Goal: Task Accomplishment & Management: Complete application form

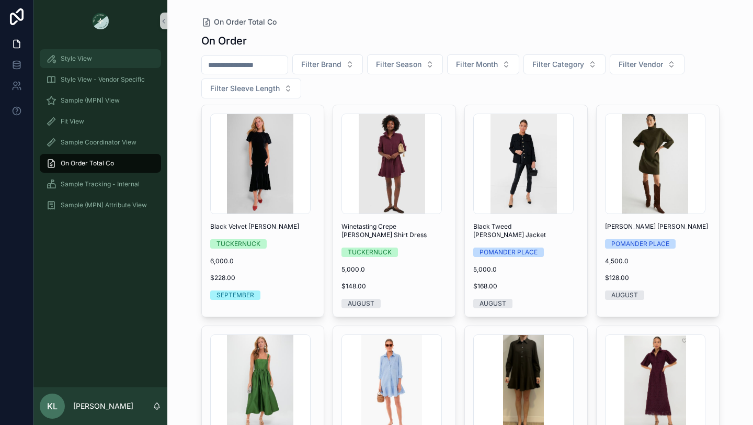
click at [85, 55] on span "Style View" at bounding box center [76, 58] width 31 height 8
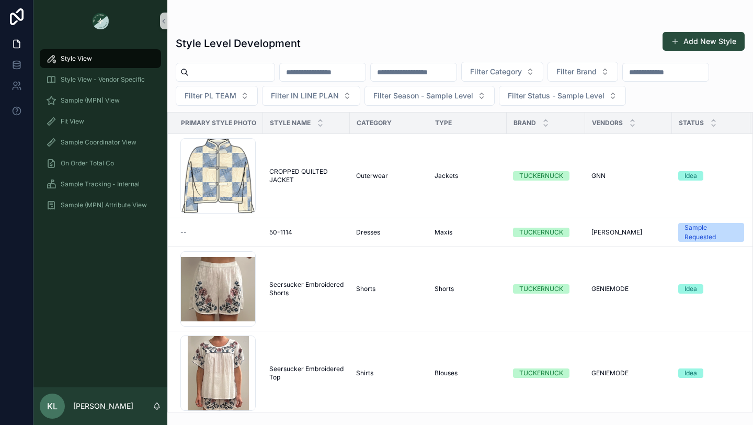
click at [217, 78] on input "scrollable content" at bounding box center [232, 72] width 86 height 15
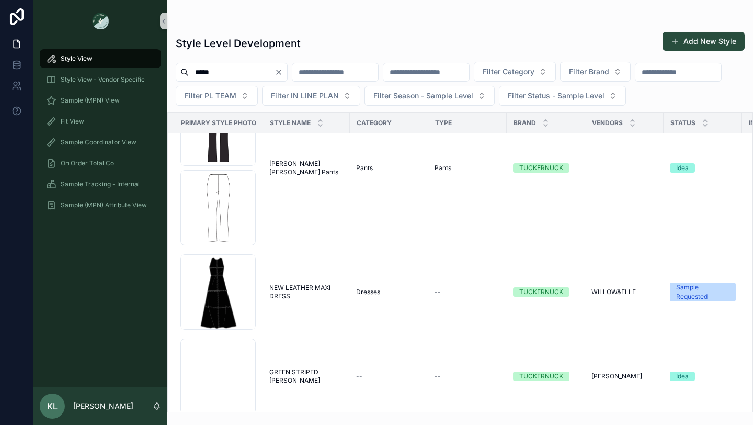
scroll to position [3163, 0]
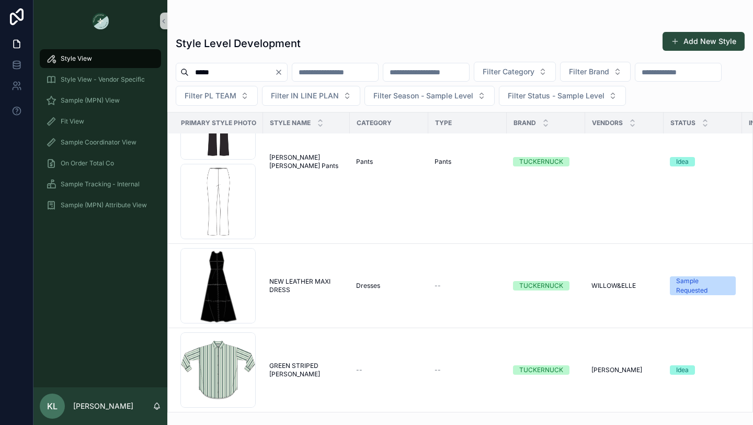
click at [227, 69] on input "*****" at bounding box center [232, 72] width 86 height 15
type input "**********"
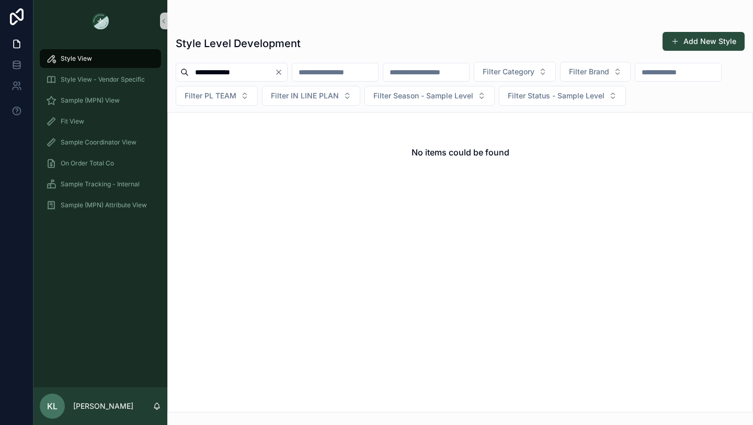
click at [283, 71] on icon "Clear" at bounding box center [279, 72] width 8 height 8
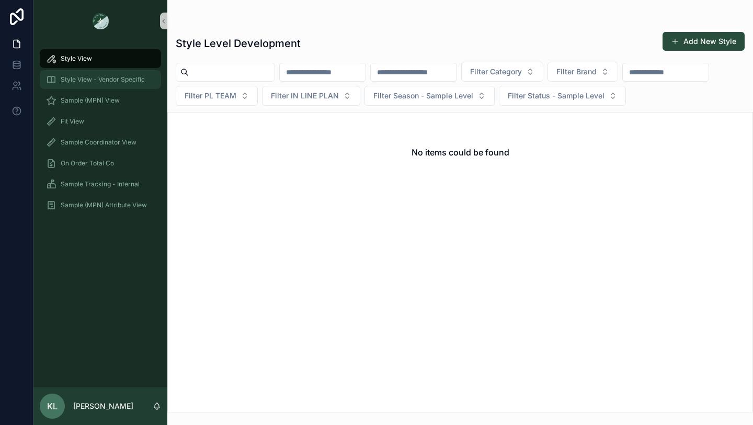
click at [88, 83] on span "Style View - Vendor Specific" at bounding box center [103, 79] width 84 height 8
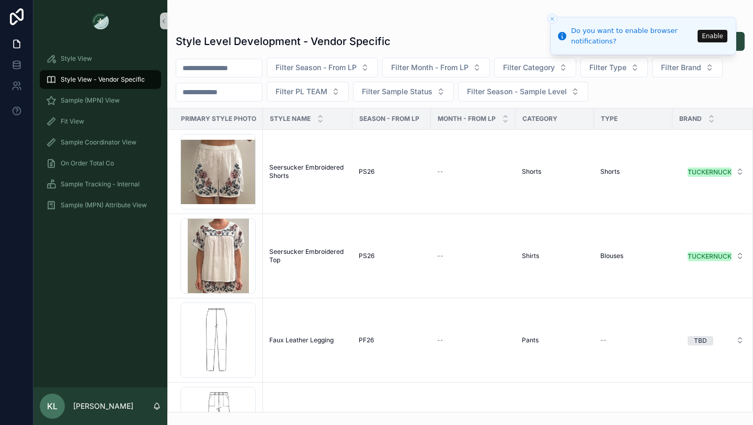
click at [223, 67] on input "scrollable content" at bounding box center [219, 68] width 86 height 15
paste input "**********"
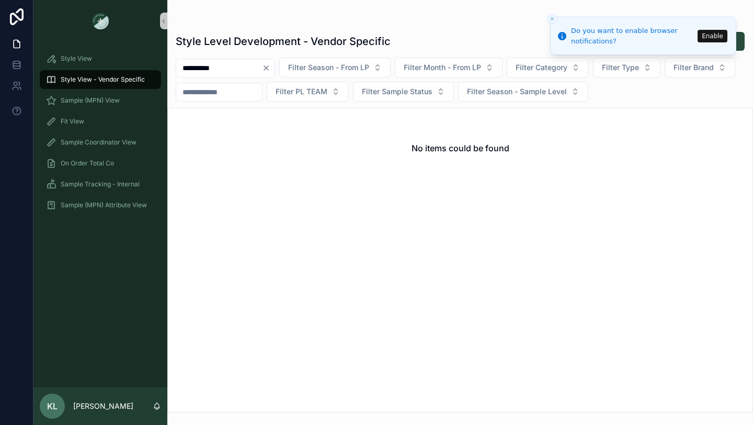
type input "**********"
click at [271, 67] on icon "Clear" at bounding box center [266, 68] width 8 height 8
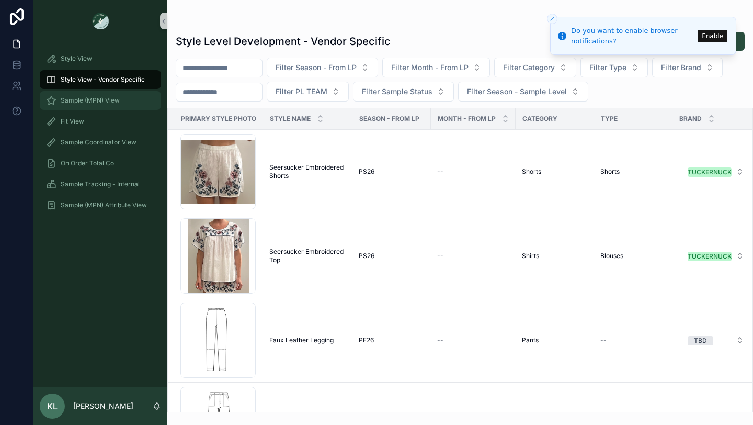
click at [92, 101] on span "Sample (MPN) View" at bounding box center [90, 100] width 59 height 8
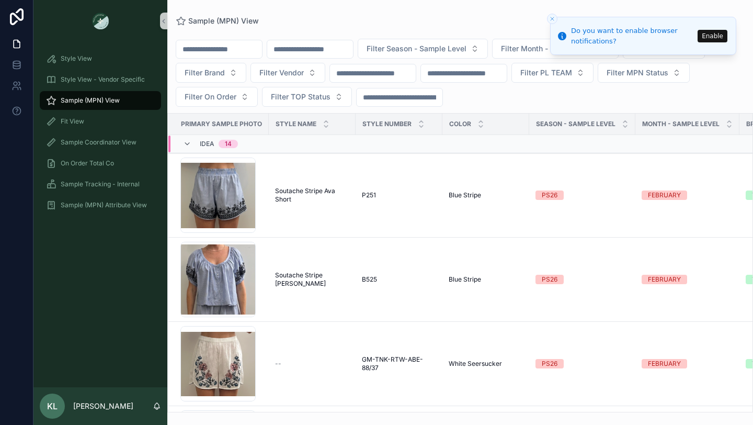
click at [318, 44] on input "scrollable content" at bounding box center [310, 49] width 86 height 15
paste input "**********"
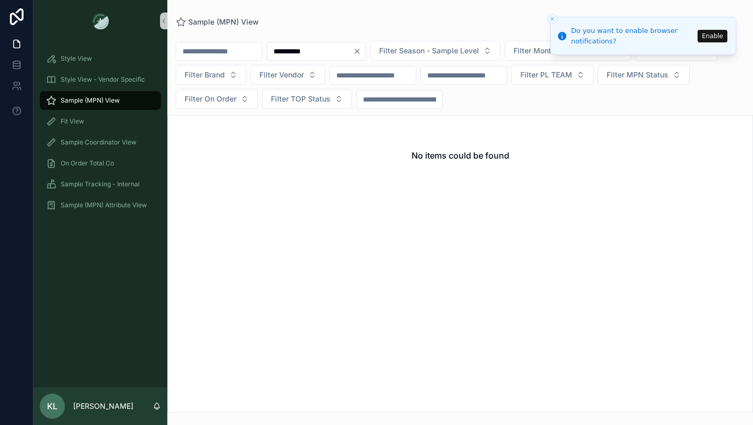
type input "**********"
click at [362, 50] on icon "Clear" at bounding box center [357, 51] width 8 height 8
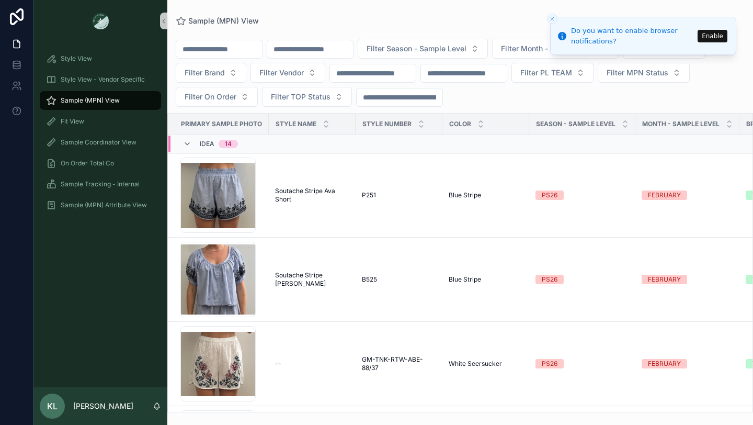
click at [553, 17] on icon "Close toast" at bounding box center [552, 19] width 6 height 6
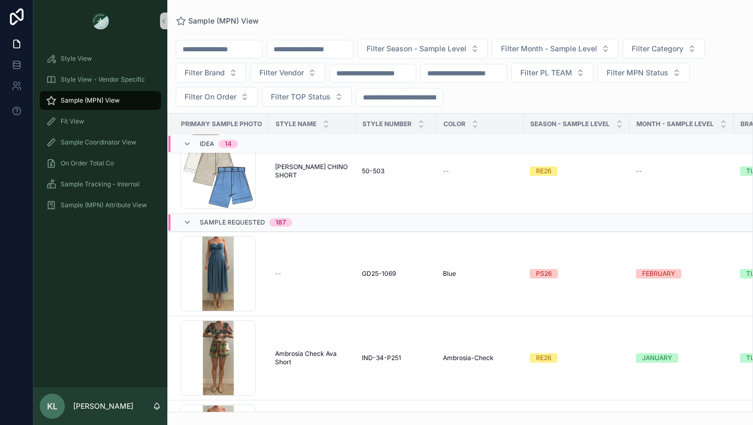
scroll to position [916, 0]
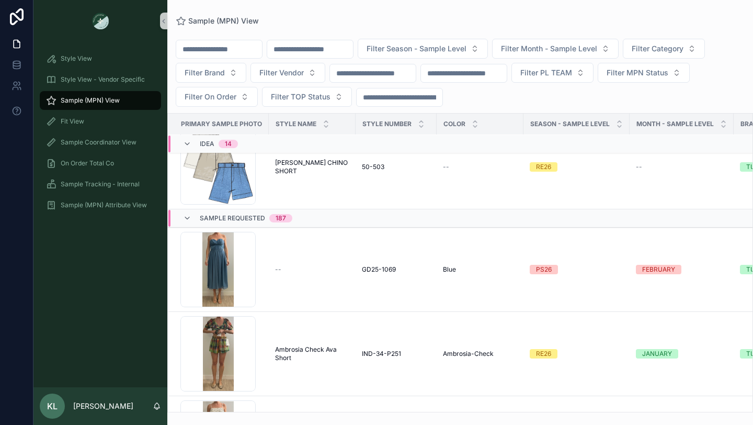
click at [211, 50] on input "scrollable content" at bounding box center [219, 49] width 86 height 15
type input "*******"
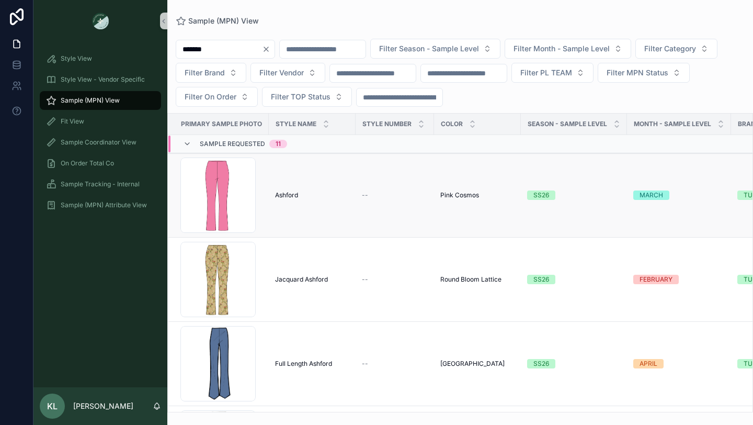
click at [285, 197] on span "Ashford" at bounding box center [286, 195] width 23 height 8
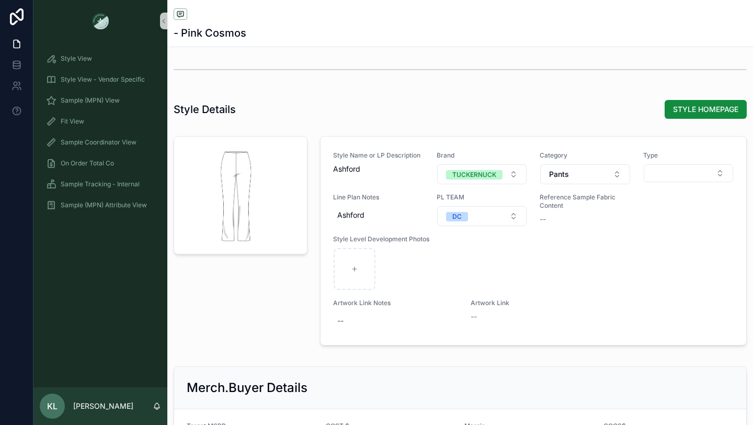
scroll to position [1086, 0]
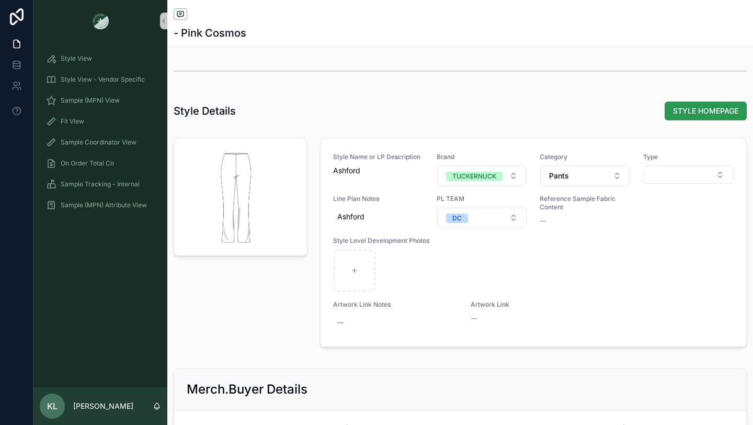
click at [697, 111] on span "STYLE HOMEPAGE" at bounding box center [705, 111] width 65 height 10
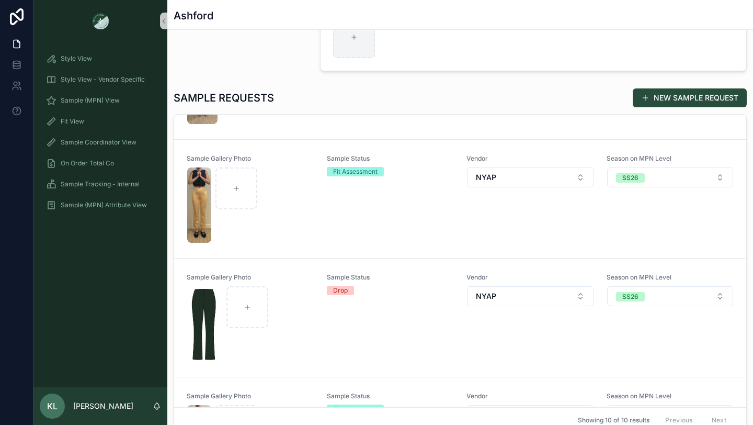
scroll to position [895, 0]
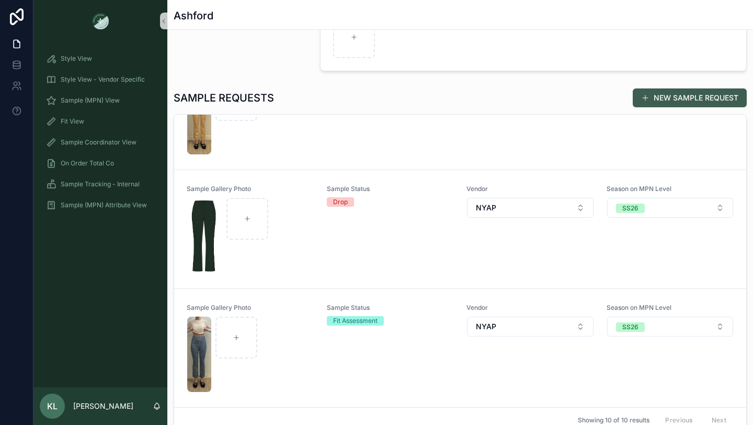
click at [658, 91] on button "NEW SAMPLE REQUEST" at bounding box center [690, 97] width 114 height 19
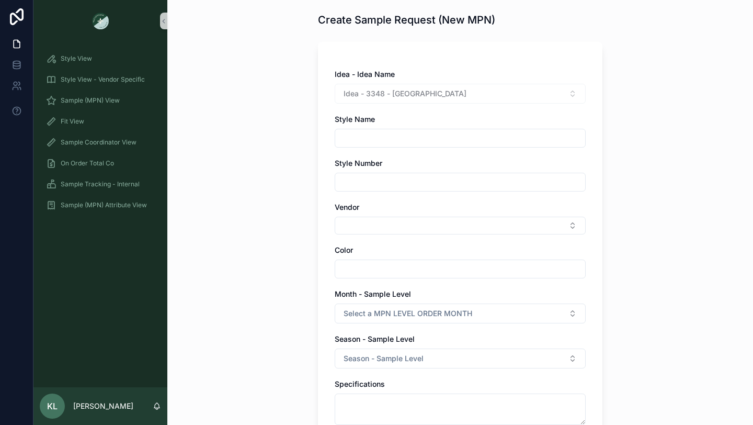
scroll to position [42, 0]
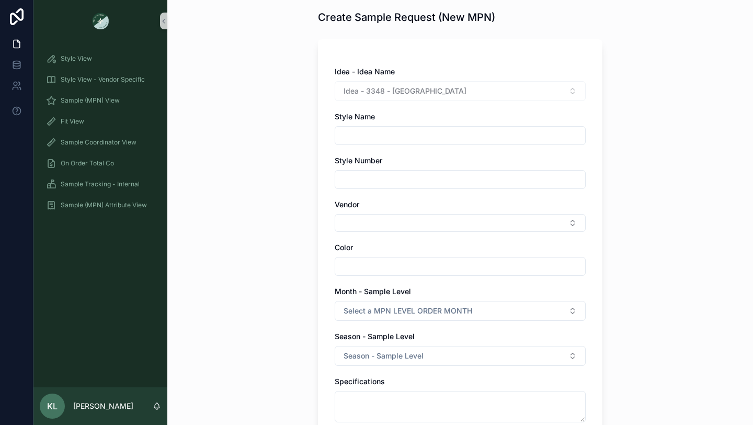
click at [363, 136] on input "scrollable content" at bounding box center [460, 135] width 250 height 15
type input "*******"
click at [350, 181] on input "scrollable content" at bounding box center [460, 179] width 250 height 15
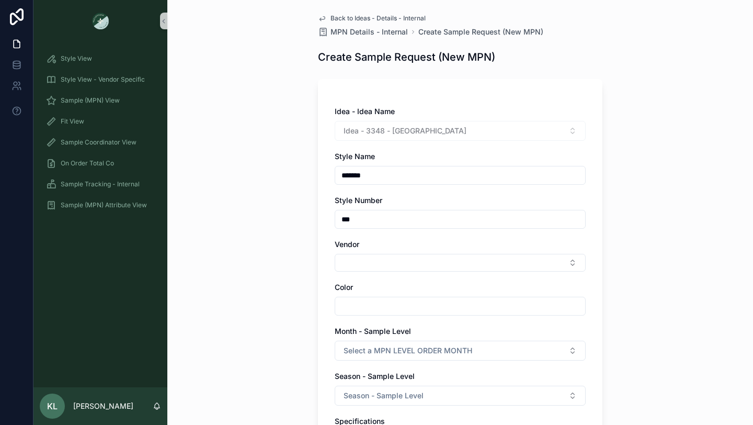
scroll to position [2, 0]
type input "***"
click at [391, 265] on button "Select Button" at bounding box center [460, 263] width 251 height 18
type input "****"
click at [364, 305] on div "NYAP" at bounding box center [460, 304] width 246 height 17
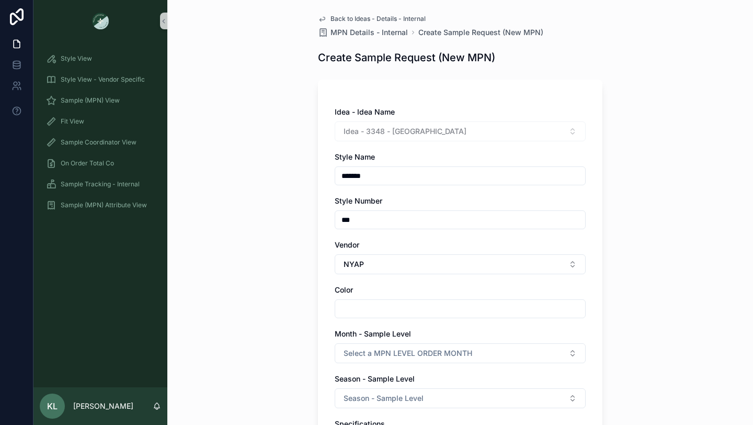
click at [358, 307] on input "scrollable content" at bounding box center [460, 308] width 250 height 15
type input "******"
click at [299, 337] on div "Back to Ideas - Details - Internal MPN Details - Internal Create Sample Request…" at bounding box center [460, 210] width 586 height 425
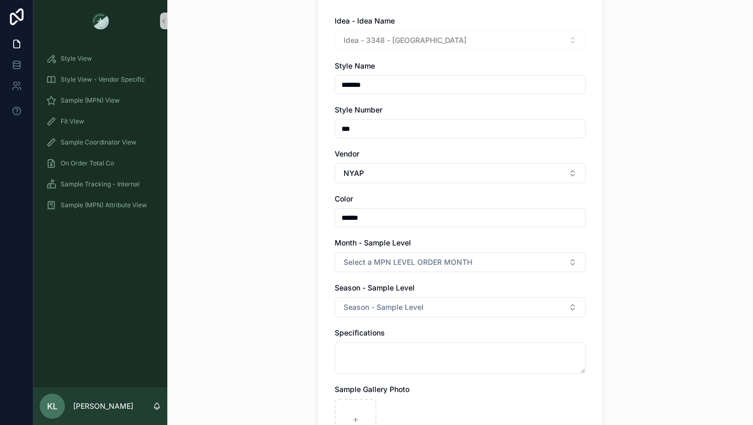
scroll to position [94, 0]
click at [380, 261] on span "Select a MPN LEVEL ORDER MONTH" at bounding box center [408, 261] width 129 height 10
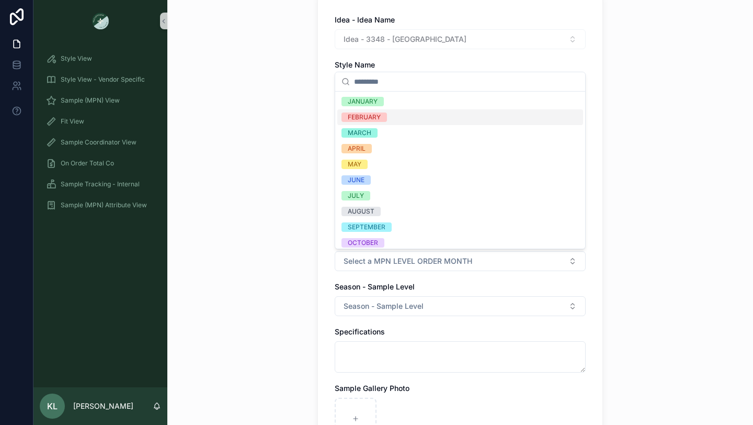
click at [396, 114] on div "FEBRUARY" at bounding box center [460, 117] width 246 height 16
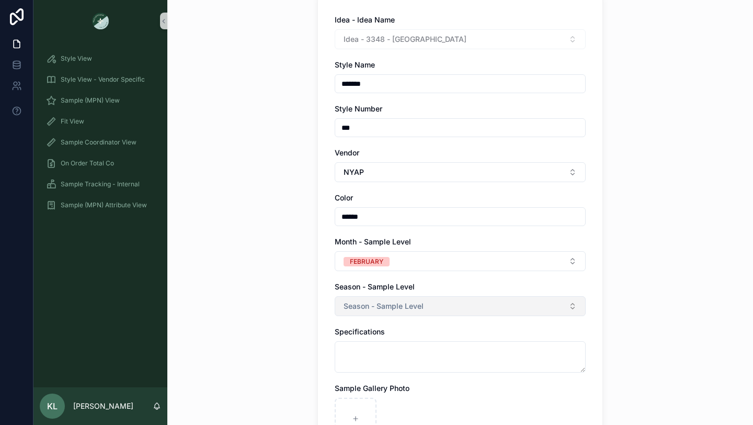
click at [397, 302] on span "Season - Sample Level" at bounding box center [384, 306] width 80 height 10
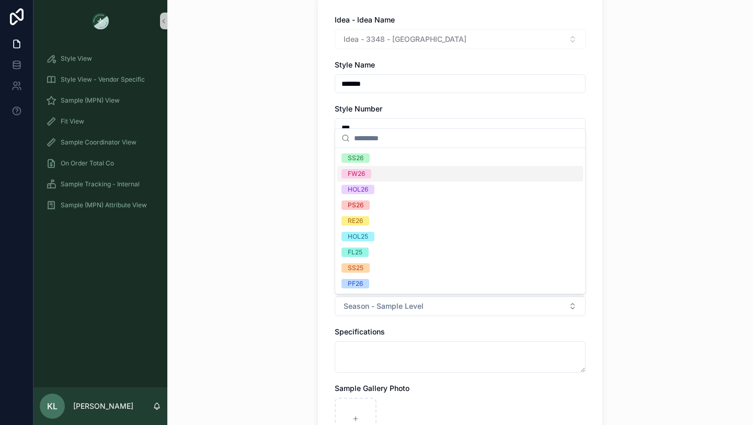
click at [390, 177] on div "FW26" at bounding box center [460, 174] width 246 height 16
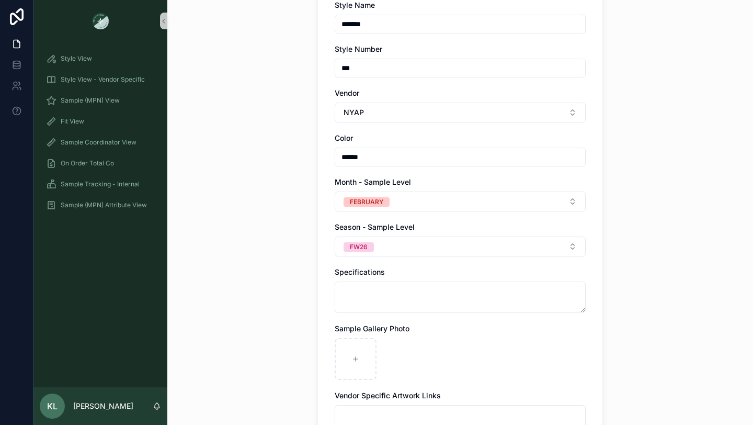
scroll to position [157, 0]
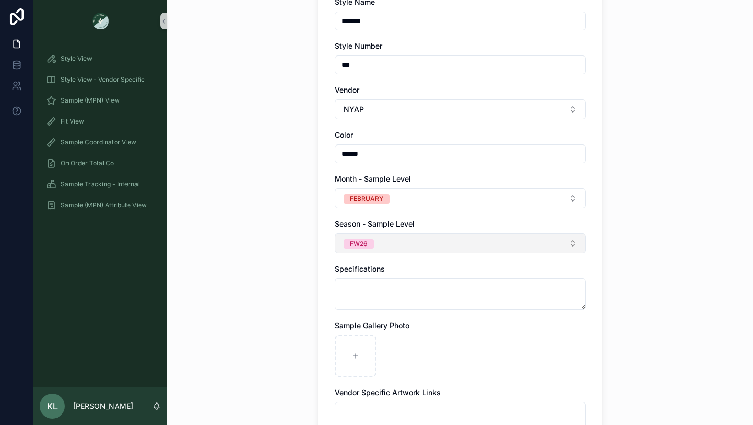
click at [408, 244] on button "FW26" at bounding box center [460, 243] width 251 height 20
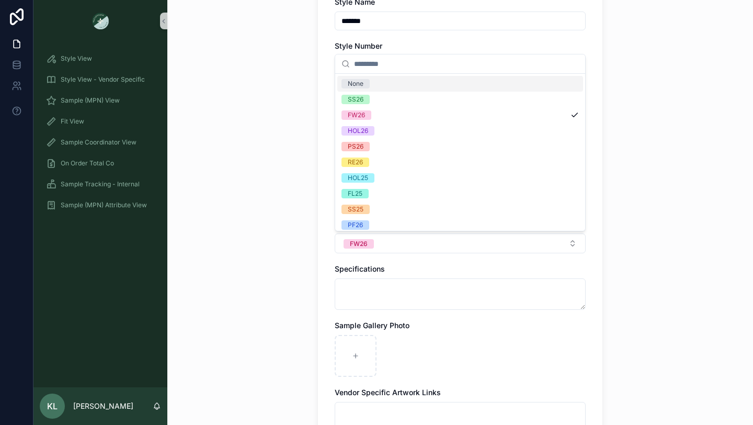
click at [252, 257] on div "Back to Ideas - Details - Internal MPN Details - Internal Create Sample Request…" at bounding box center [460, 55] width 586 height 425
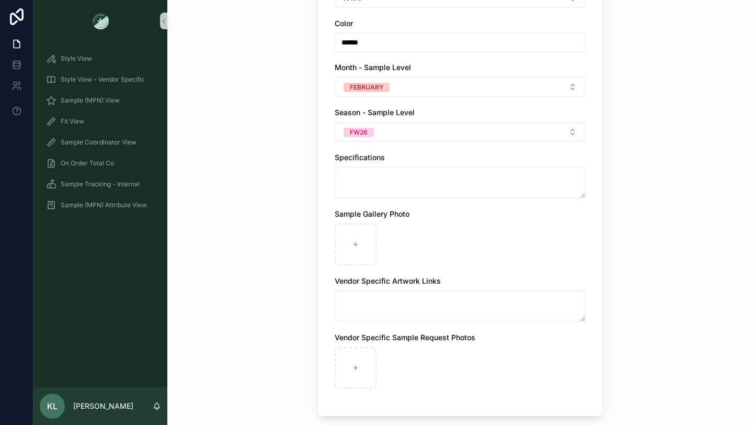
scroll to position [298, 0]
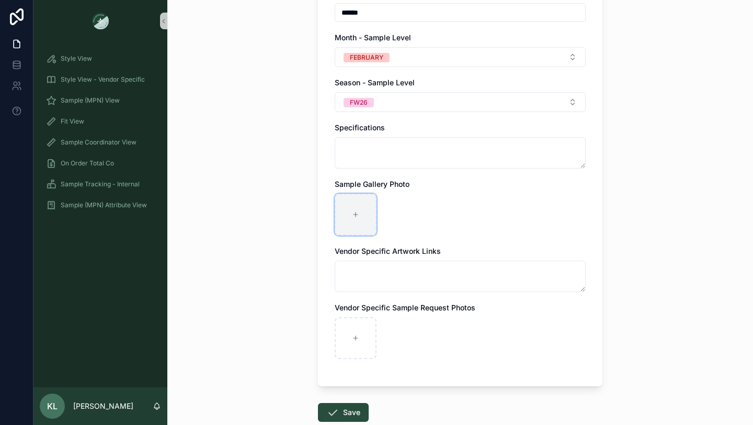
click at [352, 217] on div "scrollable content" at bounding box center [356, 215] width 42 height 42
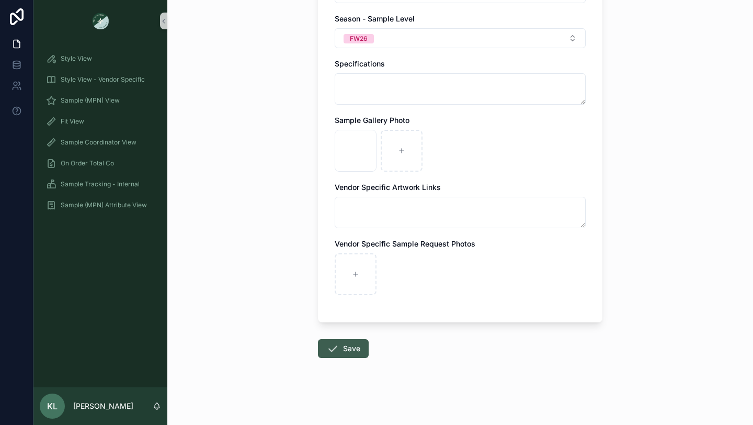
click at [340, 348] on button "Save" at bounding box center [343, 348] width 51 height 19
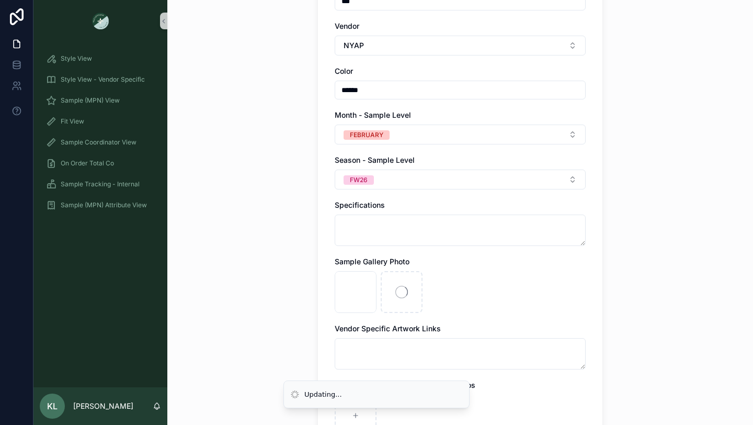
scroll to position [0, 0]
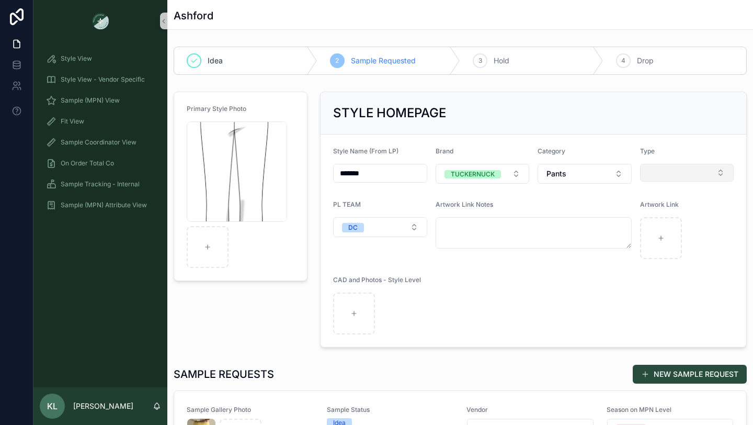
click at [662, 175] on button "Select Button" at bounding box center [687, 173] width 94 height 18
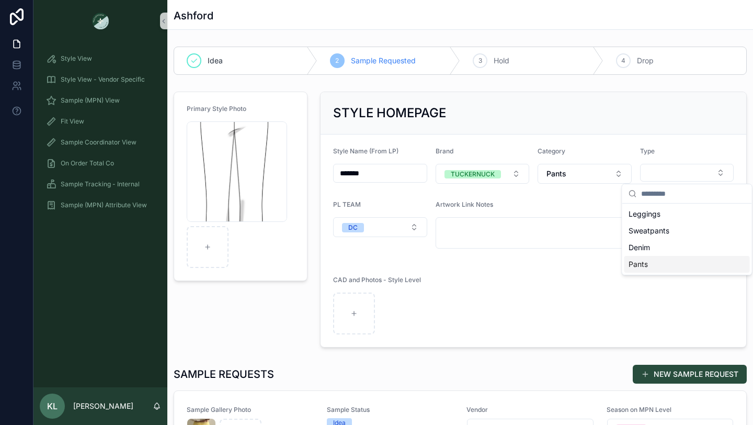
click at [654, 268] on div "Pants" at bounding box center [688, 264] width 126 height 17
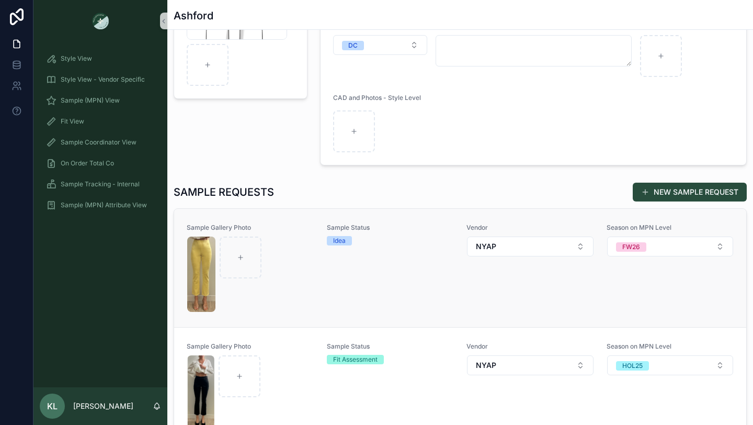
click at [391, 269] on div "Sample Status Idea" at bounding box center [391, 267] width 128 height 89
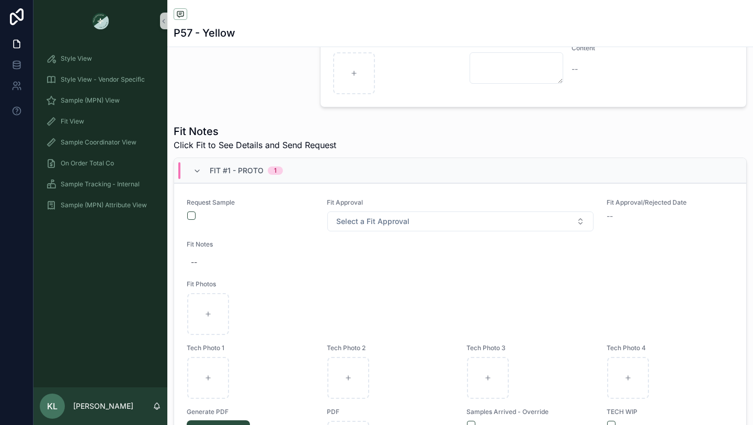
scroll to position [301, 0]
click at [189, 212] on button "scrollable content" at bounding box center [191, 215] width 8 height 8
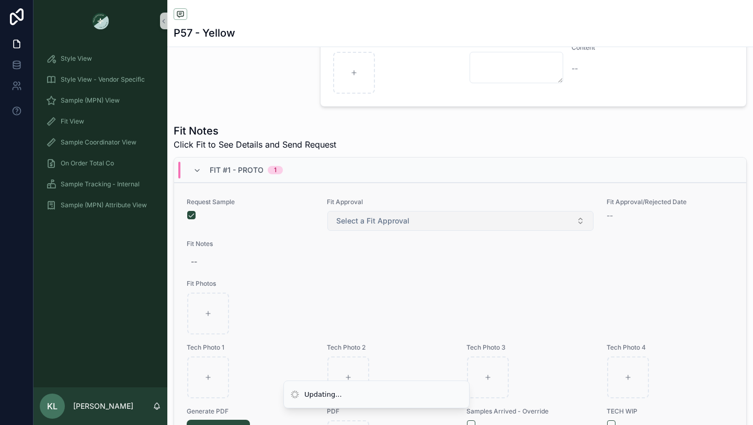
click at [371, 216] on span "Select a Fit Approval" at bounding box center [372, 221] width 73 height 10
click at [346, 226] on span "Select a Fit Approval" at bounding box center [372, 221] width 73 height 10
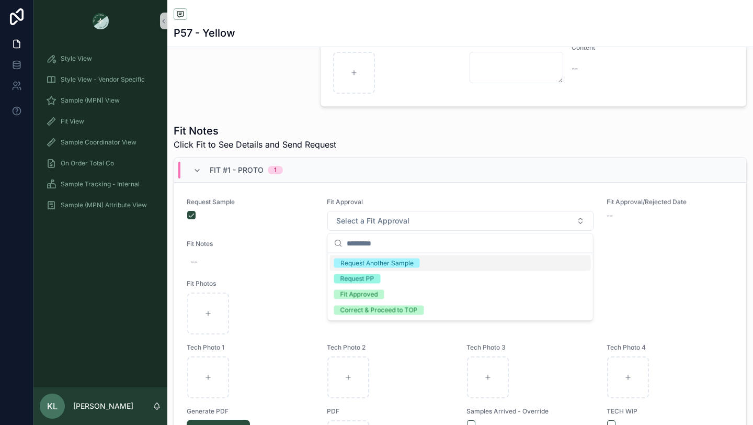
click at [375, 265] on div "Request Another Sample" at bounding box center [377, 262] width 73 height 9
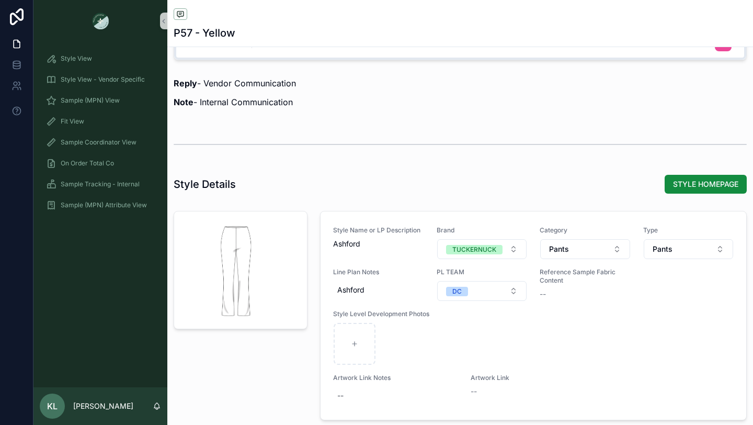
scroll to position [989, 0]
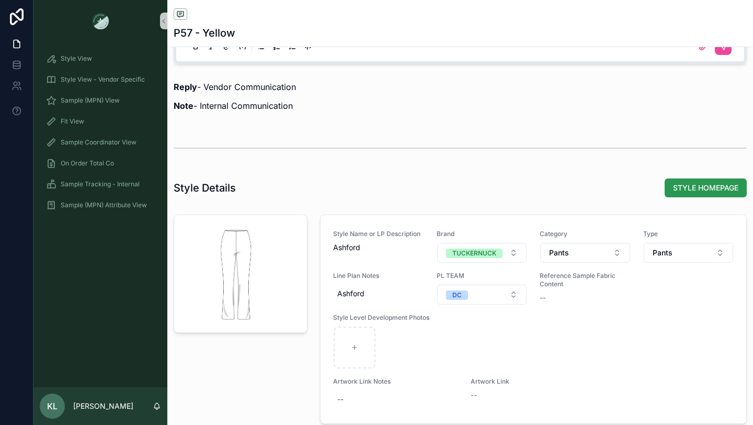
click at [719, 183] on span "STYLE HOMEPAGE" at bounding box center [705, 188] width 65 height 10
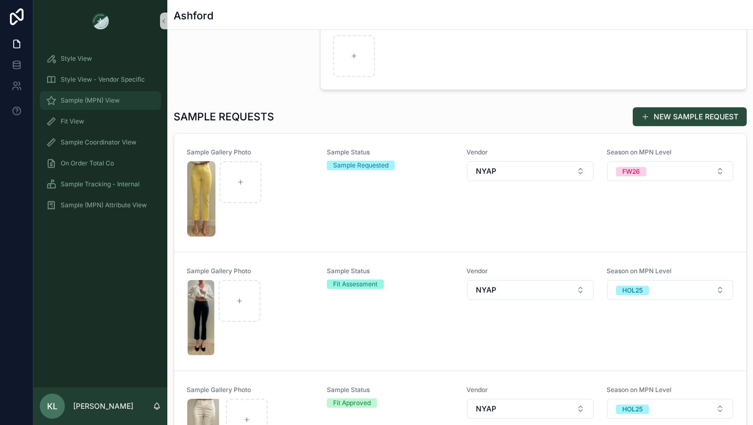
click at [95, 106] on div "Sample (MPN) View" at bounding box center [100, 100] width 109 height 17
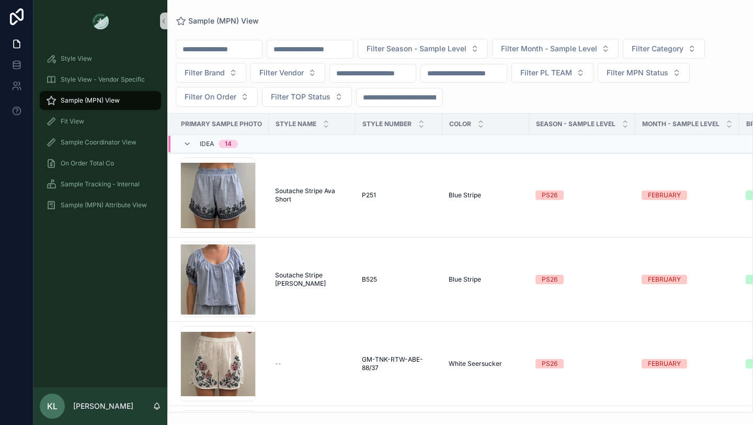
click at [222, 49] on input "scrollable content" at bounding box center [219, 49] width 86 height 15
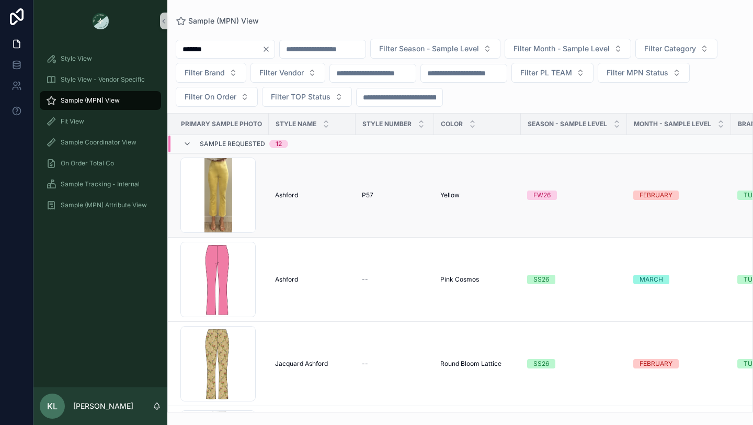
type input "*******"
click at [503, 213] on td "Yellow Yellow" at bounding box center [477, 195] width 87 height 84
click at [536, 196] on div "FW26" at bounding box center [542, 194] width 17 height 9
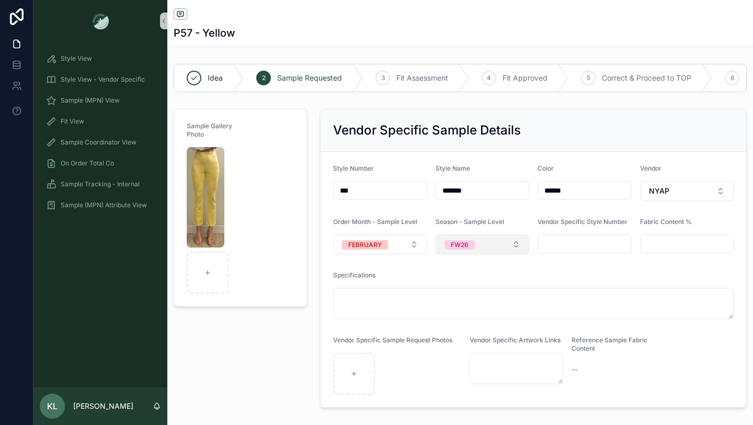
click at [512, 245] on button "FW26" at bounding box center [483, 244] width 94 height 20
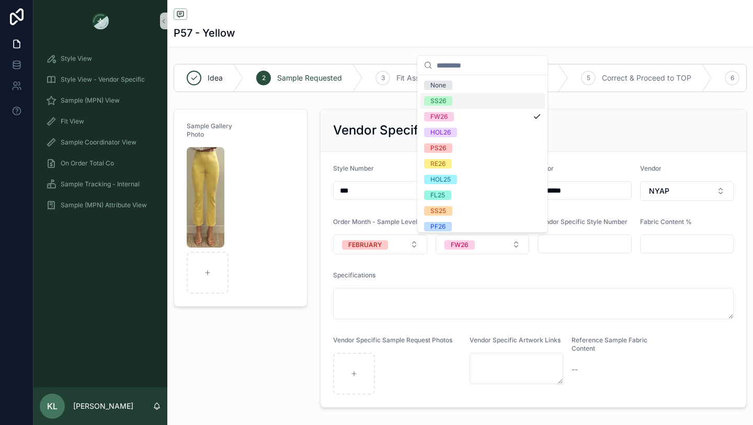
click at [459, 99] on div "SS26" at bounding box center [483, 101] width 126 height 16
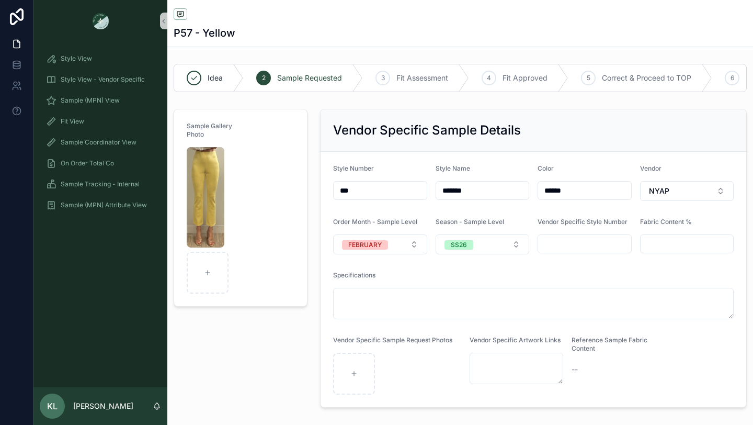
click at [308, 326] on div "Sample Gallery Photo" at bounding box center [240, 258] width 147 height 307
click at [103, 97] on span "Sample (MPN) View" at bounding box center [90, 100] width 59 height 8
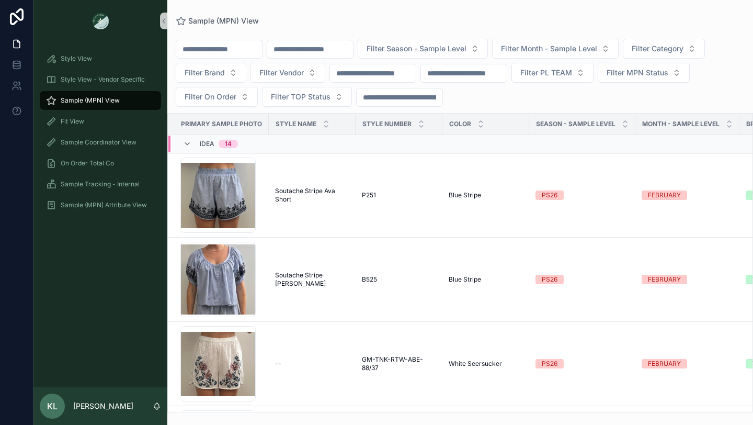
click at [199, 47] on input "scrollable content" at bounding box center [219, 49] width 86 height 15
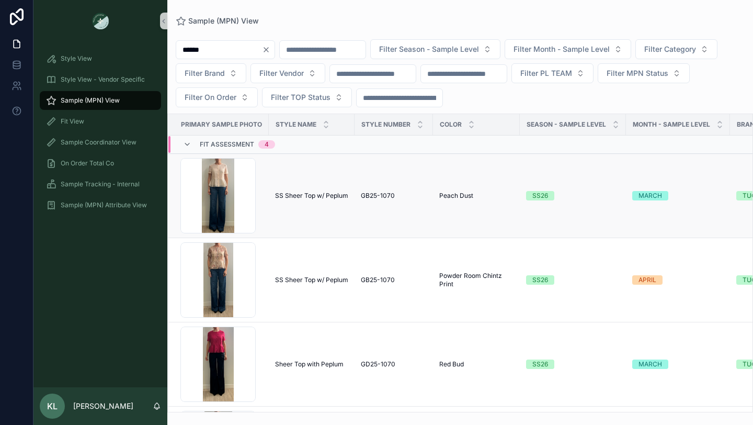
type input "******"
click at [268, 49] on icon "Clear" at bounding box center [266, 50] width 4 height 4
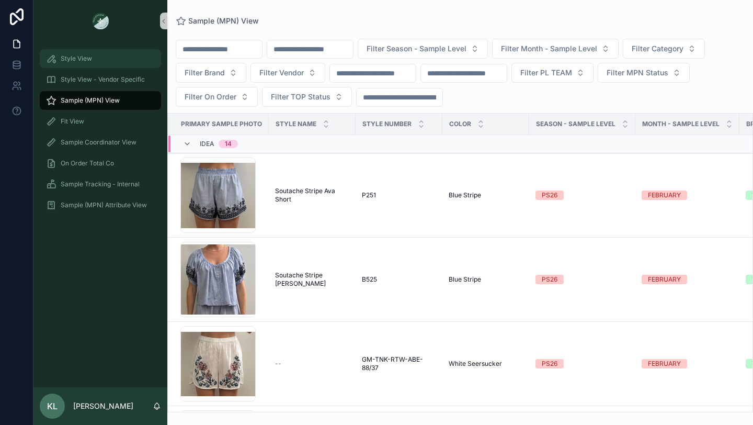
click at [116, 60] on div "Style View" at bounding box center [100, 58] width 109 height 17
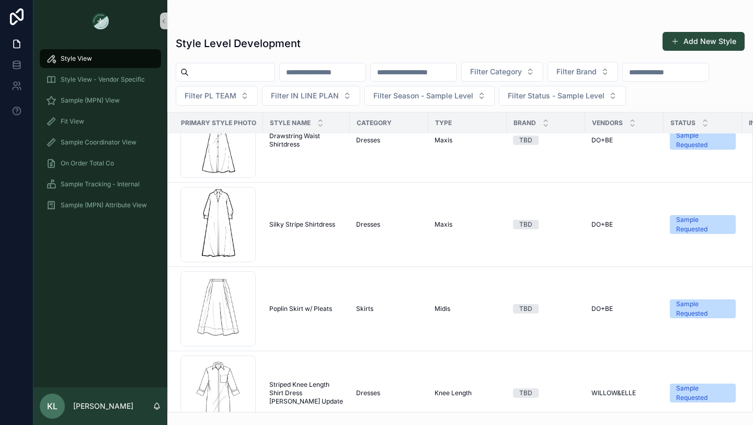
scroll to position [1559, 0]
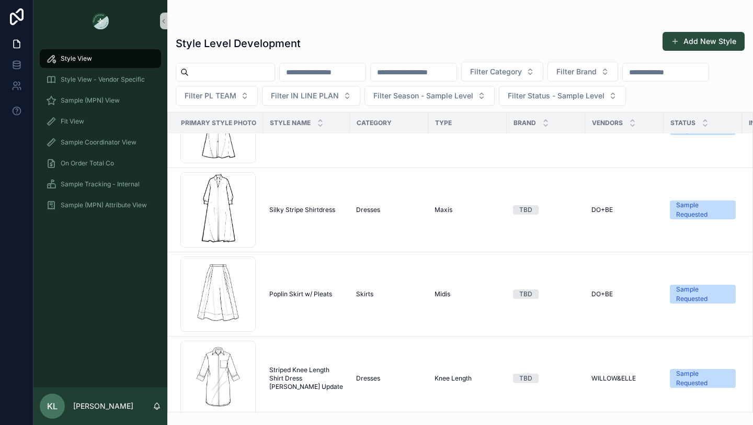
click at [623, 80] on input "scrollable content" at bounding box center [666, 72] width 86 height 15
type input "****"
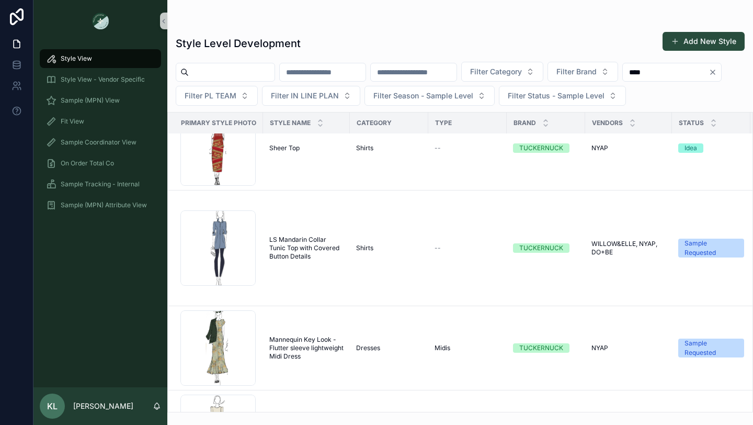
scroll to position [11208, 0]
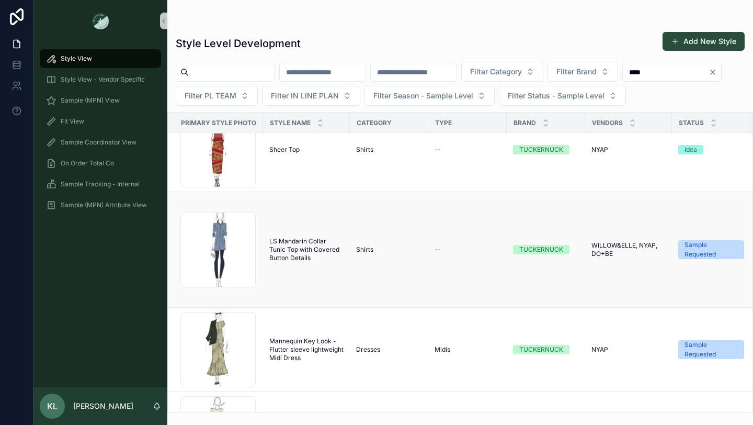
click at [303, 249] on span "LS Mandarin Collar Tunic Top with Covered Button Details" at bounding box center [306, 249] width 74 height 25
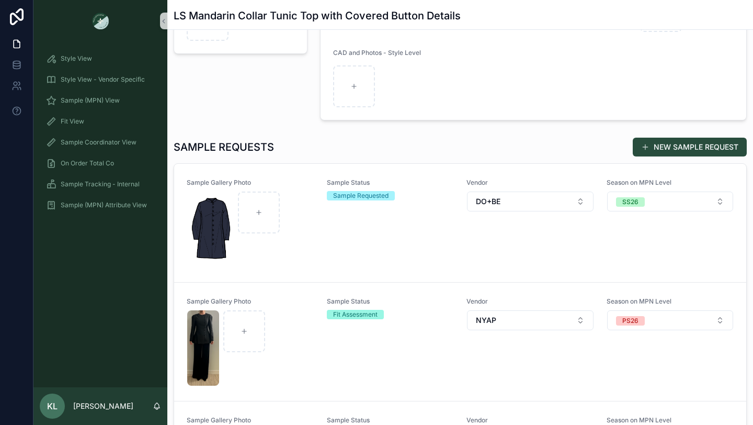
click at [347, 239] on div "Sample Status Sample Requested" at bounding box center [391, 222] width 128 height 89
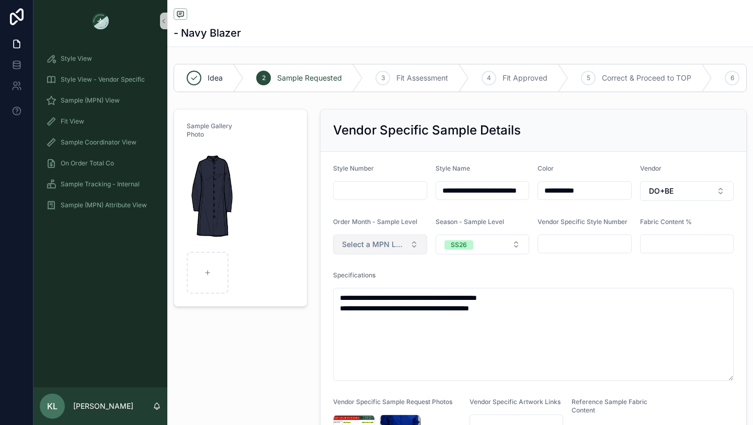
click at [396, 244] on span "Select a MPN LEVEL ORDER MONTH" at bounding box center [374, 244] width 64 height 10
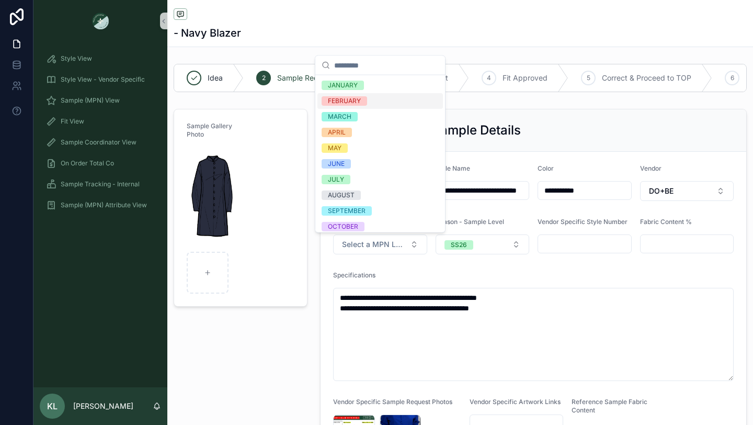
click at [380, 105] on div "FEBRUARY" at bounding box center [381, 101] width 126 height 16
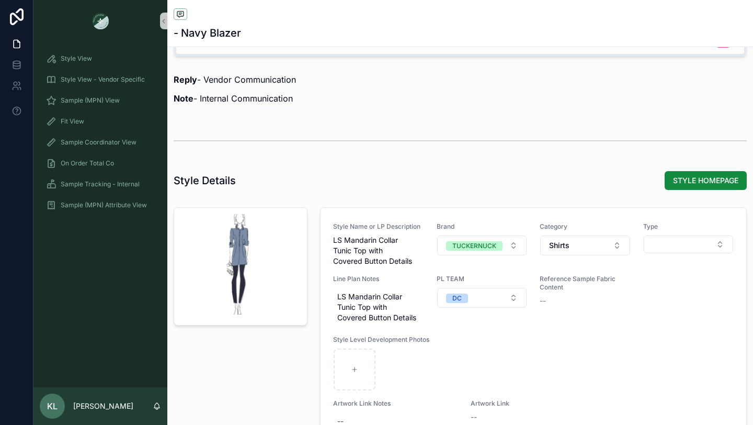
scroll to position [1132, 0]
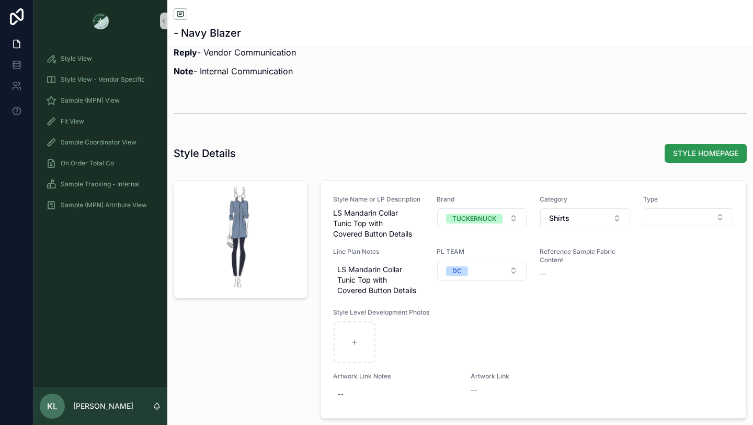
click at [693, 150] on span "STYLE HOMEPAGE" at bounding box center [705, 153] width 65 height 10
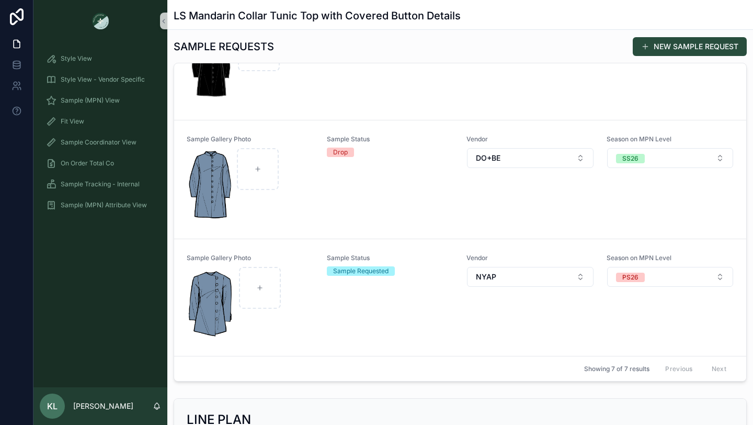
scroll to position [419, 0]
click at [359, 209] on div "Sample Status Drop" at bounding box center [391, 178] width 128 height 89
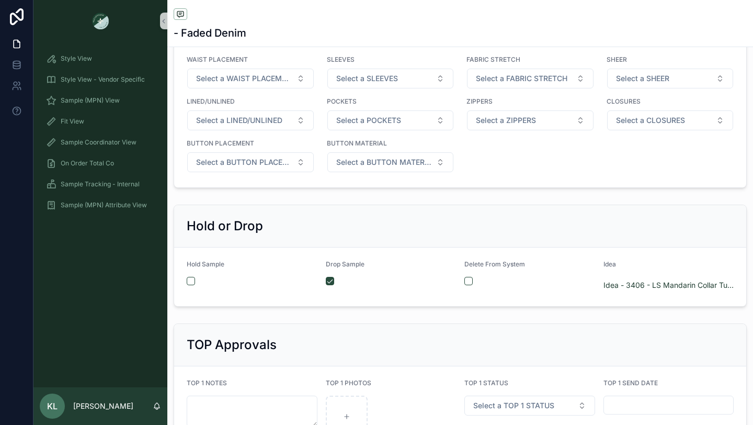
scroll to position [1816, 0]
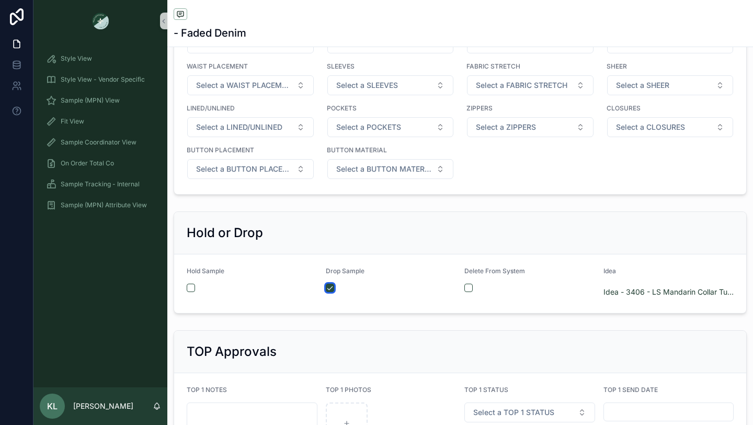
click at [329, 290] on button "scrollable content" at bounding box center [330, 288] width 8 height 8
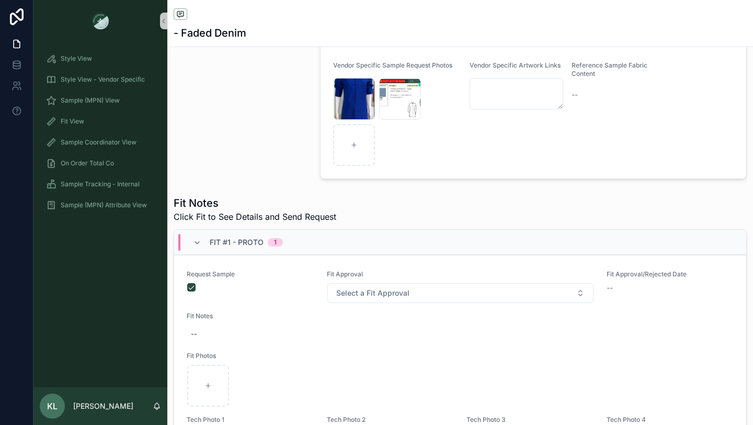
scroll to position [0, 0]
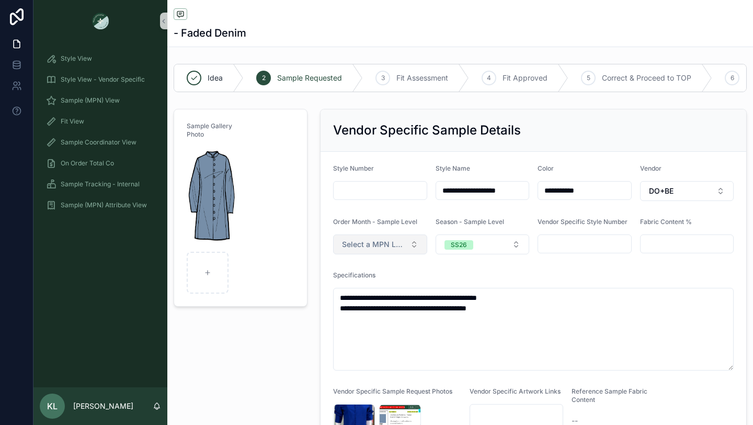
click at [403, 247] on span "Select a MPN LEVEL ORDER MONTH" at bounding box center [374, 244] width 64 height 10
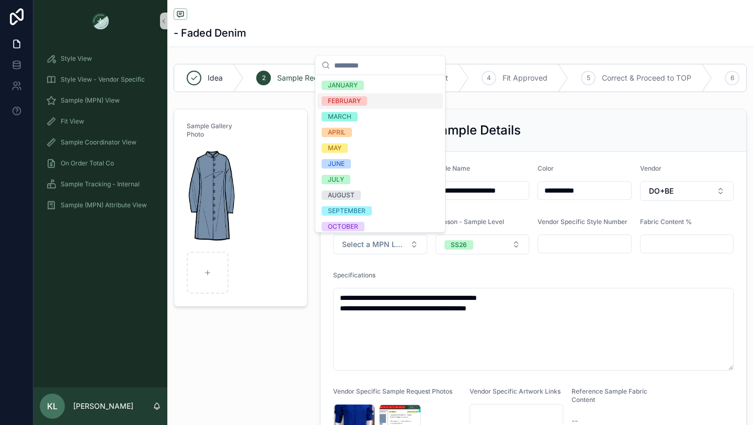
click at [360, 104] on div "FEBRUARY" at bounding box center [344, 100] width 33 height 9
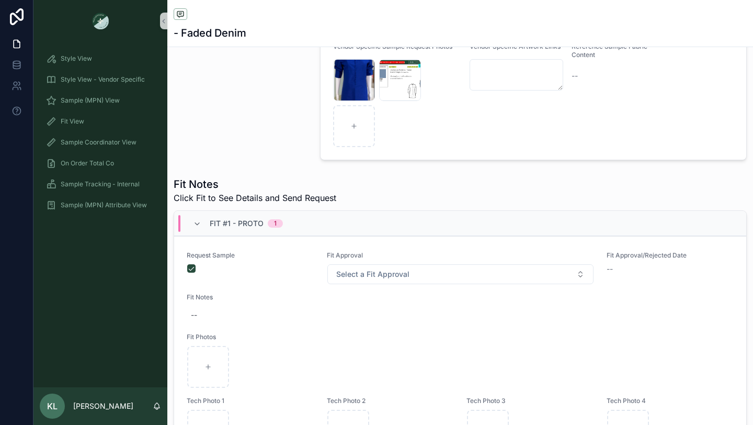
scroll to position [387, 0]
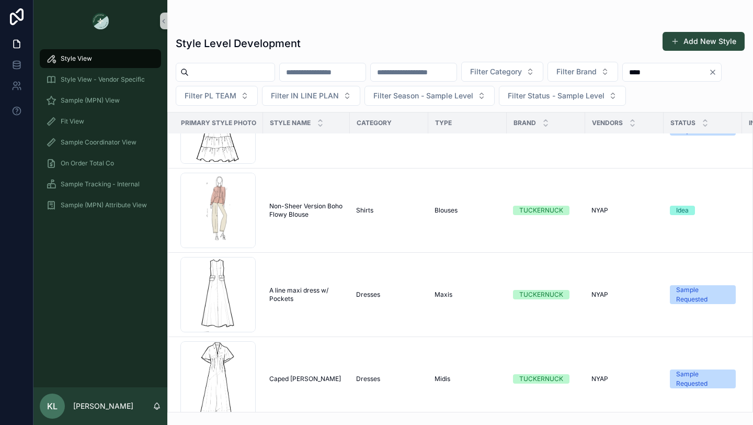
scroll to position [3306, 0]
click at [285, 204] on span "Non-Sheer Version Boho Flowy Blouse" at bounding box center [306, 209] width 74 height 17
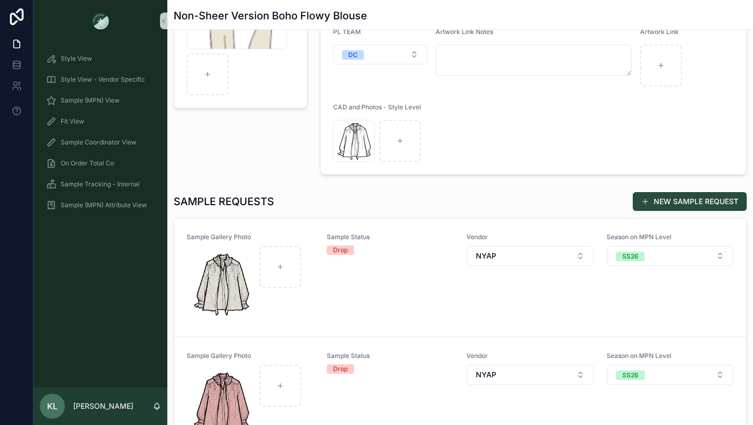
scroll to position [69, 0]
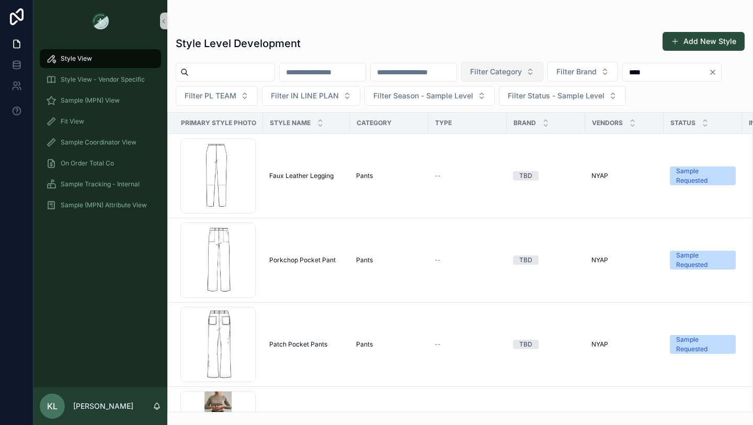
click at [544, 68] on button "Filter Category" at bounding box center [502, 72] width 82 height 20
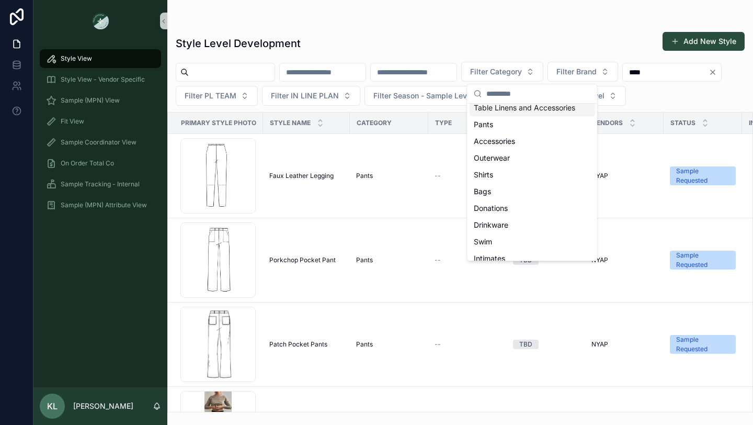
scroll to position [383, 0]
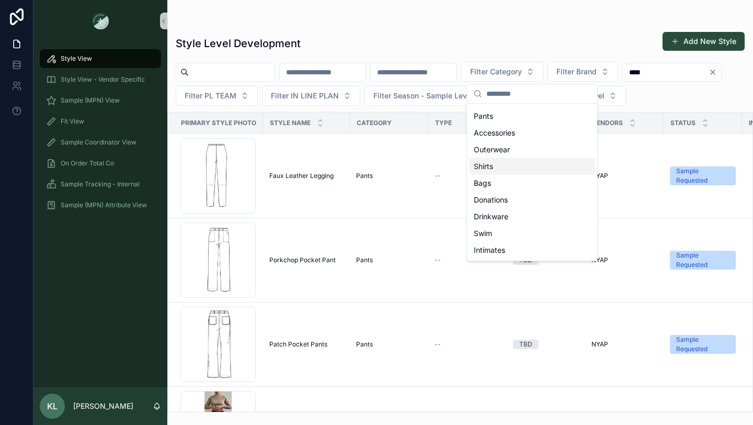
click at [506, 168] on div "Shirts" at bounding box center [533, 166] width 126 height 17
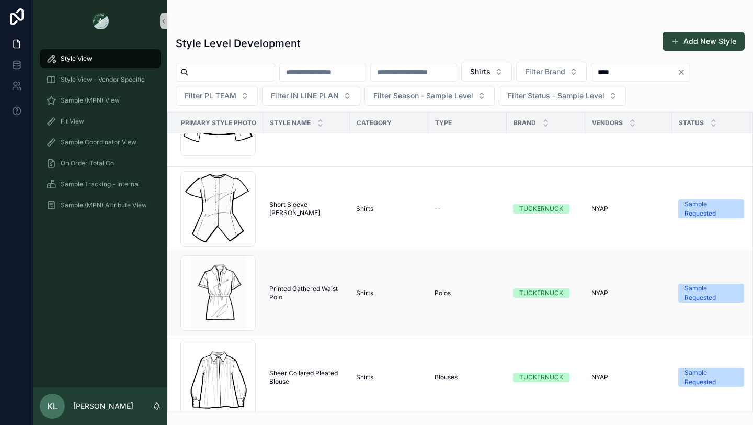
scroll to position [658, 0]
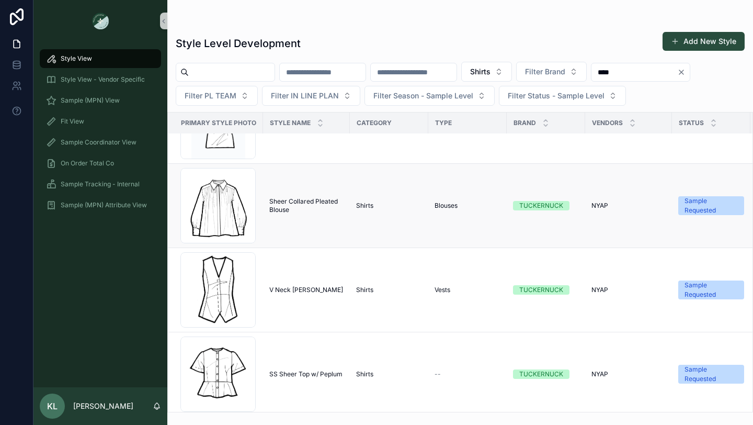
click at [279, 200] on span "Sheer Collared Pleated Blouse" at bounding box center [306, 205] width 74 height 17
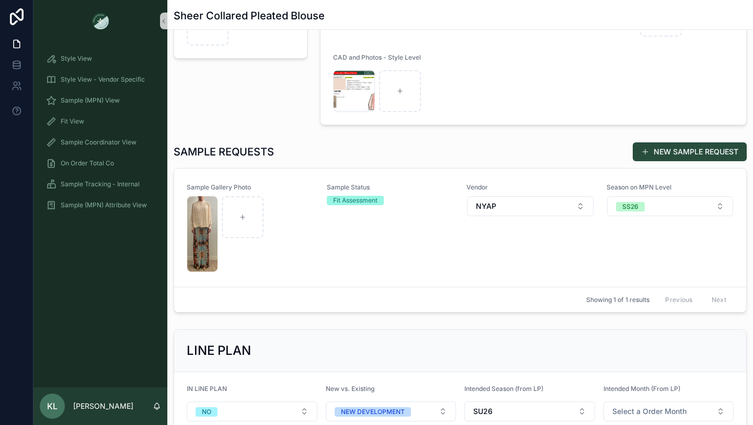
scroll to position [199, 0]
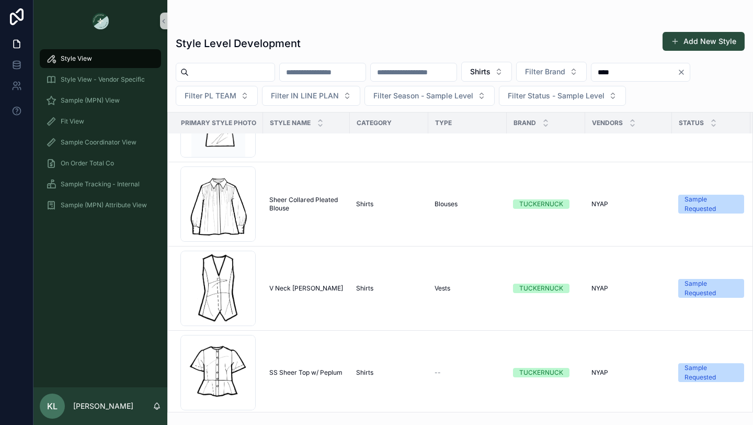
scroll to position [660, 0]
click at [290, 200] on span "Sheer Collared Pleated Blouse" at bounding box center [306, 203] width 74 height 17
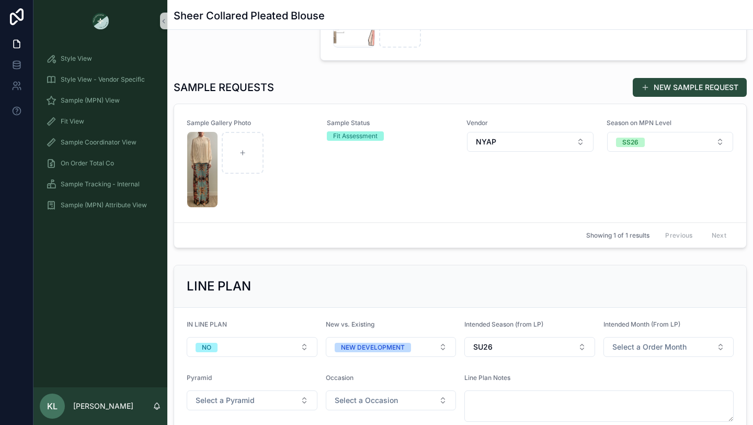
scroll to position [292, 0]
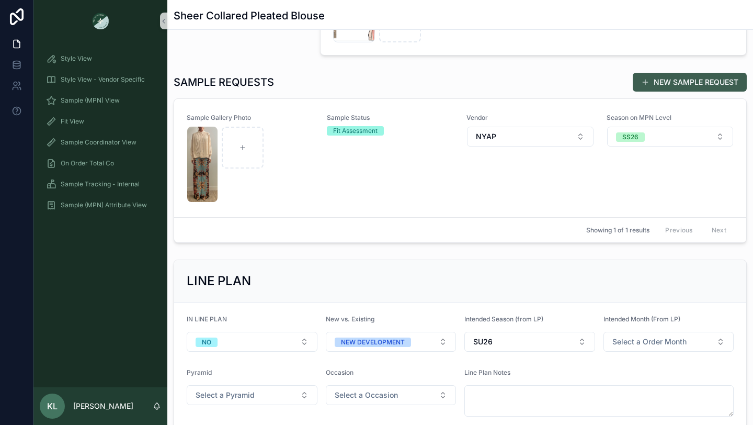
click at [697, 78] on button "NEW SAMPLE REQUEST" at bounding box center [690, 82] width 114 height 19
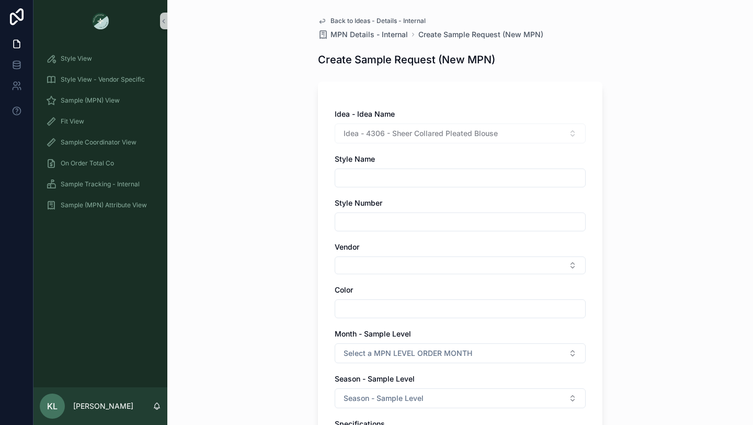
click at [369, 253] on div "Vendor" at bounding box center [460, 258] width 251 height 32
click at [368, 260] on button "Select Button" at bounding box center [460, 265] width 251 height 18
type input "**"
click at [358, 311] on span "NYAP" at bounding box center [352, 306] width 20 height 10
click at [366, 311] on input "scrollable content" at bounding box center [460, 310] width 250 height 15
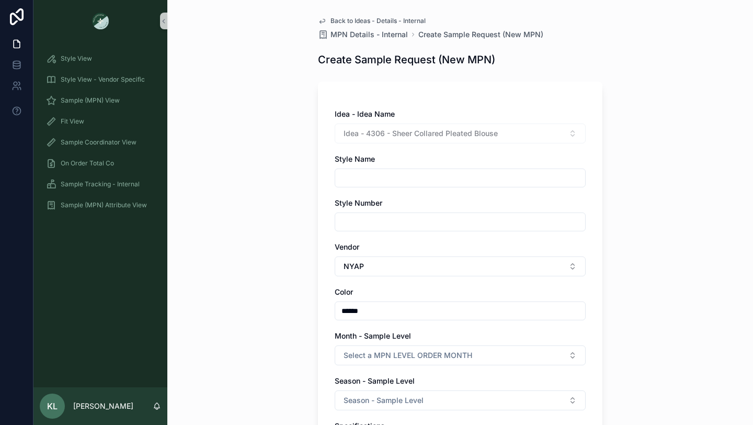
type input "******"
click at [280, 307] on div "Back to Ideas - Details - Internal MPN Details - Internal Create Sample Request…" at bounding box center [460, 212] width 586 height 425
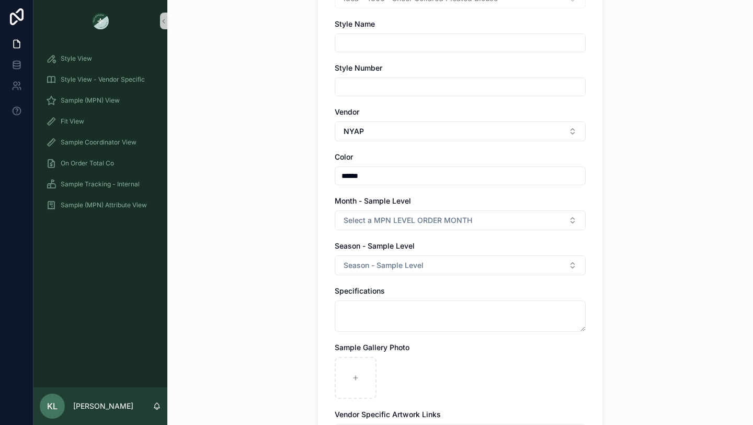
scroll to position [138, 0]
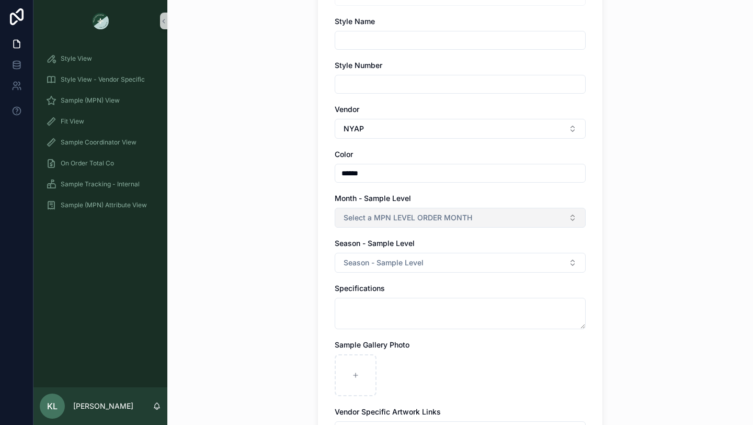
click at [393, 219] on span "Select a MPN LEVEL ORDER MONTH" at bounding box center [408, 217] width 129 height 10
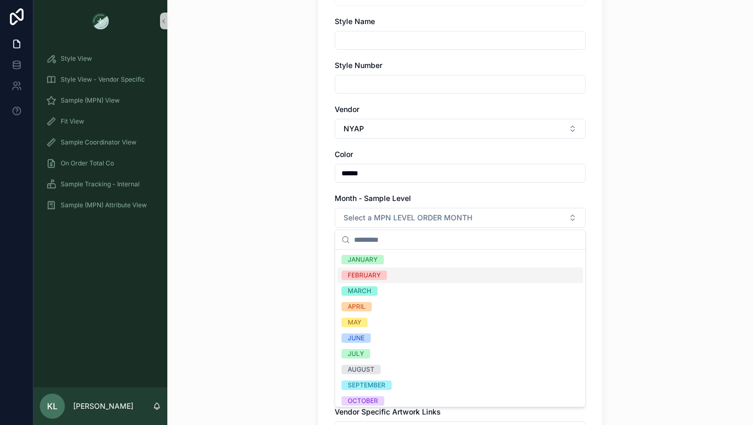
click at [388, 275] on div "FEBRUARY" at bounding box center [460, 275] width 246 height 16
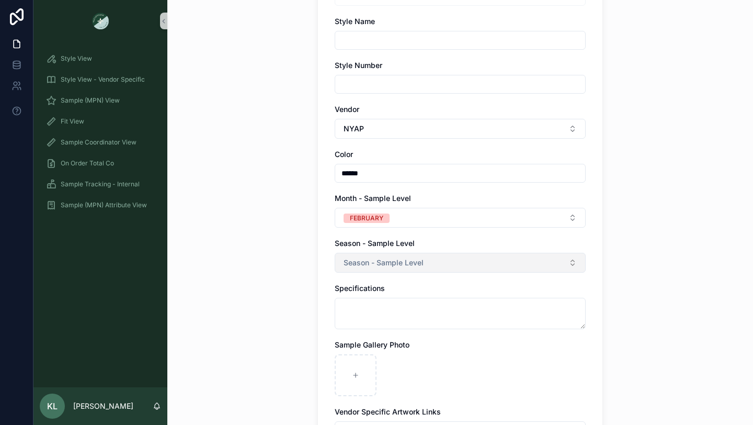
click at [387, 263] on span "Season - Sample Level" at bounding box center [384, 262] width 80 height 10
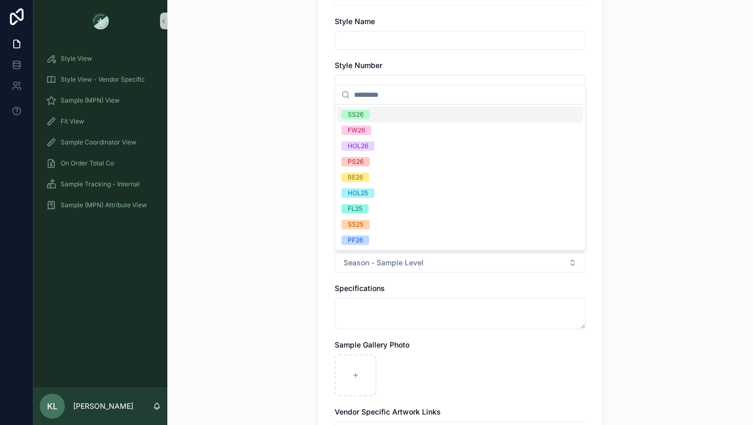
click at [381, 111] on div "SS26" at bounding box center [460, 115] width 246 height 16
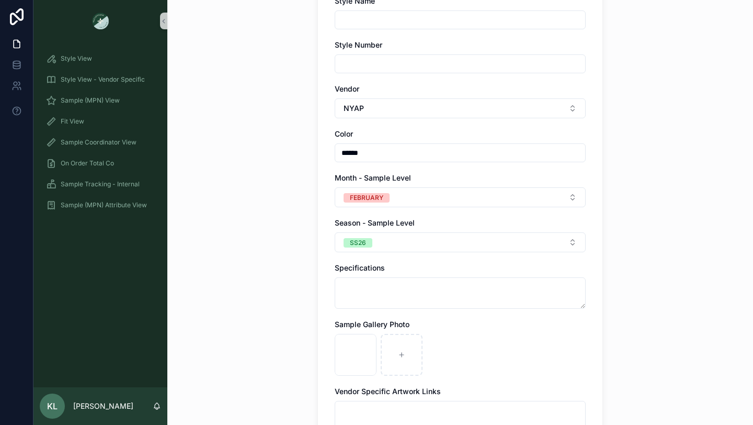
scroll to position [362, 0]
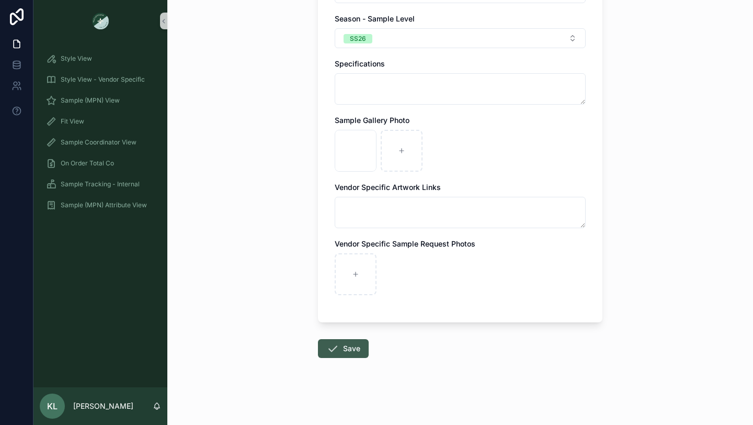
click at [355, 345] on button "Save" at bounding box center [343, 348] width 51 height 19
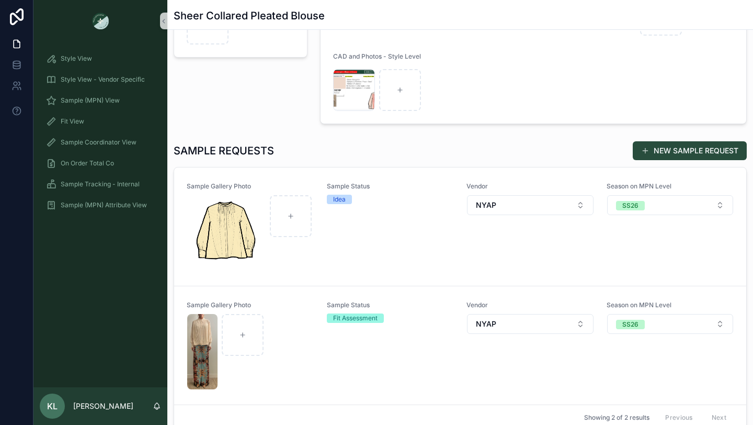
scroll to position [216, 0]
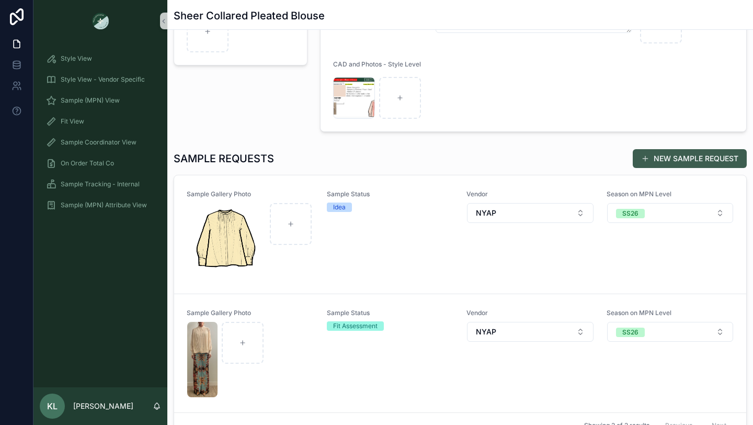
click at [693, 156] on button "NEW SAMPLE REQUEST" at bounding box center [690, 158] width 114 height 19
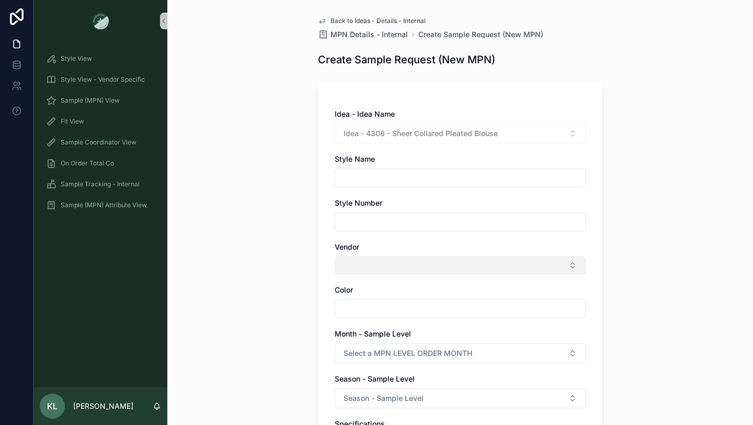
scroll to position [15, 0]
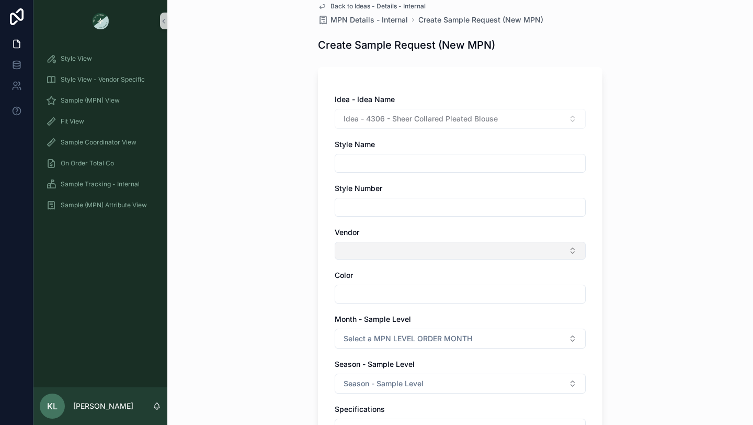
click at [376, 249] on button "Select Button" at bounding box center [460, 251] width 251 height 18
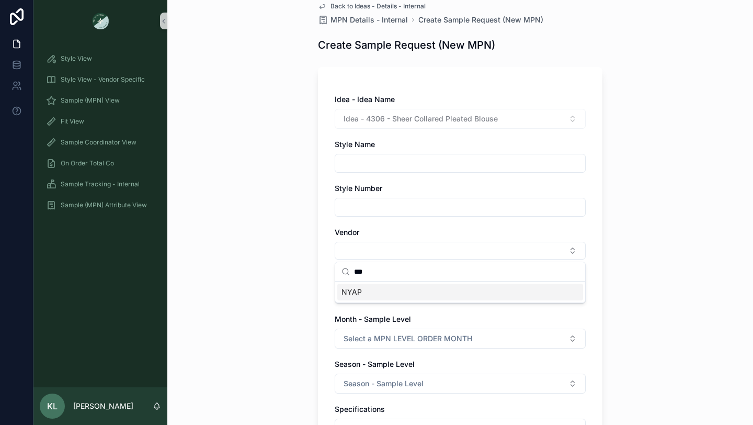
type input "***"
click at [364, 290] on div "NYAP" at bounding box center [460, 292] width 246 height 17
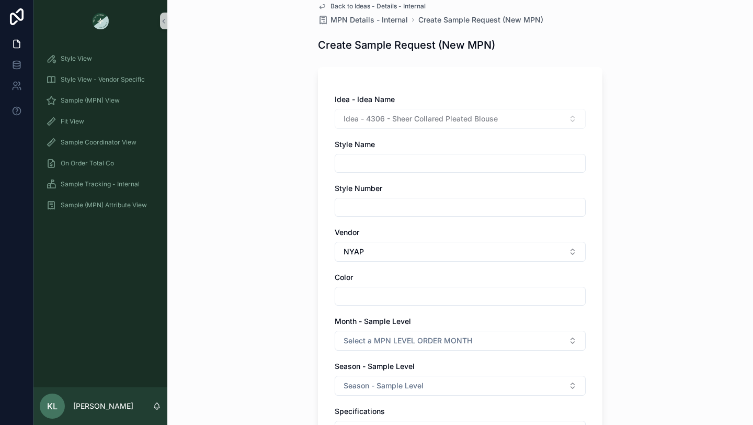
click at [360, 296] on input "scrollable content" at bounding box center [460, 296] width 250 height 15
type input "*****"
click at [268, 292] on div "Back to Ideas - Details - Internal MPN Details - Internal Create Sample Request…" at bounding box center [460, 197] width 586 height 425
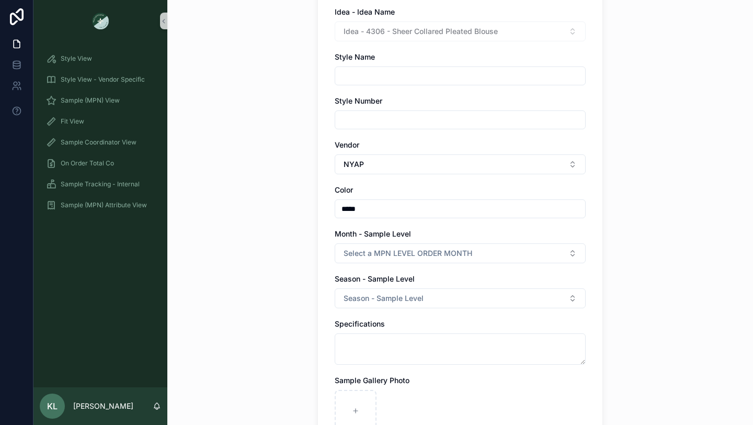
scroll to position [105, 0]
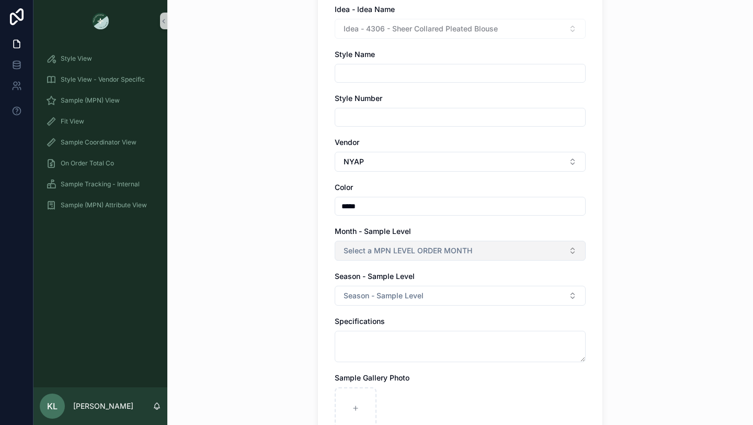
click at [419, 253] on span "Select a MPN LEVEL ORDER MONTH" at bounding box center [408, 250] width 129 height 10
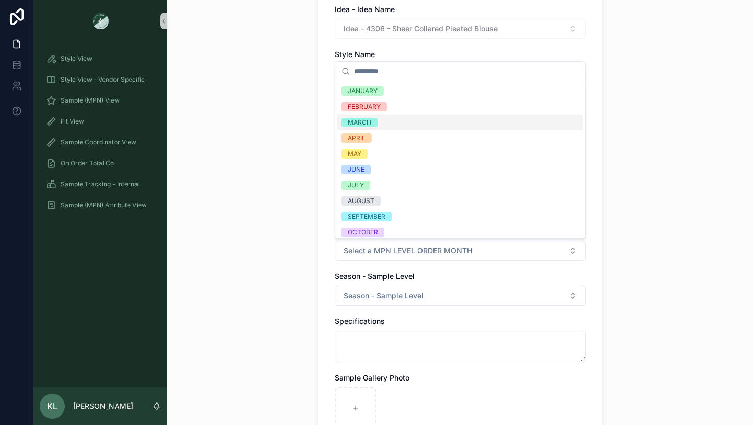
click at [398, 111] on div "FEBRUARY" at bounding box center [460, 107] width 246 height 16
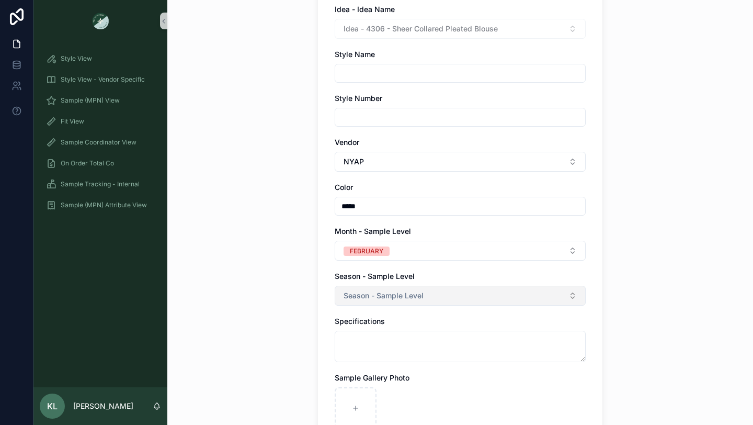
click at [384, 298] on span "Season - Sample Level" at bounding box center [384, 295] width 80 height 10
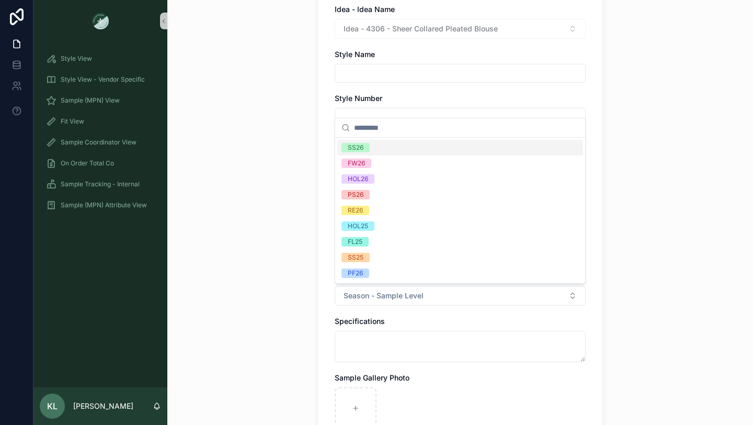
click at [385, 152] on div "SS26" at bounding box center [460, 148] width 246 height 16
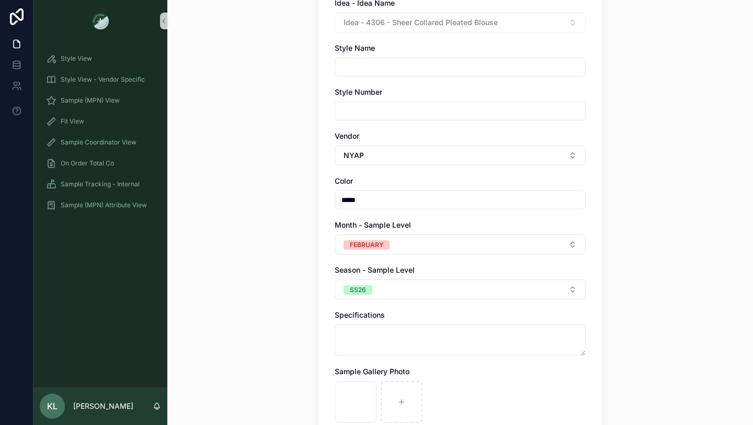
scroll to position [362, 0]
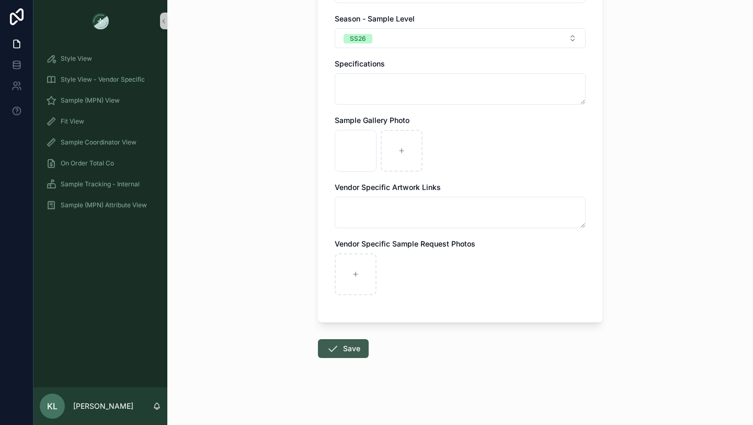
click at [353, 350] on button "Save" at bounding box center [343, 348] width 51 height 19
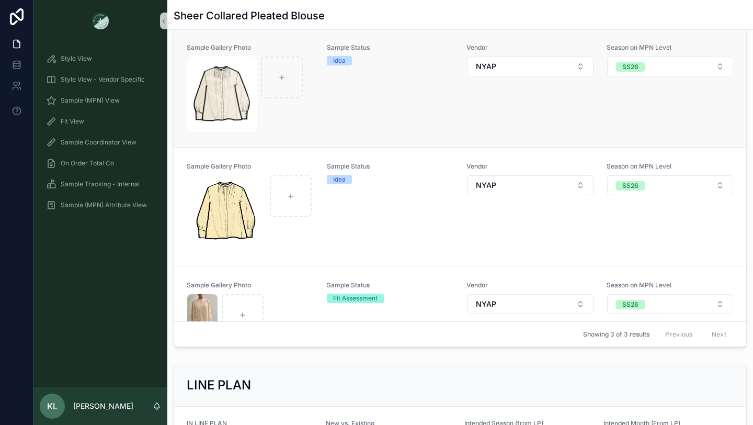
click at [382, 99] on div "Sample Status Idea" at bounding box center [391, 87] width 128 height 89
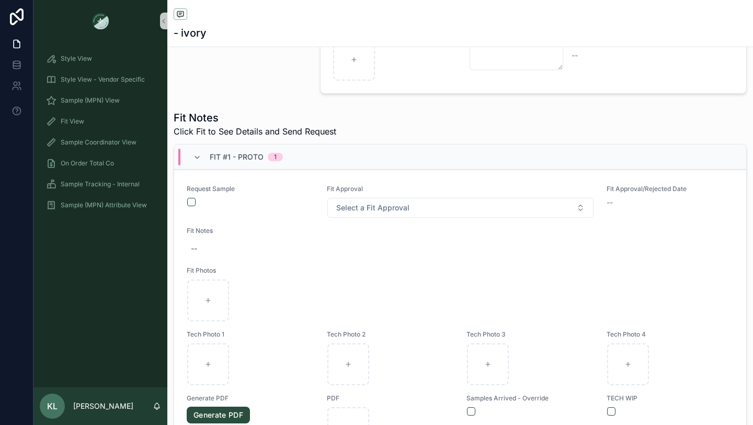
scroll to position [300, 0]
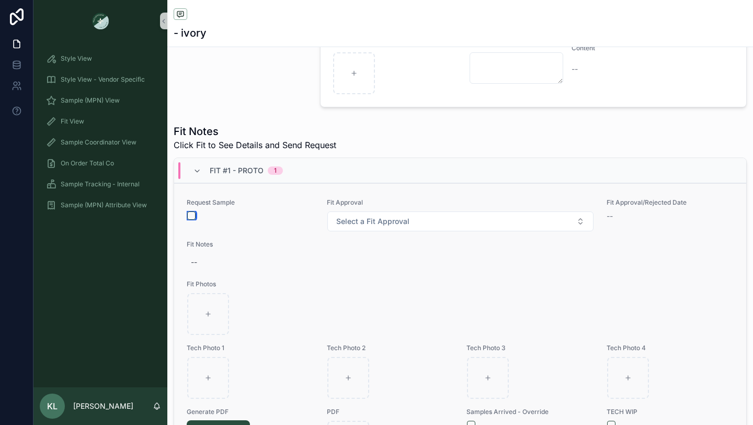
click at [191, 214] on button "scrollable content" at bounding box center [191, 215] width 8 height 8
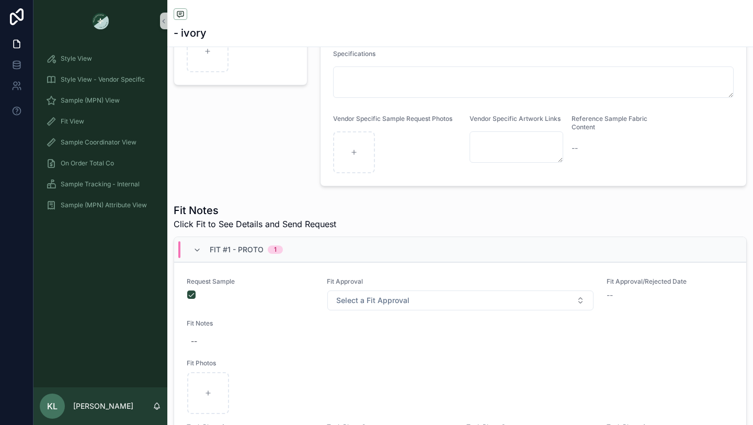
scroll to position [0, 0]
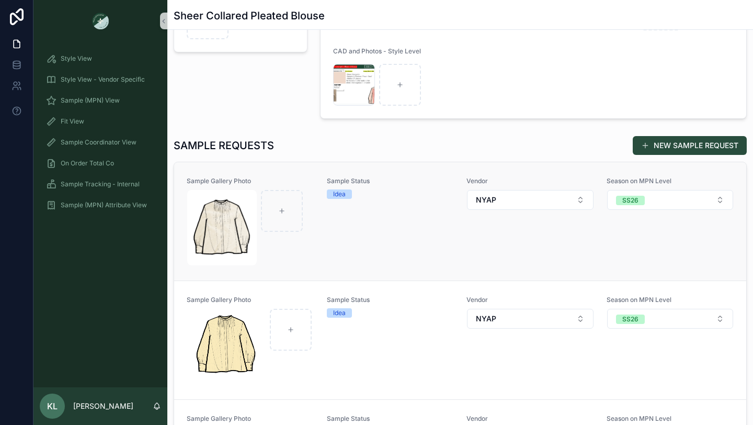
scroll to position [230, 0]
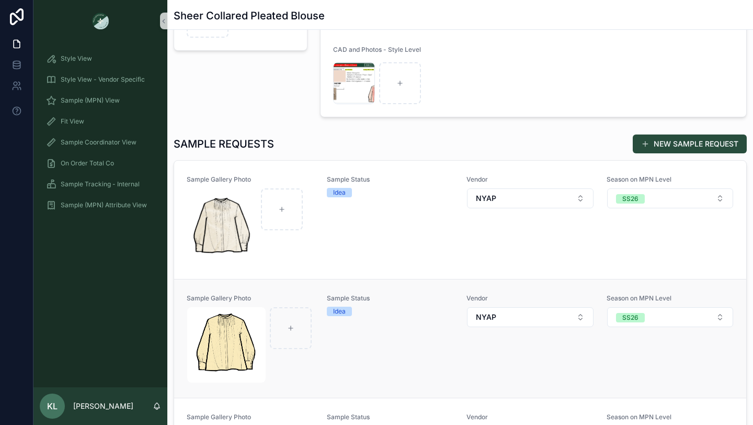
click at [371, 348] on div "Sample Status Idea" at bounding box center [391, 338] width 128 height 89
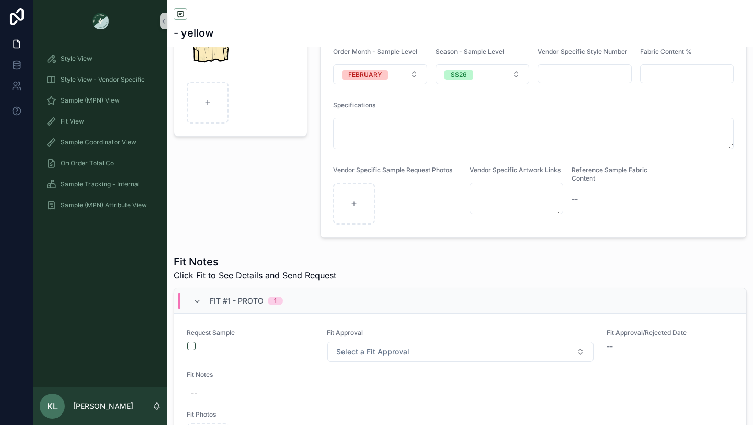
scroll to position [282, 0]
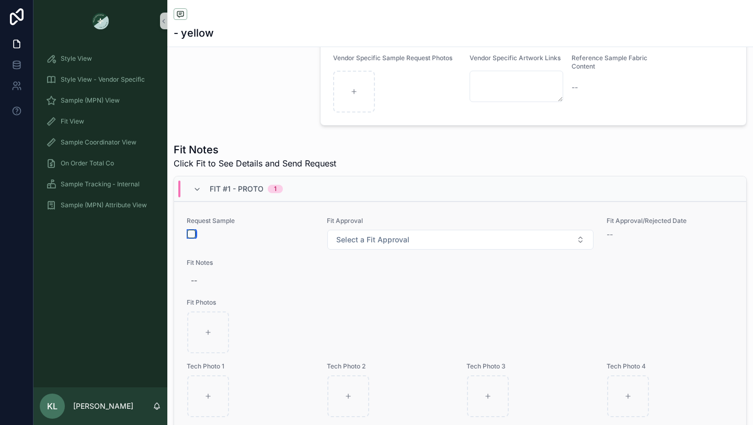
click at [190, 232] on button "scrollable content" at bounding box center [191, 234] width 8 height 8
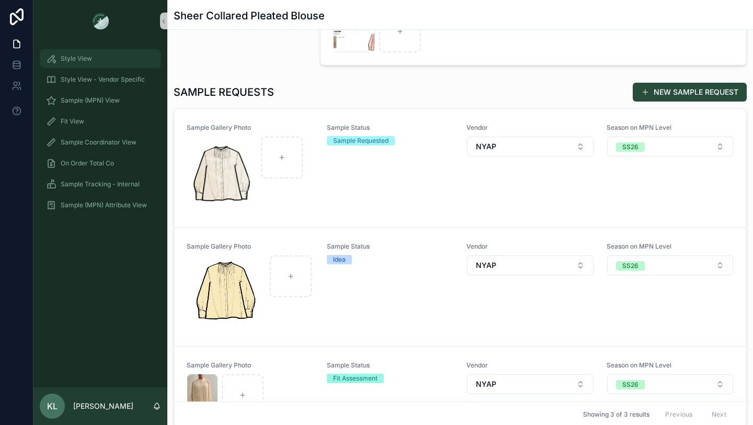
click at [92, 56] on span "Style View" at bounding box center [76, 58] width 31 height 8
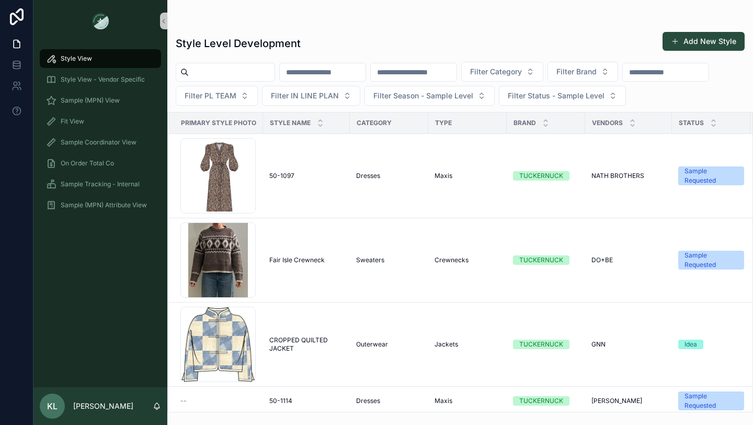
click at [623, 80] on input "scrollable content" at bounding box center [666, 72] width 86 height 15
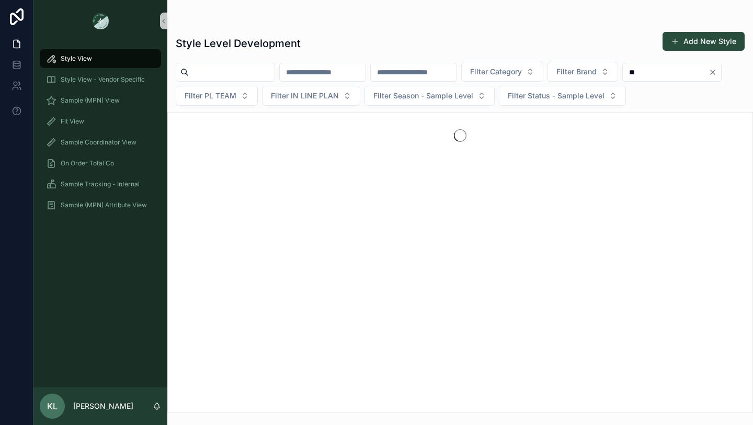
click at [233, 121] on div "scrollable content" at bounding box center [460, 135] width 585 height 46
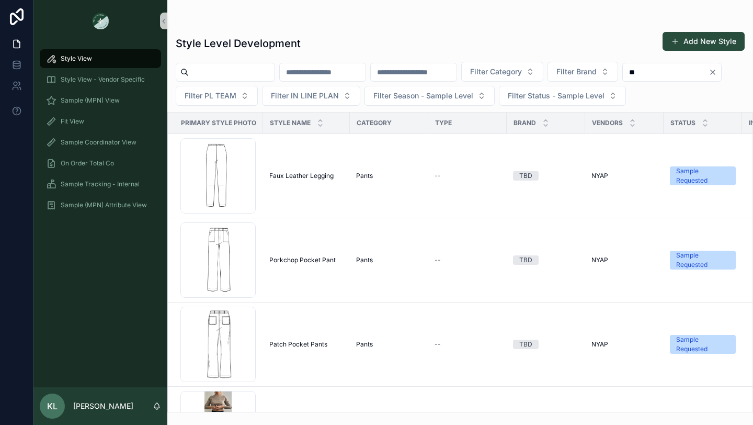
click at [216, 108] on div "Style Level Development Add New Style Filter Category Filter Brand ** Filter PL…" at bounding box center [460, 218] width 586 height 387
click at [623, 80] on input "**" at bounding box center [666, 72] width 86 height 15
type input "****"
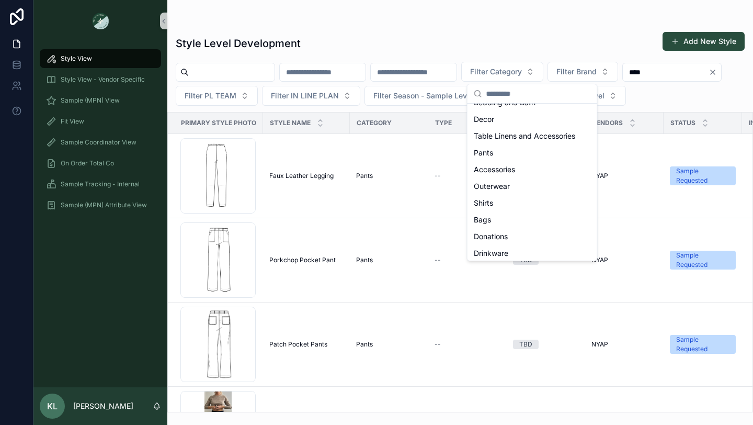
scroll to position [349, 0]
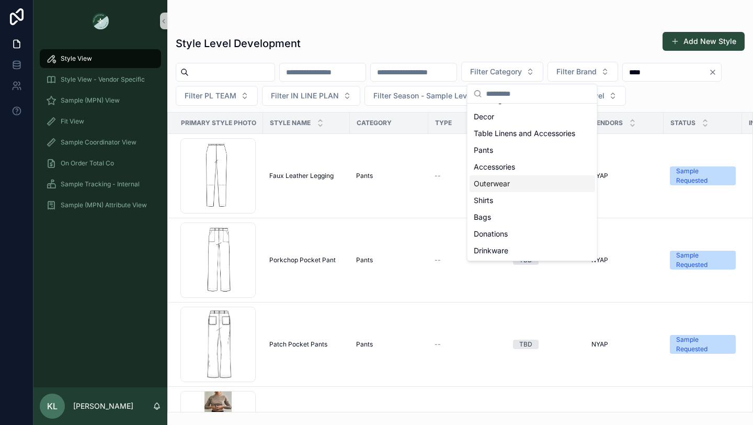
click at [506, 187] on span "Outerwear" at bounding box center [492, 183] width 36 height 10
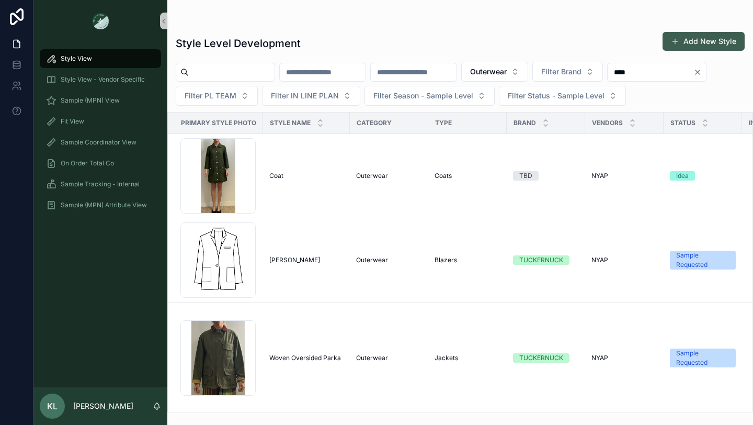
click at [703, 35] on button "Add New Style" at bounding box center [704, 41] width 82 height 19
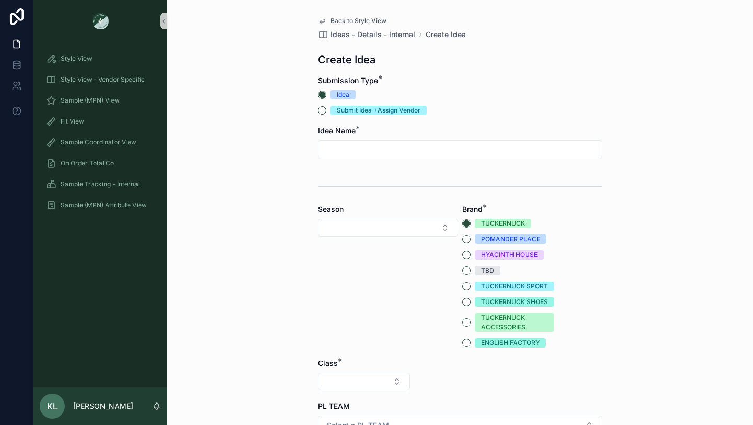
click at [368, 144] on input "scrollable content" at bounding box center [461, 149] width 284 height 15
click at [323, 108] on button "Submit Idea +Assign Vendor" at bounding box center [322, 110] width 8 height 8
click at [339, 151] on input "scrollable content" at bounding box center [461, 149] width 284 height 15
type input "**********"
click at [368, 226] on button "Select Button" at bounding box center [388, 228] width 140 height 18
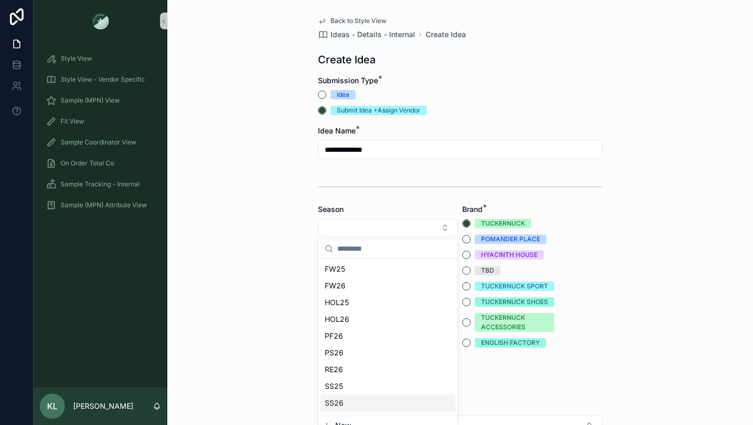
click at [344, 398] on div "SS26" at bounding box center [388, 403] width 135 height 17
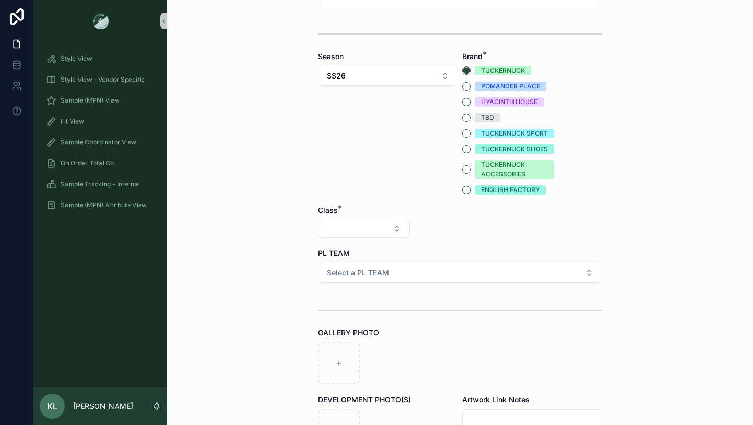
scroll to position [160, 0]
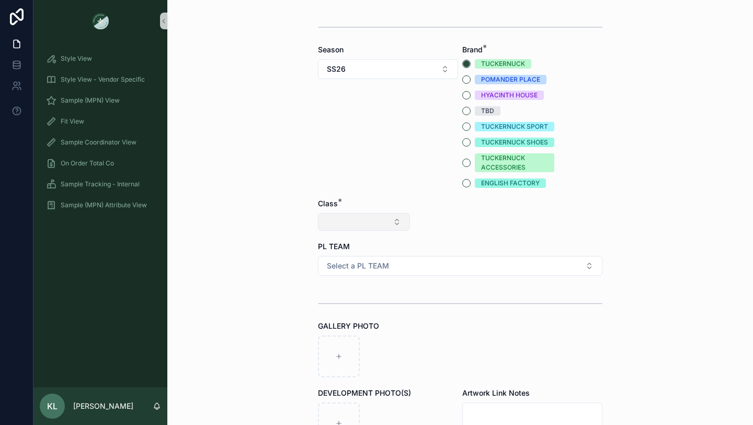
click at [394, 221] on button "Select Button" at bounding box center [364, 222] width 92 height 18
click at [353, 309] on div "Clothing" at bounding box center [364, 313] width 126 height 17
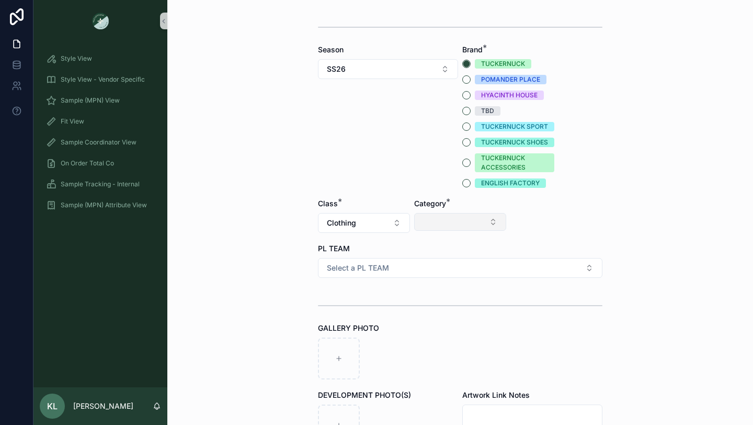
click at [445, 223] on button "Select Button" at bounding box center [460, 222] width 92 height 18
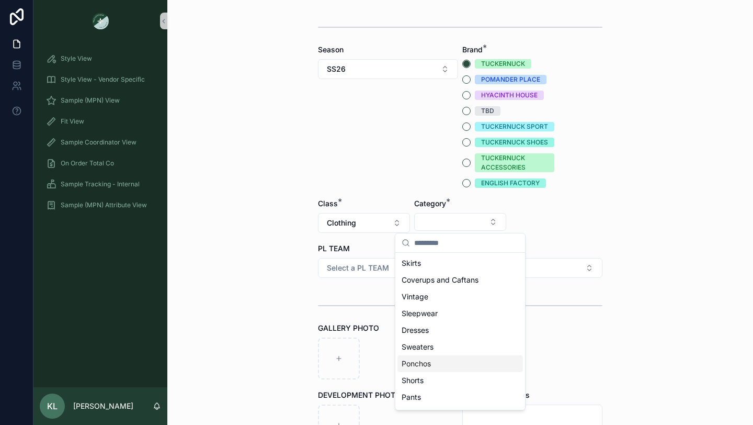
scroll to position [65, 0]
click at [447, 352] on div "Outerwear" at bounding box center [461, 349] width 126 height 17
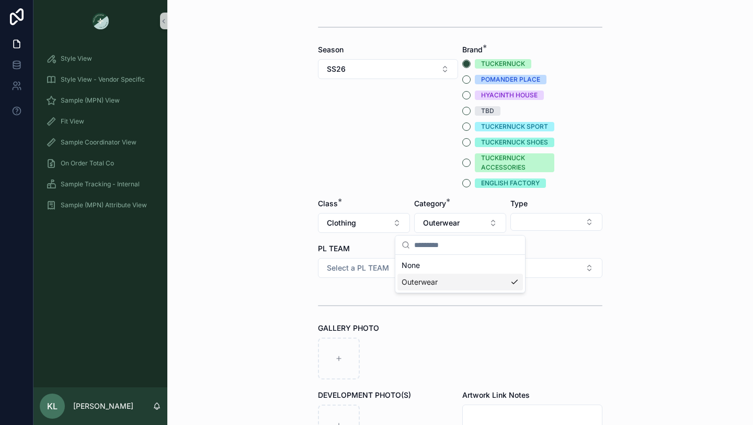
scroll to position [0, 0]
click at [553, 218] on button "Select Button" at bounding box center [557, 222] width 92 height 18
click at [546, 292] on div "Jackets" at bounding box center [557, 296] width 126 height 17
click at [377, 269] on span "Select a PL TEAM" at bounding box center [358, 268] width 62 height 10
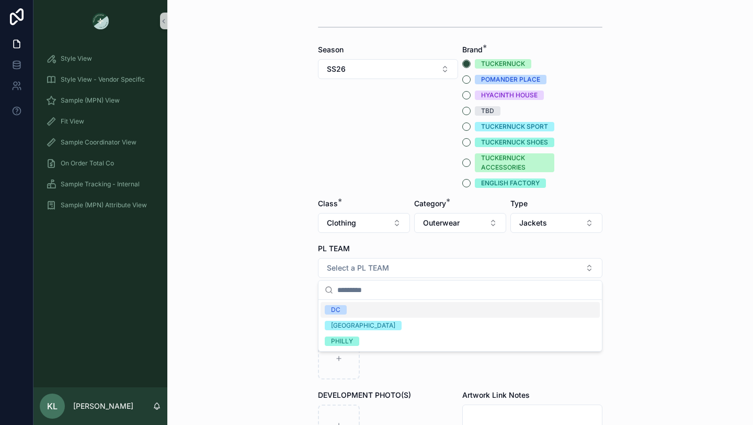
click at [356, 309] on div "DC" at bounding box center [460, 310] width 279 height 16
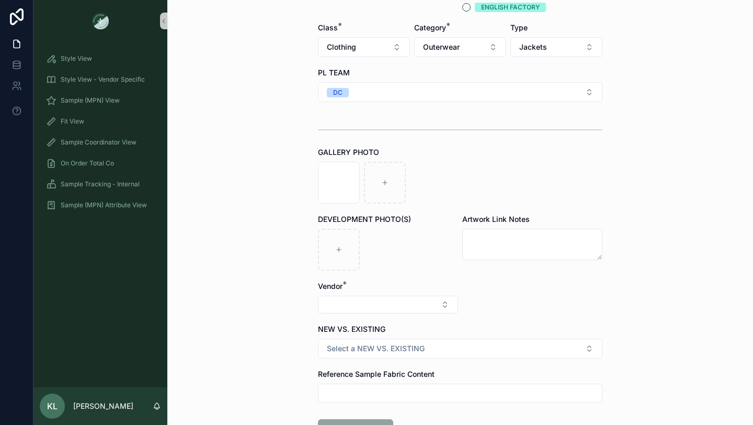
scroll to position [354, 0]
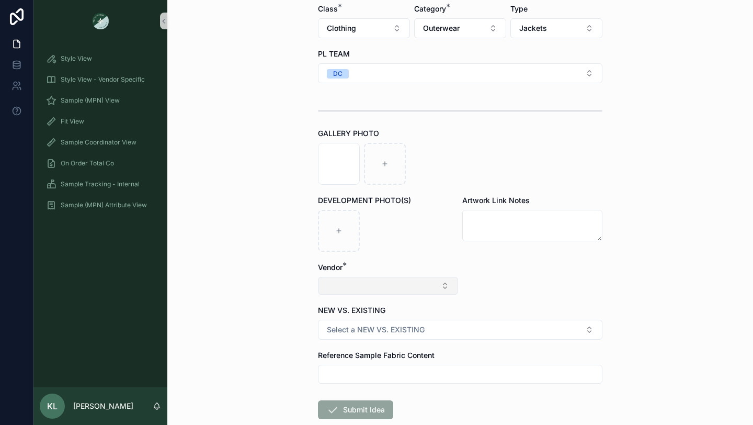
click at [352, 282] on button "Select Button" at bounding box center [388, 286] width 140 height 18
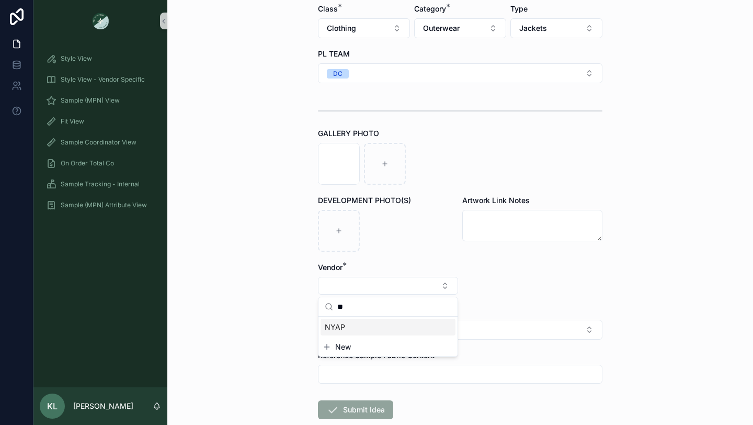
type input "**"
click at [355, 325] on div "NYAP" at bounding box center [388, 327] width 135 height 17
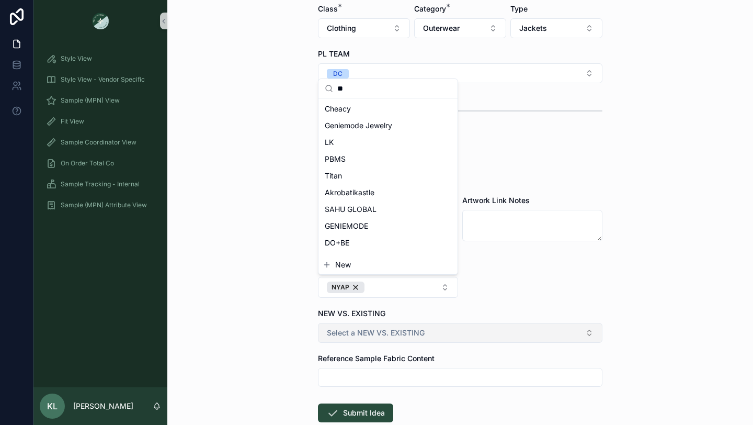
click at [384, 334] on div "**********" at bounding box center [393, 212] width 720 height 425
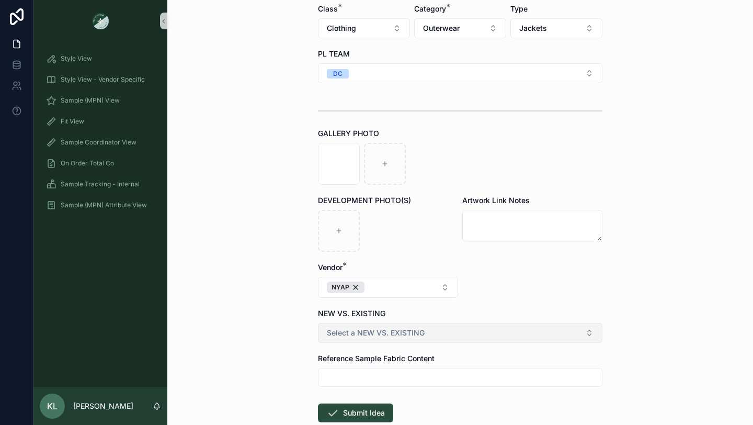
click at [384, 334] on span "Select a NEW VS. EXISTING" at bounding box center [376, 333] width 98 height 10
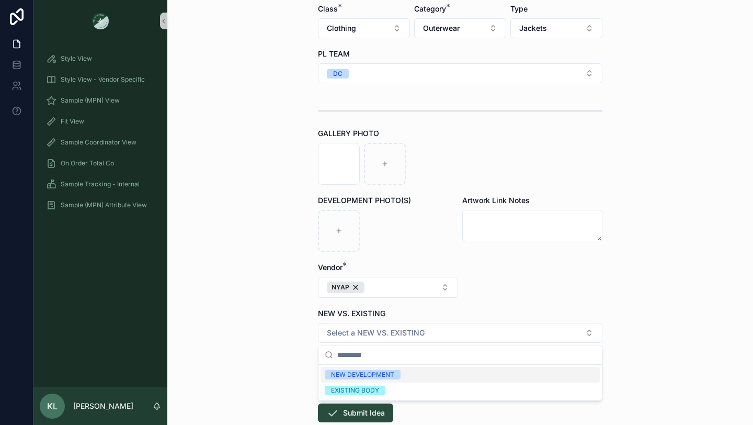
click at [303, 329] on div "**********" at bounding box center [460, 212] width 586 height 425
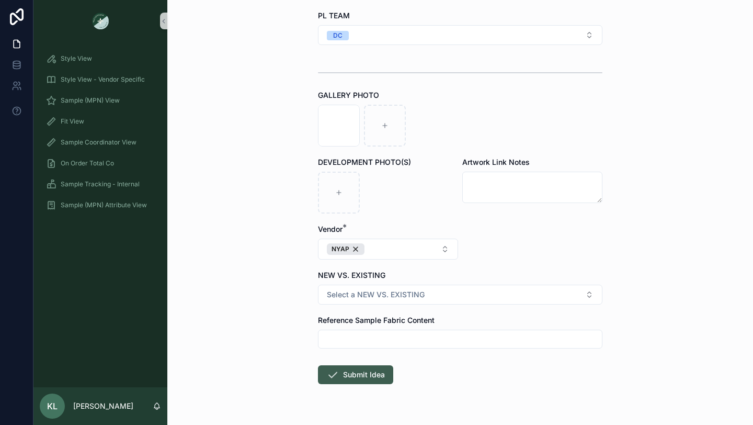
scroll to position [398, 0]
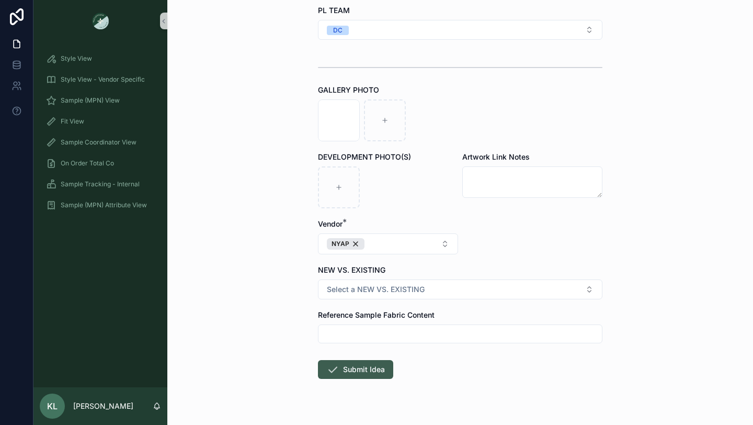
click at [362, 368] on button "Submit Idea" at bounding box center [355, 369] width 75 height 19
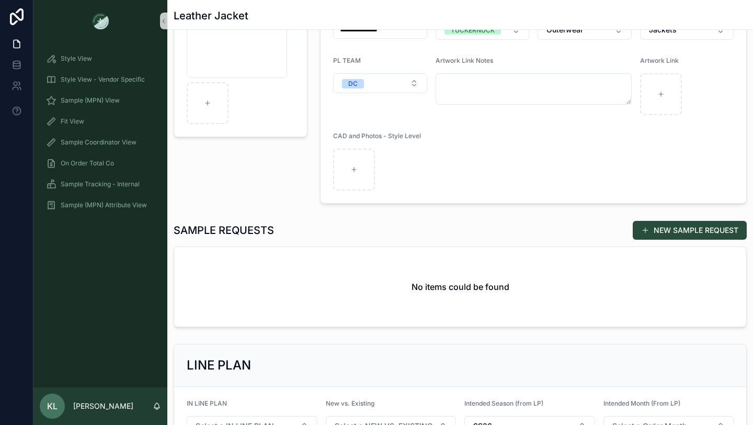
scroll to position [160, 0]
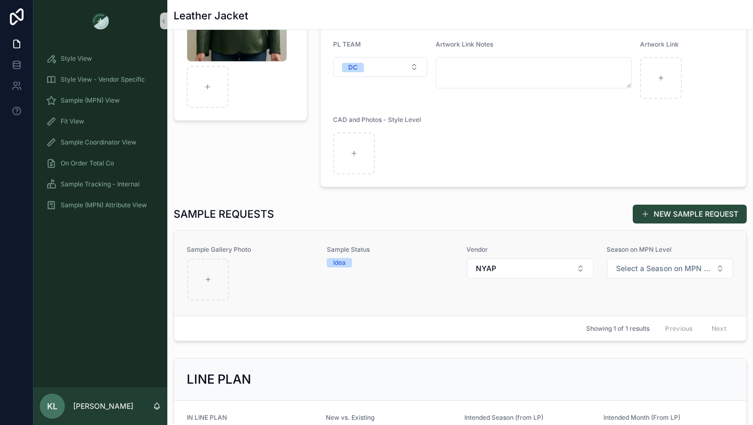
click at [392, 281] on div "Sample Status Idea" at bounding box center [391, 272] width 128 height 55
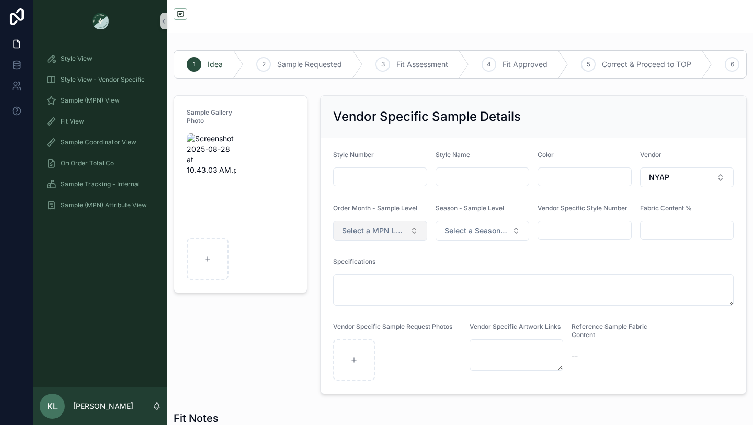
click at [386, 233] on span "Select a MPN LEVEL ORDER MONTH" at bounding box center [374, 231] width 64 height 10
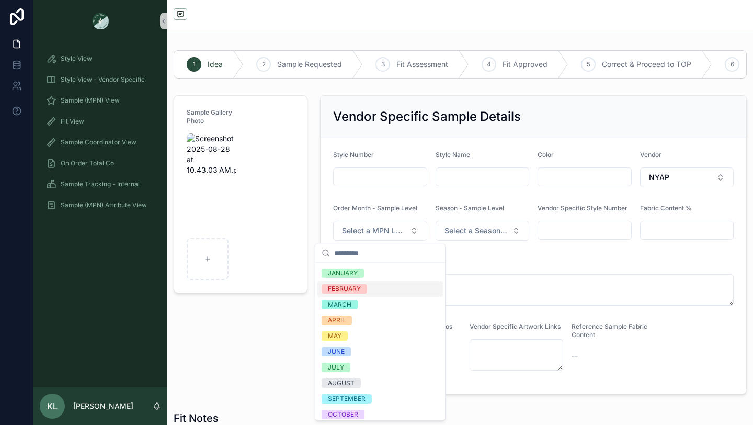
click at [378, 289] on div "FEBRUARY" at bounding box center [381, 289] width 126 height 16
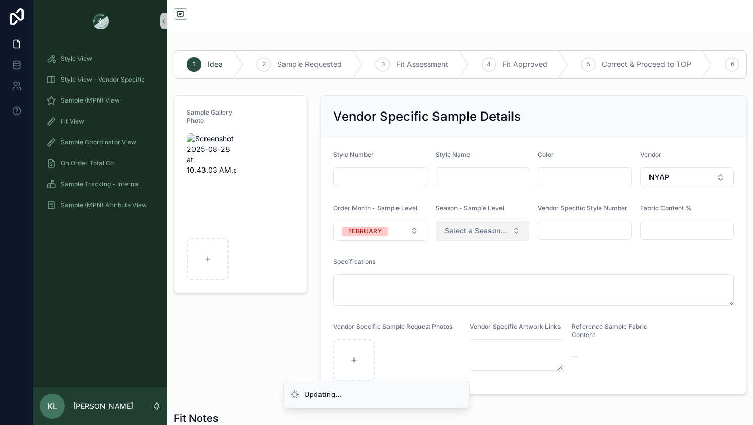
click at [484, 232] on span "Select a Season on MPN Level" at bounding box center [477, 231] width 64 height 10
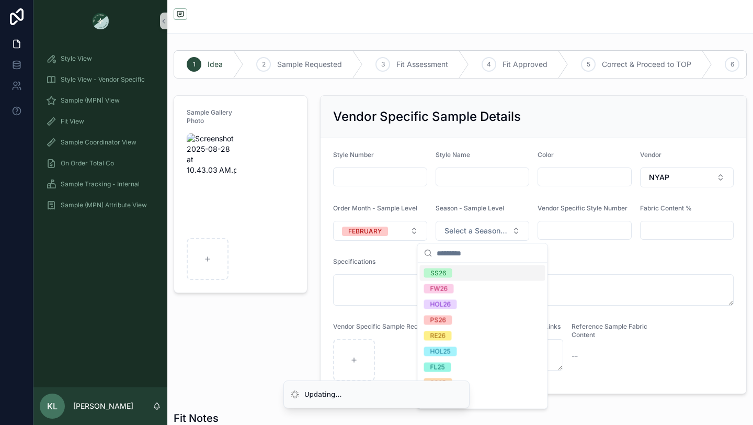
click at [462, 269] on div "SS26" at bounding box center [483, 273] width 126 height 16
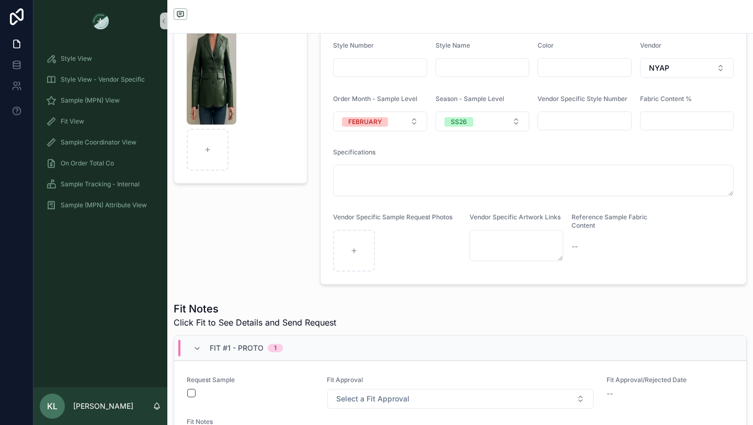
scroll to position [116, 0]
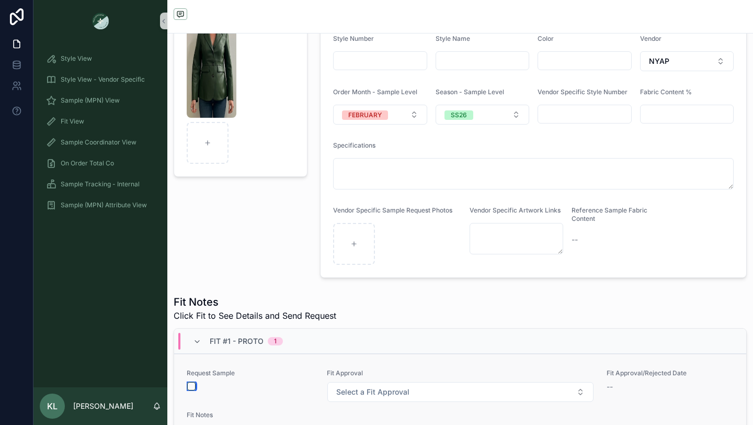
click at [193, 386] on button "scrollable content" at bounding box center [191, 386] width 8 height 8
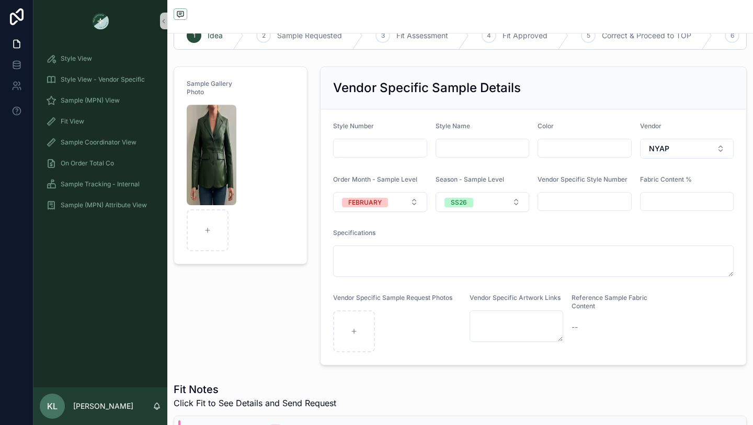
scroll to position [0, 0]
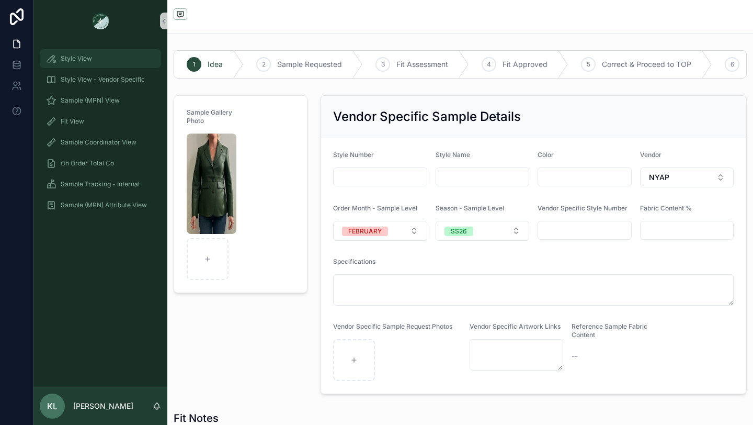
click at [86, 57] on span "Style View" at bounding box center [76, 58] width 31 height 8
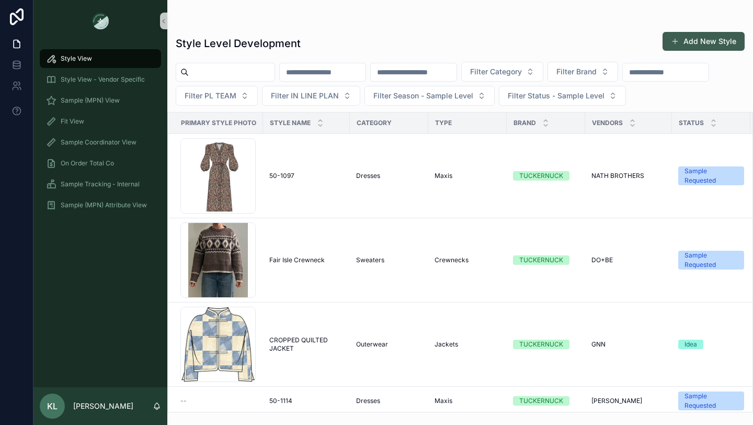
click at [699, 40] on button "Add New Style" at bounding box center [704, 41] width 82 height 19
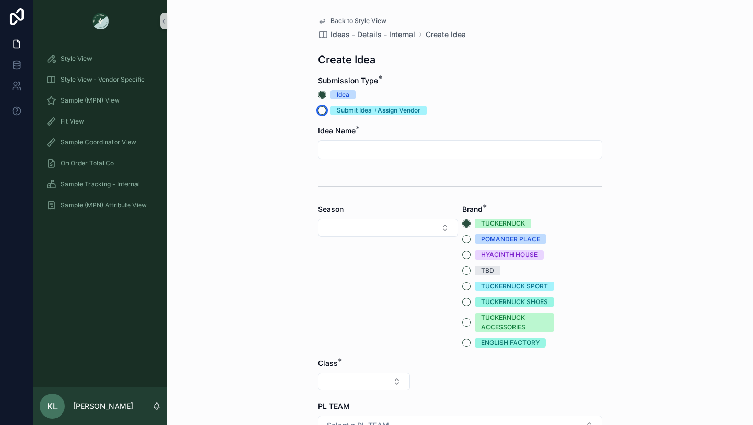
click at [323, 109] on button "Submit Idea +Assign Vendor" at bounding box center [322, 110] width 8 height 8
click at [81, 80] on span "Style View - Vendor Specific" at bounding box center [103, 79] width 84 height 8
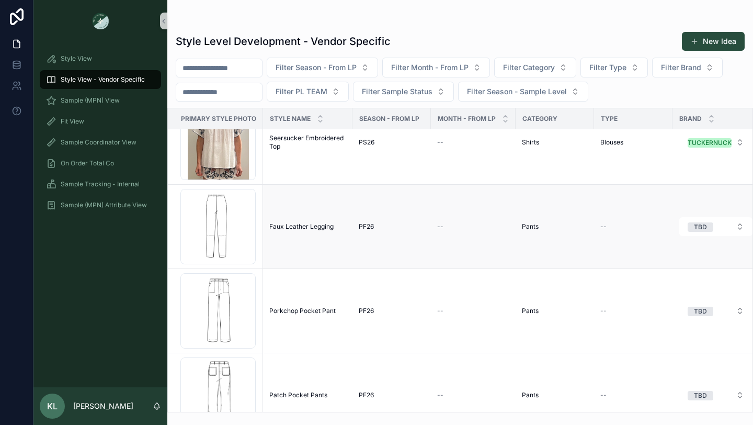
scroll to position [201, 0]
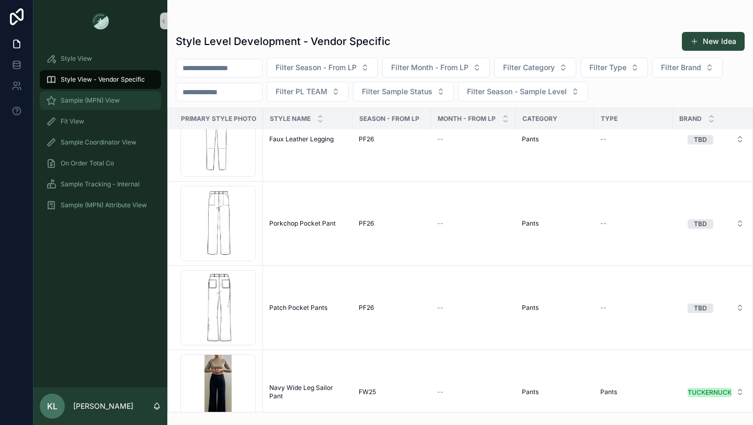
click at [87, 97] on span "Sample (MPN) View" at bounding box center [90, 100] width 59 height 8
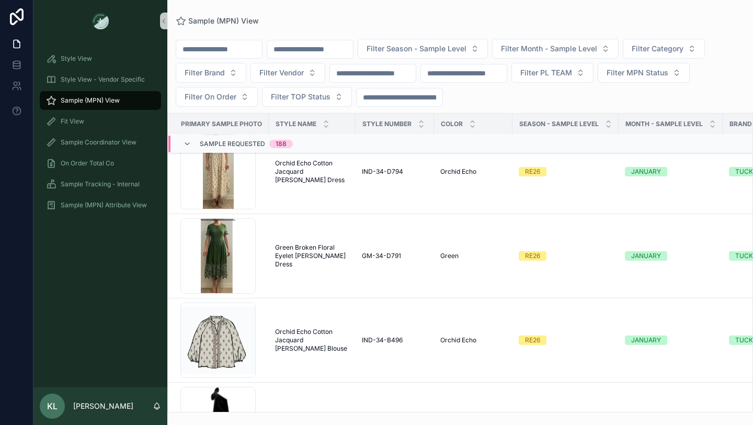
scroll to position [1378, 0]
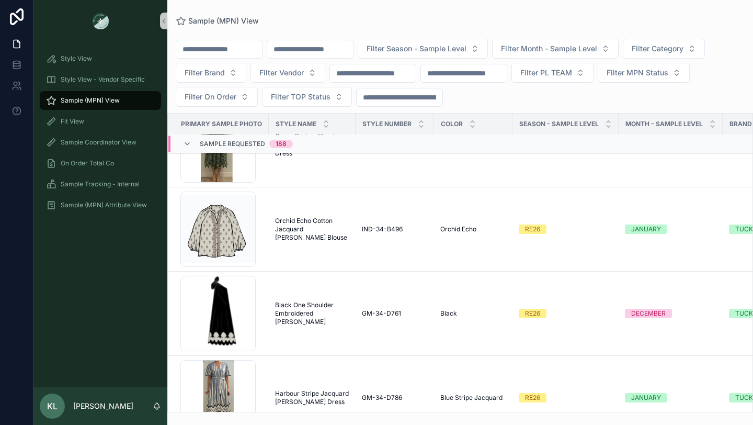
click at [238, 52] on input "scrollable content" at bounding box center [219, 49] width 86 height 15
type input "**********"
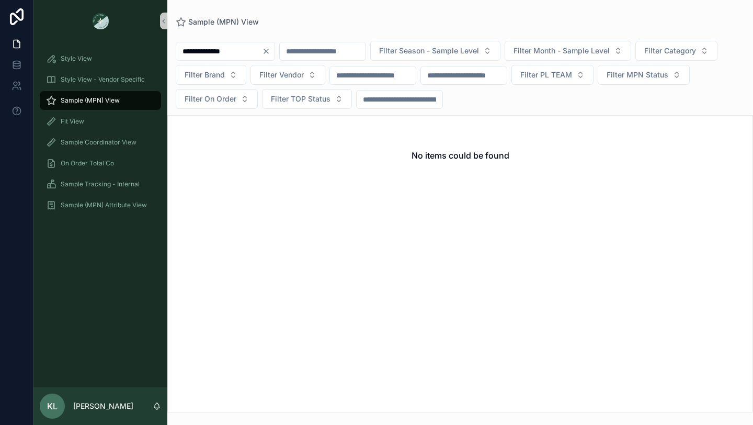
drag, startPoint x: 236, startPoint y: 54, endPoint x: 152, endPoint y: 46, distance: 85.1
click at [152, 46] on div "**********" at bounding box center [393, 212] width 720 height 425
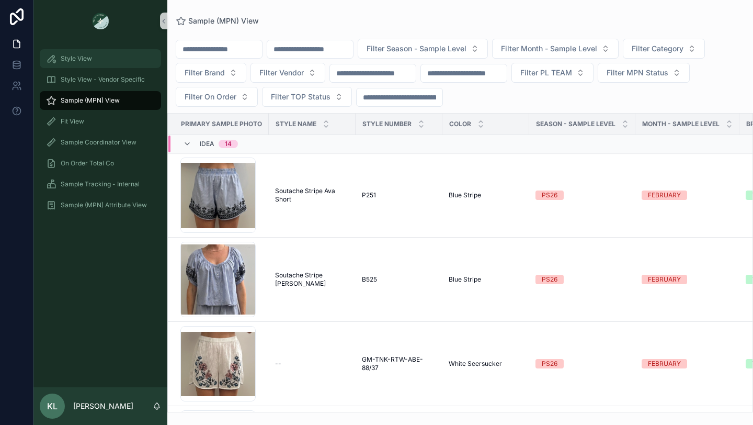
click at [73, 60] on span "Style View" at bounding box center [76, 58] width 31 height 8
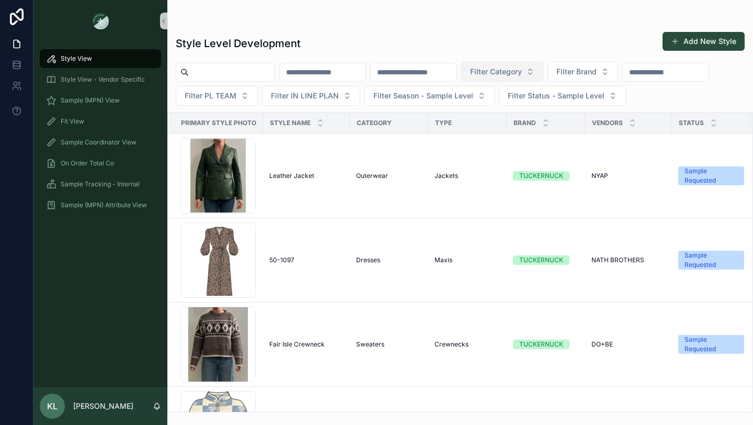
click at [522, 73] on span "Filter Category" at bounding box center [496, 71] width 52 height 10
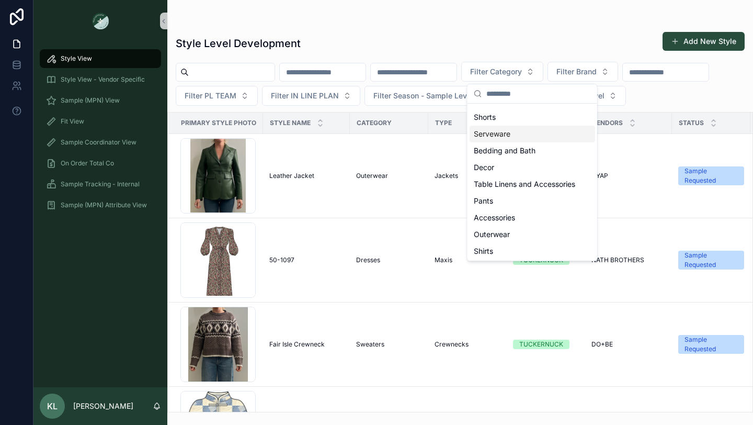
scroll to position [383, 0]
click at [516, 149] on div "Outerwear" at bounding box center [533, 149] width 126 height 17
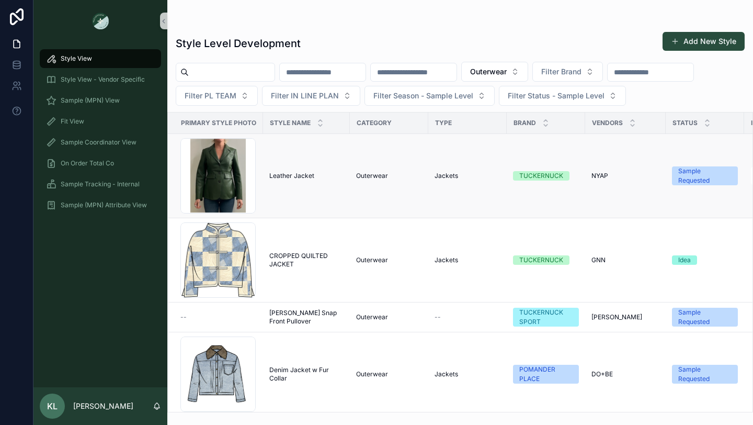
click at [283, 179] on span "Leather Jacket" at bounding box center [291, 176] width 45 height 8
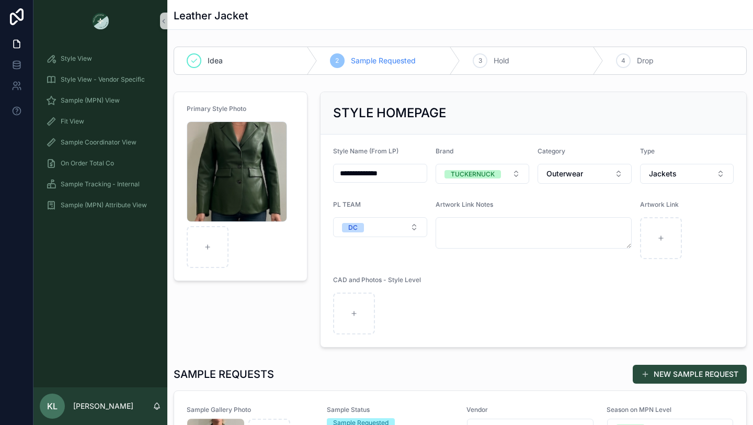
drag, startPoint x: 366, startPoint y: 174, endPoint x: 316, endPoint y: 174, distance: 50.8
click at [316, 174] on div "**********" at bounding box center [534, 219] width 440 height 264
type input "******"
click at [463, 322] on div "scrollable content" at bounding box center [533, 313] width 401 height 42
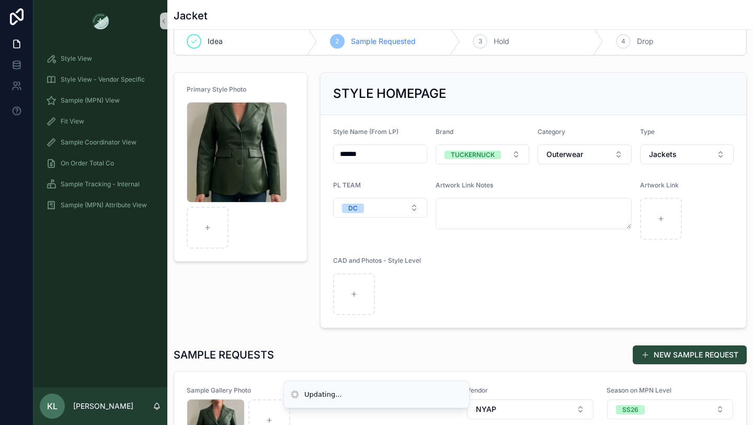
scroll to position [12, 0]
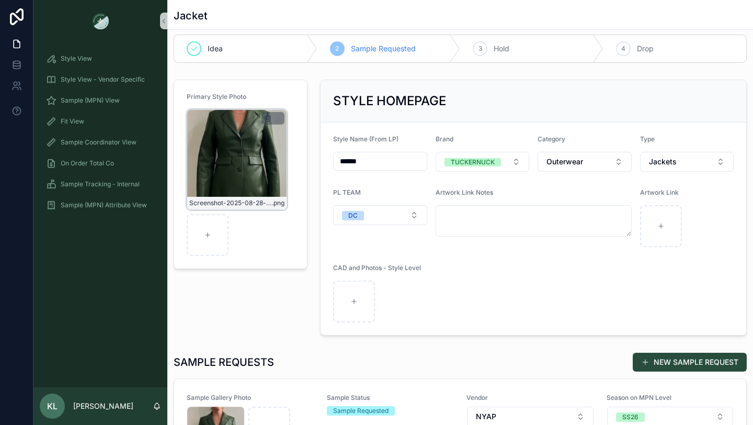
click at [266, 118] on icon "scrollable content" at bounding box center [268, 118] width 8 height 8
click at [289, 96] on icon "scrollable content" at bounding box center [290, 97] width 2 height 2
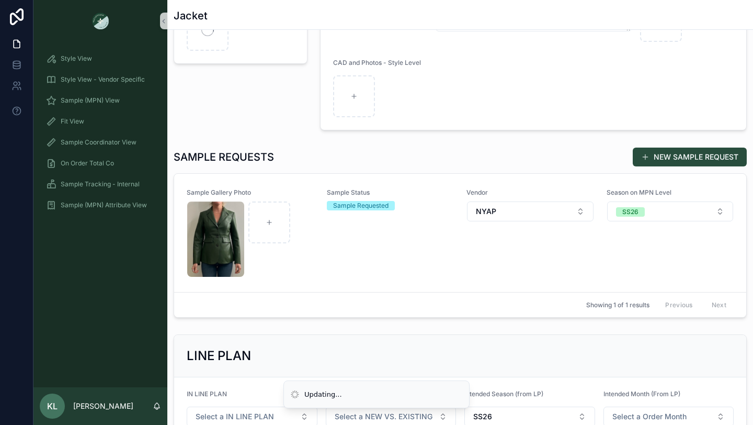
scroll to position [219, 0]
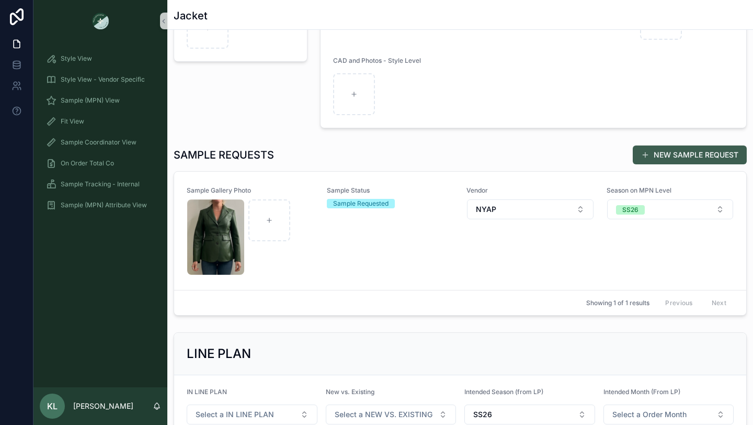
click at [700, 153] on button "NEW SAMPLE REQUEST" at bounding box center [690, 154] width 114 height 19
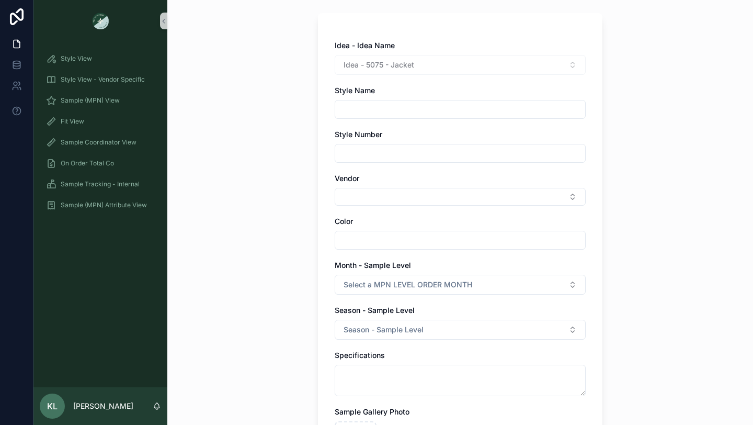
scroll to position [74, 0]
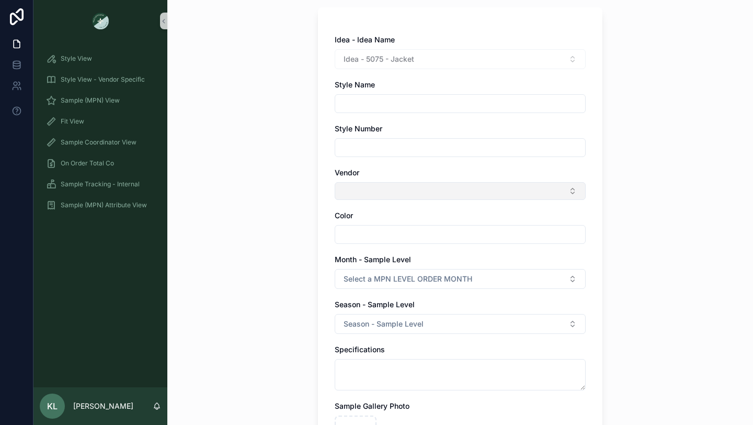
click at [372, 191] on button "Select Button" at bounding box center [460, 191] width 251 height 18
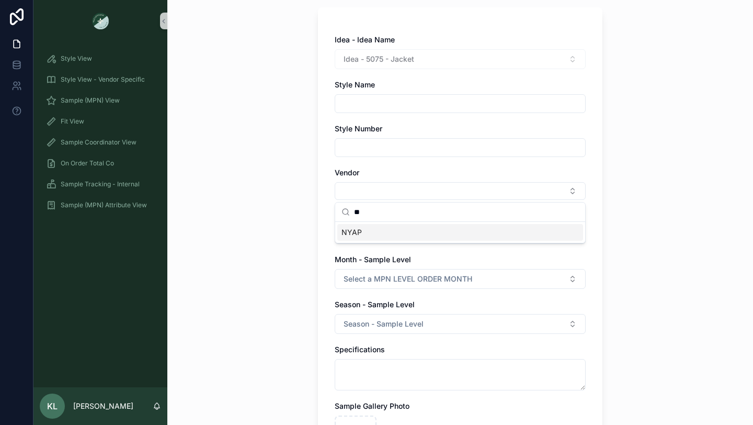
type input "**"
click at [371, 234] on div "NYAP" at bounding box center [460, 232] width 246 height 17
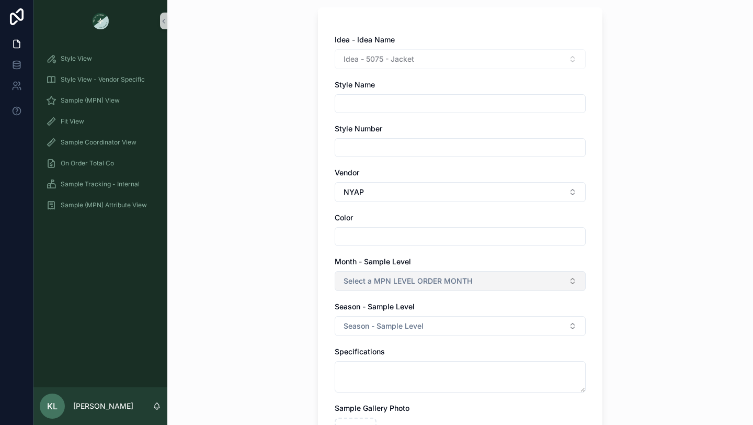
click at [380, 287] on button "Select a MPN LEVEL ORDER MONTH" at bounding box center [460, 281] width 251 height 20
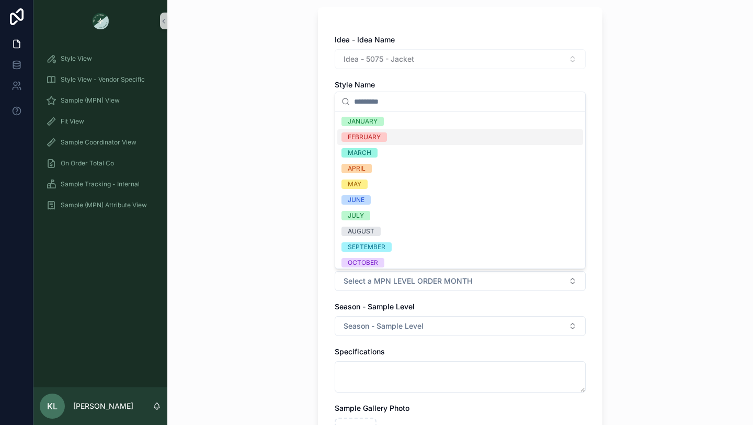
click at [408, 135] on div "FEBRUARY" at bounding box center [460, 137] width 246 height 16
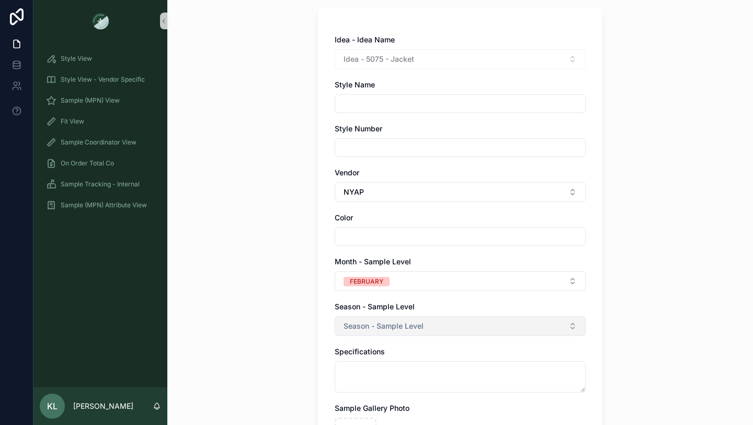
click at [393, 324] on span "Season - Sample Level" at bounding box center [384, 326] width 80 height 10
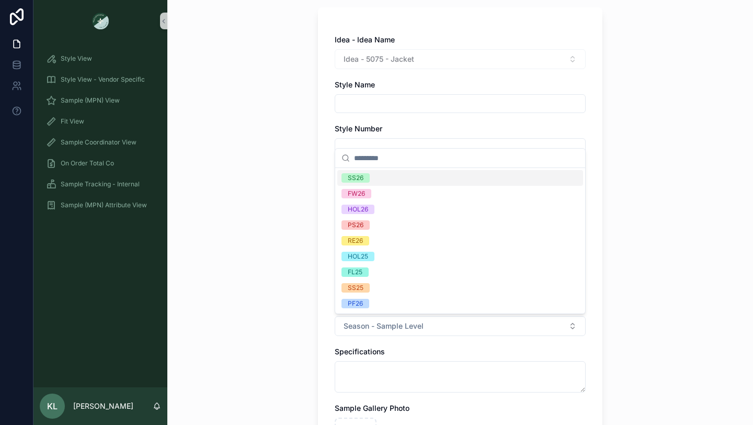
click at [387, 182] on div "SS26" at bounding box center [460, 178] width 246 height 16
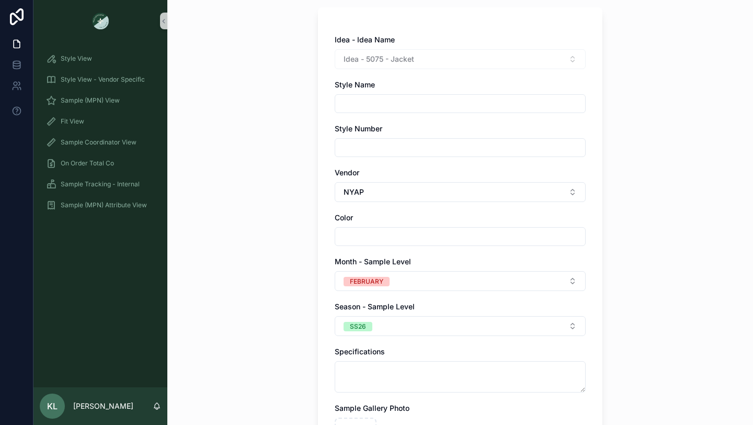
click at [372, 237] on input "scrollable content" at bounding box center [460, 236] width 250 height 15
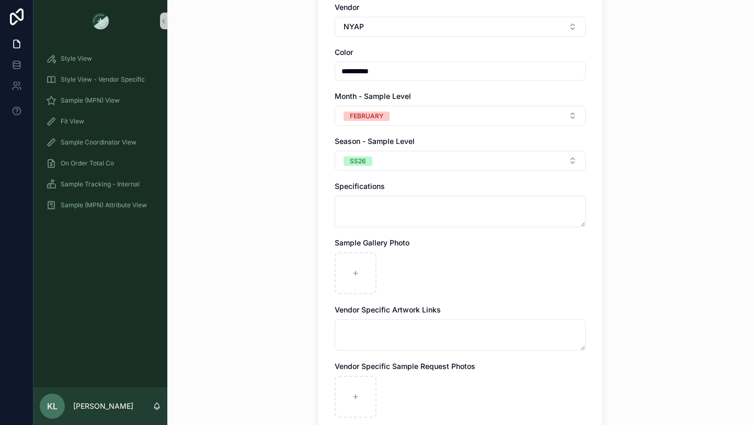
scroll to position [256, 0]
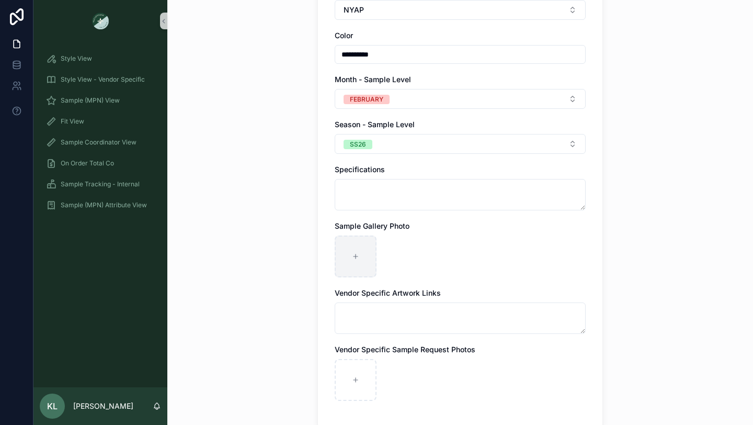
type input "**********"
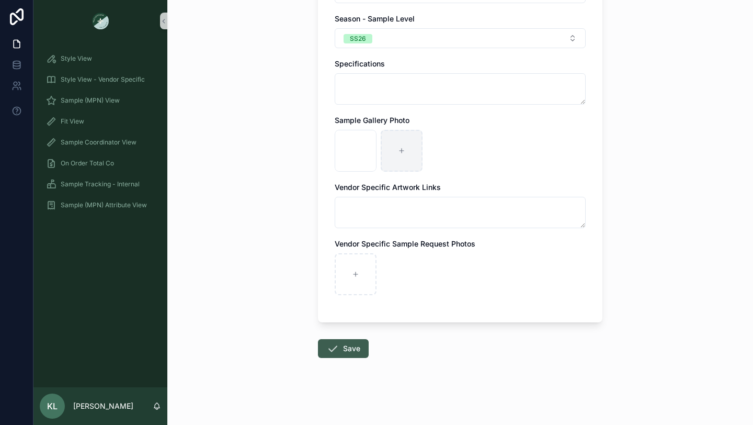
click at [343, 344] on button "Save" at bounding box center [343, 348] width 51 height 19
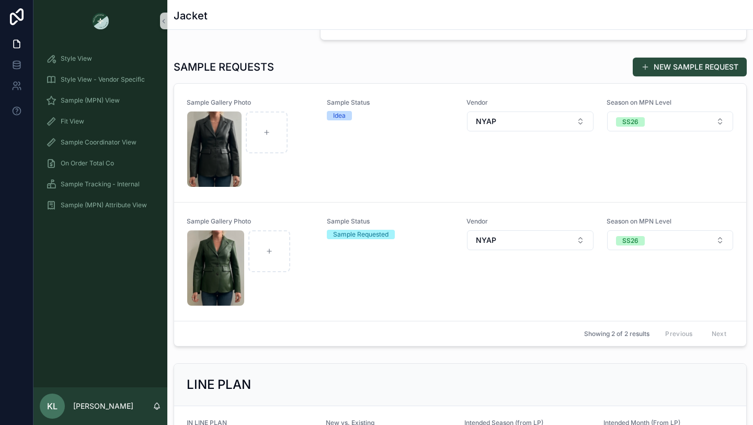
scroll to position [310, 0]
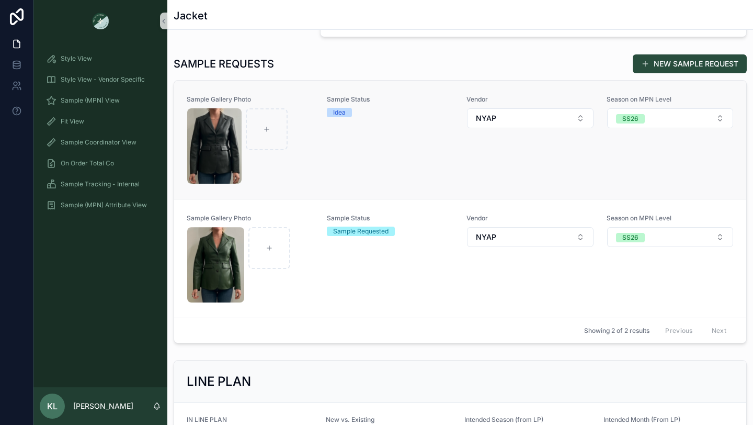
click at [396, 164] on div "Sample Status Idea" at bounding box center [391, 139] width 128 height 89
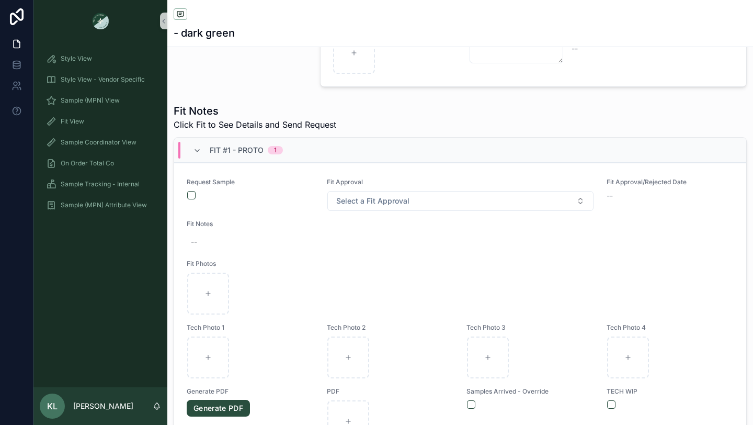
scroll to position [14, 0]
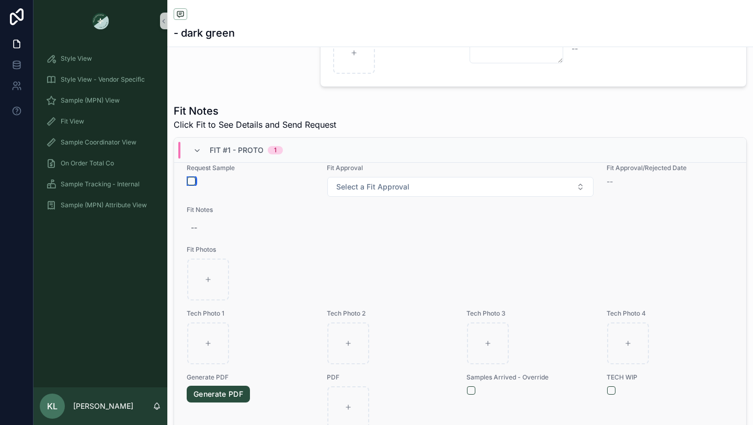
click at [193, 181] on button "scrollable content" at bounding box center [191, 181] width 8 height 8
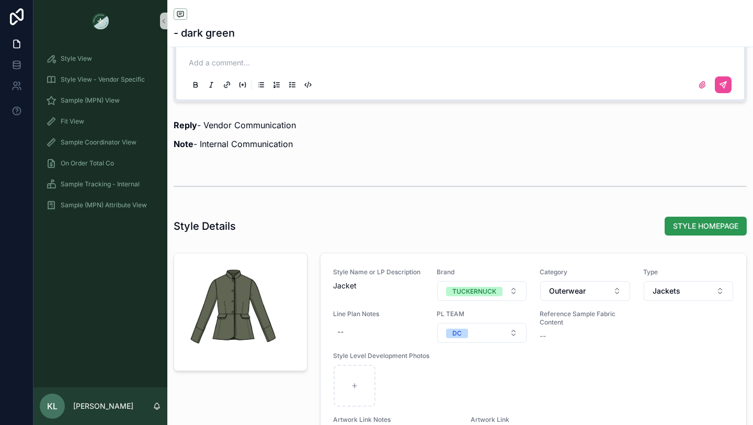
scroll to position [957, 0]
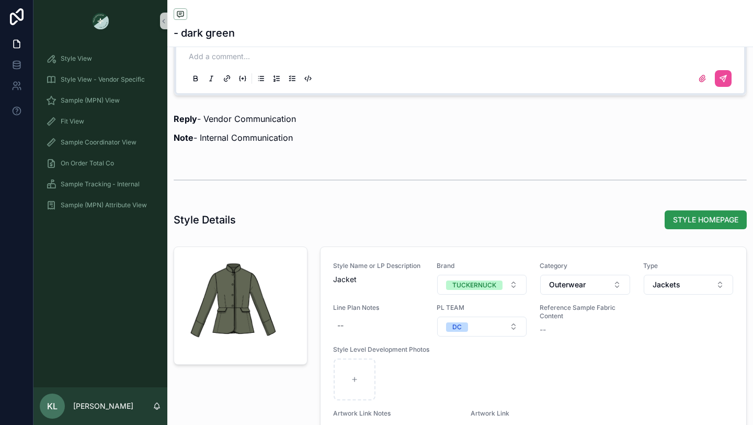
click at [699, 217] on span "STYLE HOMEPAGE" at bounding box center [705, 220] width 65 height 10
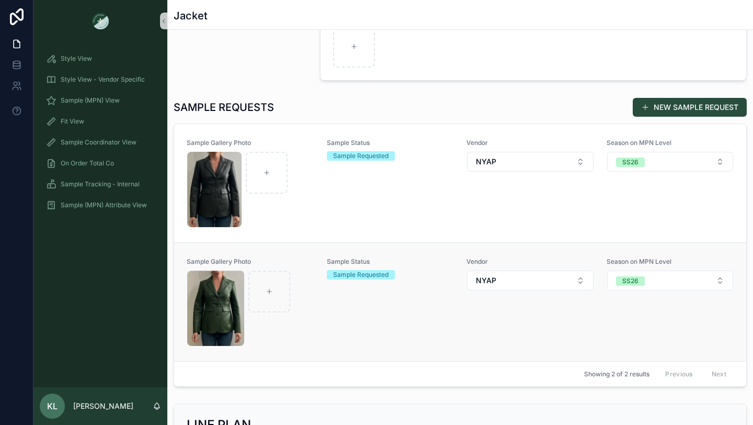
scroll to position [266, 0]
click at [677, 105] on button "NEW SAMPLE REQUEST" at bounding box center [690, 107] width 114 height 19
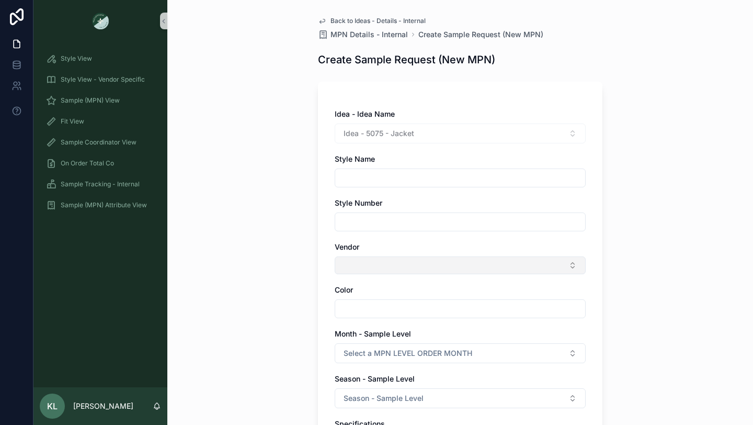
click at [357, 267] on button "Select Button" at bounding box center [460, 265] width 251 height 18
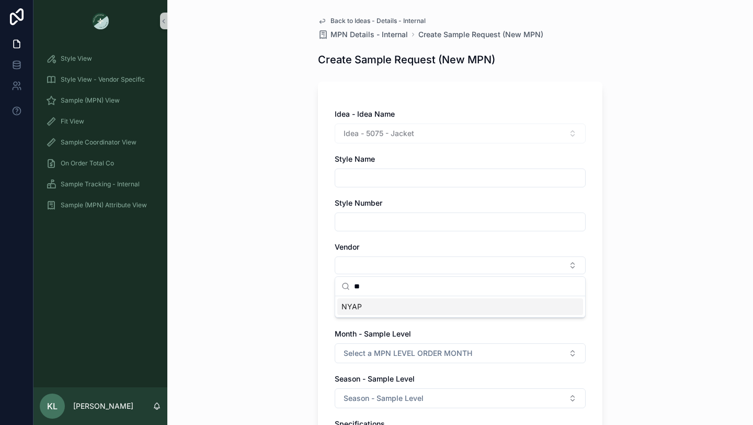
type input "**"
click at [364, 307] on div "NYAP" at bounding box center [460, 306] width 246 height 17
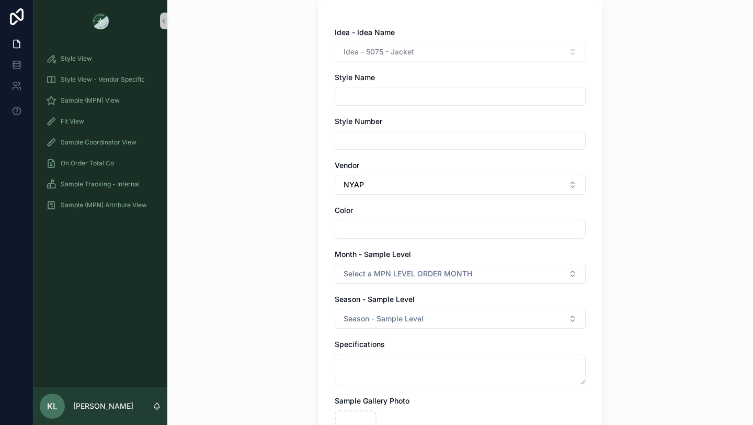
scroll to position [90, 0]
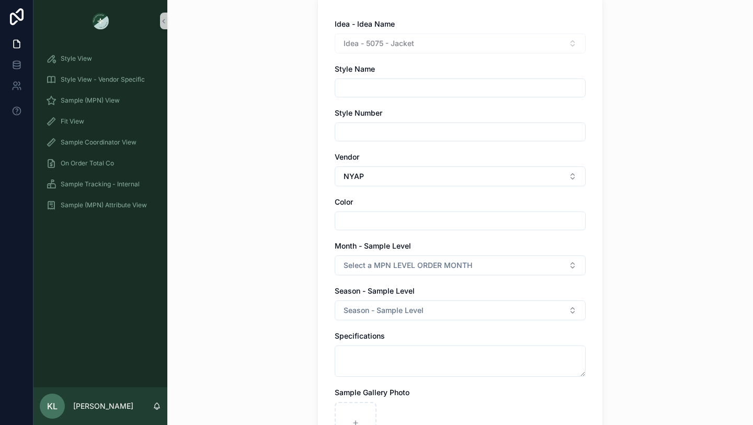
click at [367, 218] on input "scrollable content" at bounding box center [460, 220] width 250 height 15
type input "****"
click at [318, 238] on div "Idea - Idea Name Idea - 5075 - Jacket Style Name Style Number Vendor NYAP Color…" at bounding box center [460, 293] width 285 height 603
click at [367, 255] on button "Select a MPN LEVEL ORDER MONTH" at bounding box center [460, 265] width 251 height 20
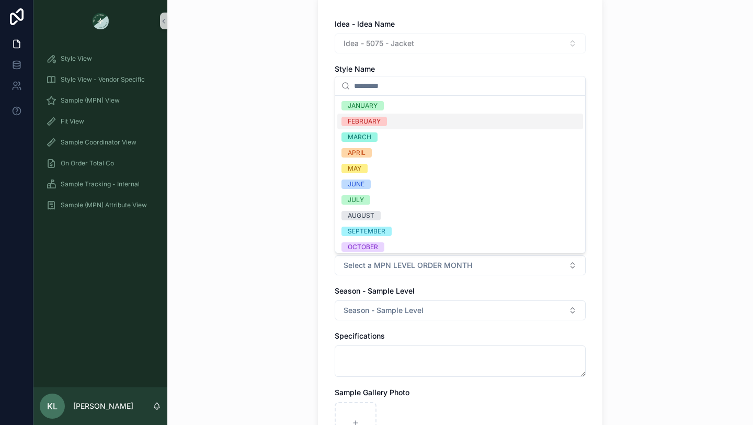
click at [385, 119] on span "FEBRUARY" at bounding box center [365, 121] width 46 height 9
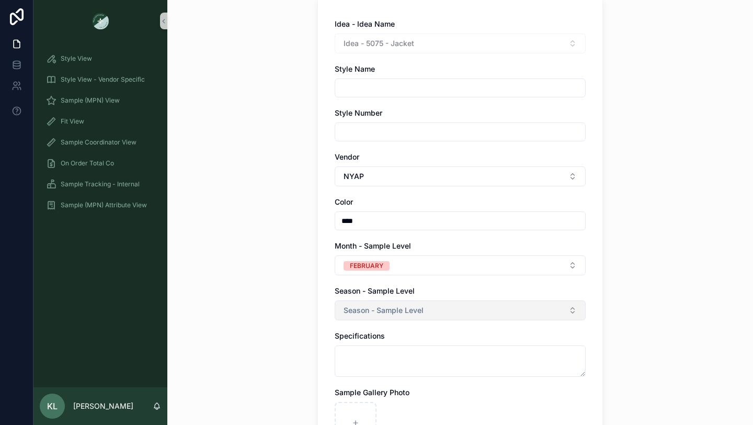
click at [374, 308] on span "Season - Sample Level" at bounding box center [384, 310] width 80 height 10
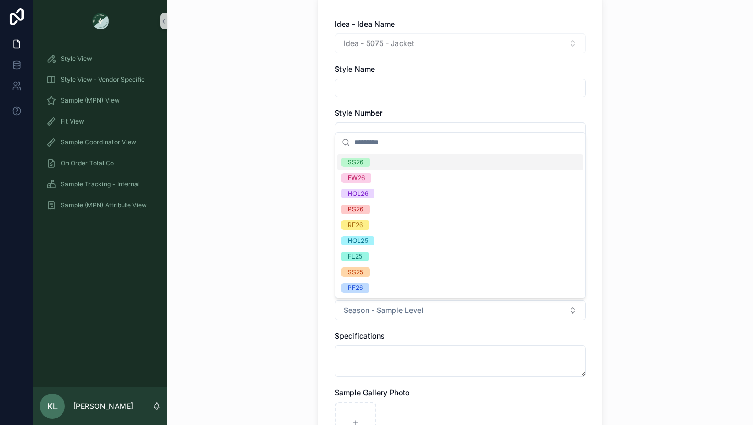
click at [395, 165] on div "SS26" at bounding box center [460, 162] width 246 height 16
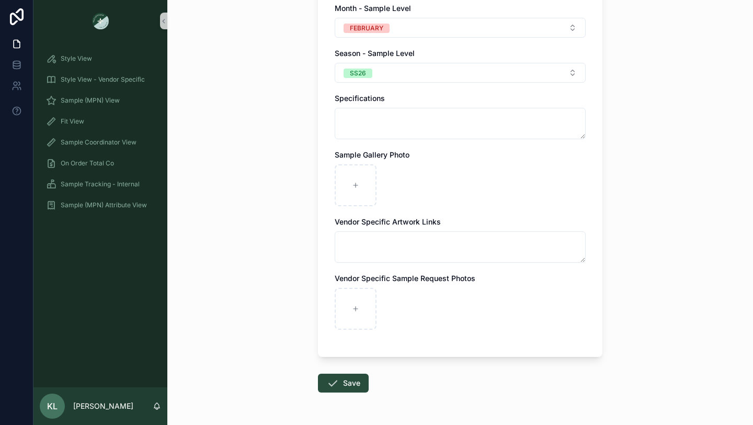
scroll to position [356, 0]
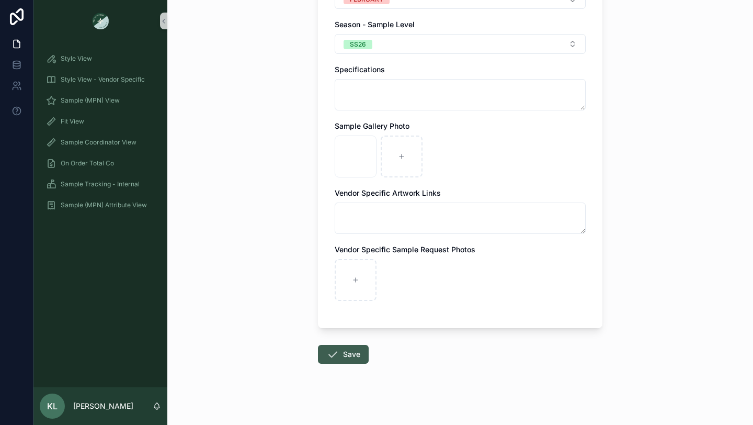
click at [350, 355] on button "Save" at bounding box center [343, 354] width 51 height 19
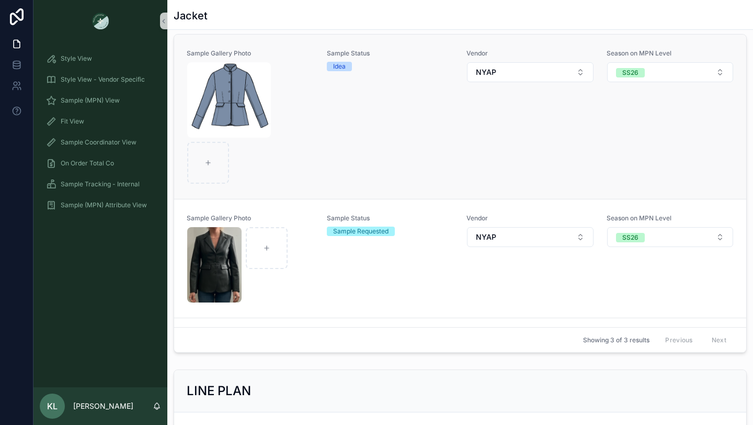
click at [452, 170] on div "Sample Status Idea" at bounding box center [391, 116] width 128 height 135
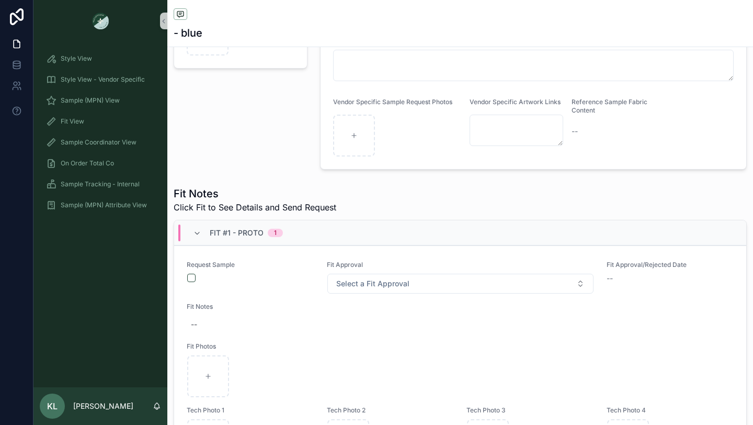
scroll to position [250, 0]
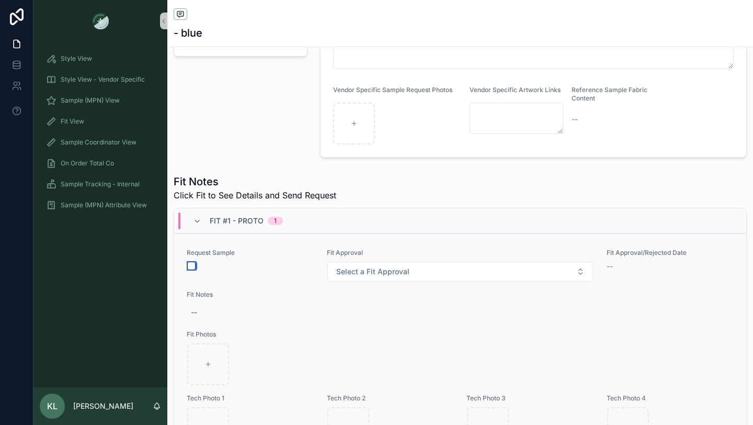
click at [191, 262] on button "scrollable content" at bounding box center [191, 266] width 8 height 8
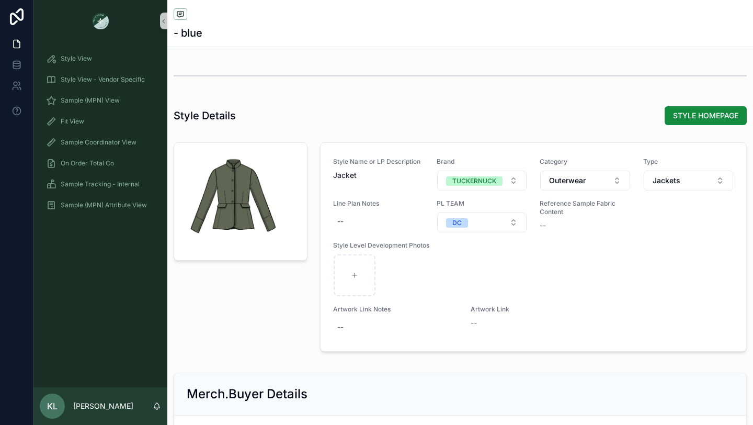
scroll to position [1066, 0]
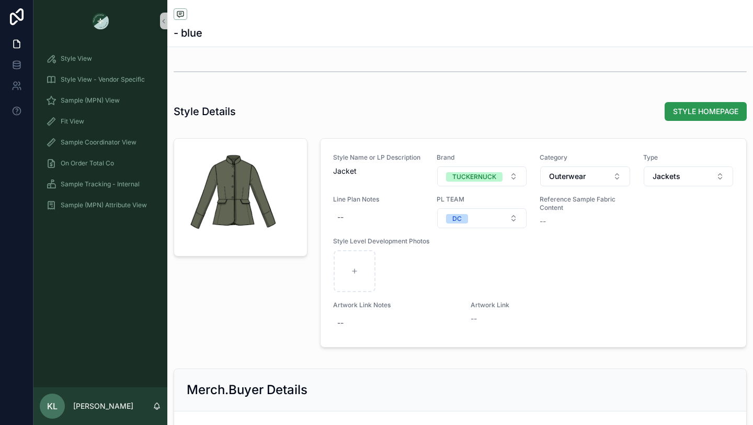
click at [698, 112] on span "STYLE HOMEPAGE" at bounding box center [705, 111] width 65 height 10
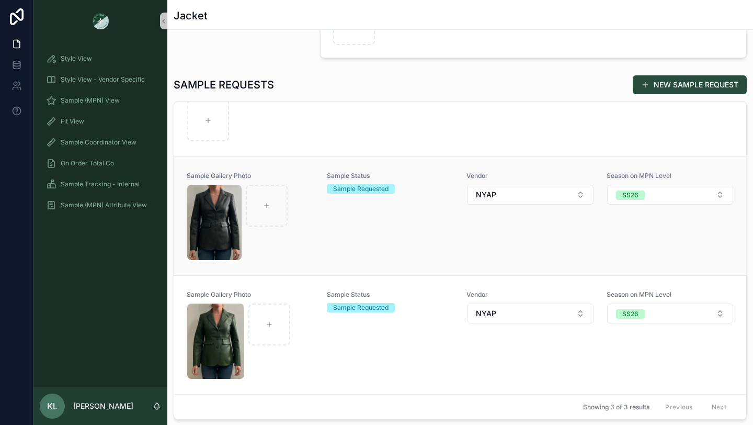
scroll to position [300, 0]
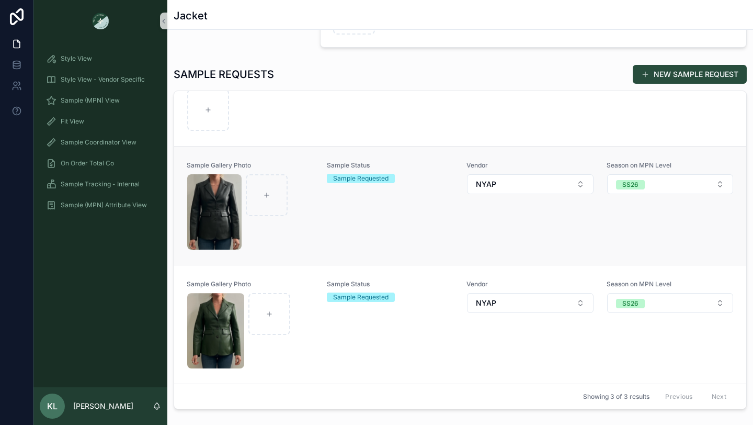
click at [328, 224] on div "Sample Status Sample Requested" at bounding box center [391, 205] width 128 height 89
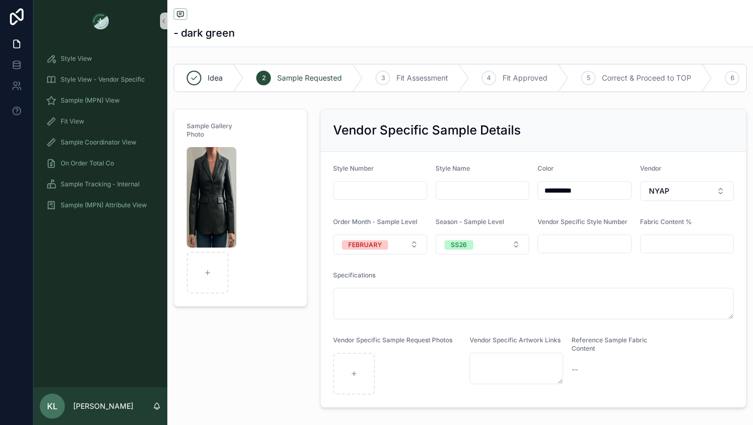
scroll to position [11, 0]
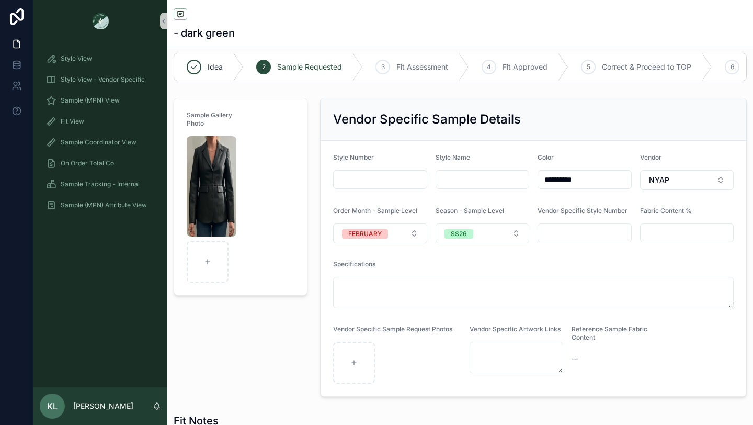
click at [365, 174] on input "scrollable content" at bounding box center [380, 179] width 93 height 15
paste input "**********"
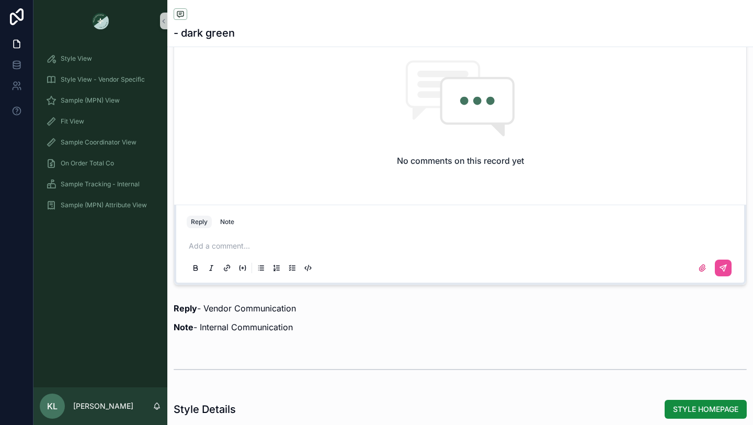
scroll to position [944, 0]
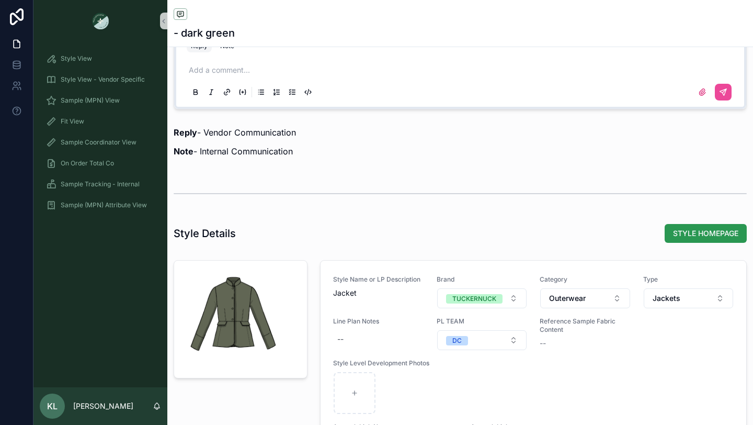
type input "**********"
click at [694, 232] on span "STYLE HOMEPAGE" at bounding box center [705, 233] width 65 height 10
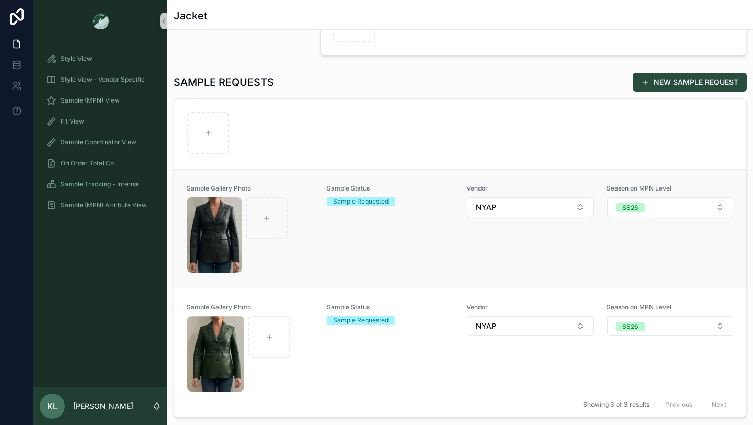
scroll to position [109, 0]
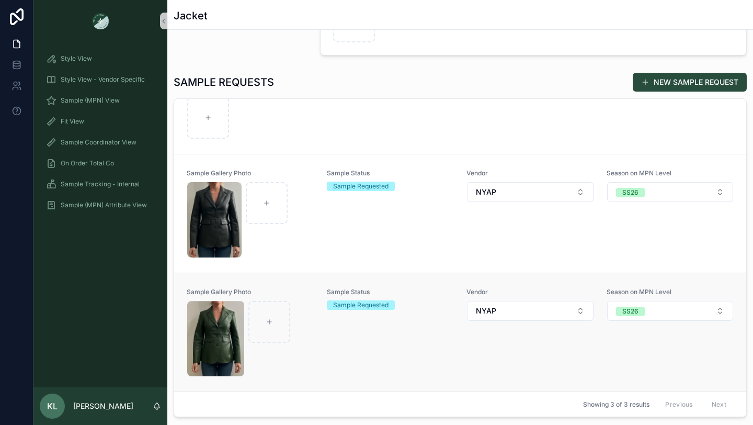
click at [321, 349] on div "Sample Gallery Photo Sample Status Sample Requested Vendor NYAP Season on MPN L…" at bounding box center [460, 332] width 547 height 89
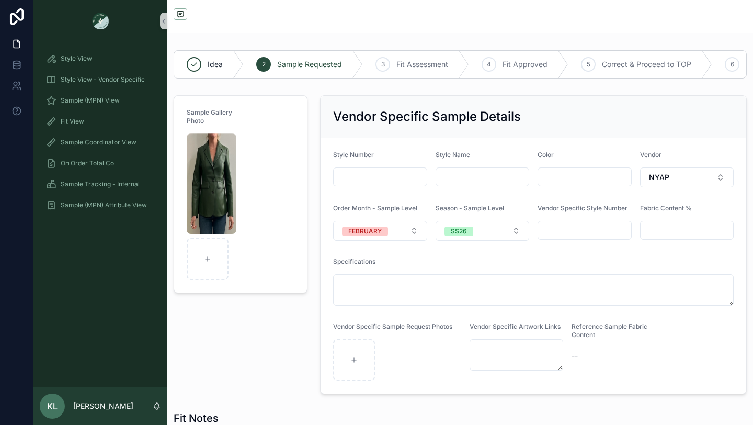
click at [363, 173] on input "scrollable content" at bounding box center [380, 177] width 93 height 15
paste input "**********"
type input "**********"
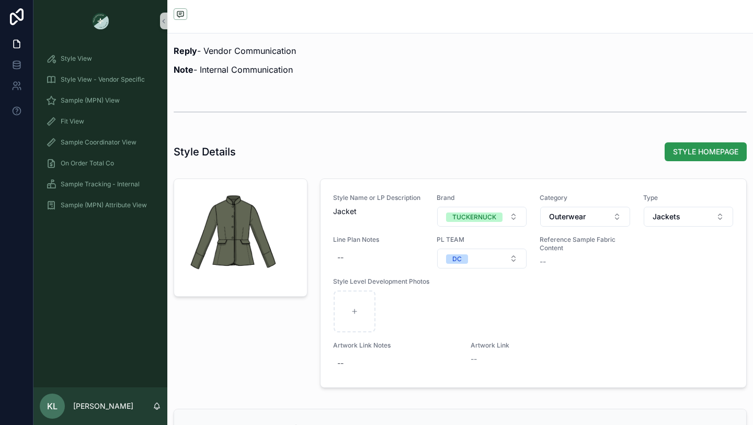
click at [719, 145] on button "STYLE HOMEPAGE" at bounding box center [706, 151] width 82 height 19
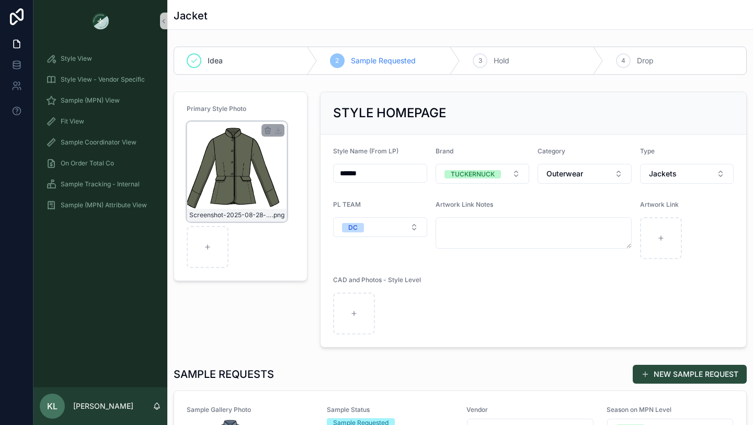
drag, startPoint x: 374, startPoint y: 173, endPoint x: 254, endPoint y: 173, distance: 119.3
paste input "****"
type input "**********"
drag, startPoint x: 400, startPoint y: 171, endPoint x: 296, endPoint y: 165, distance: 104.3
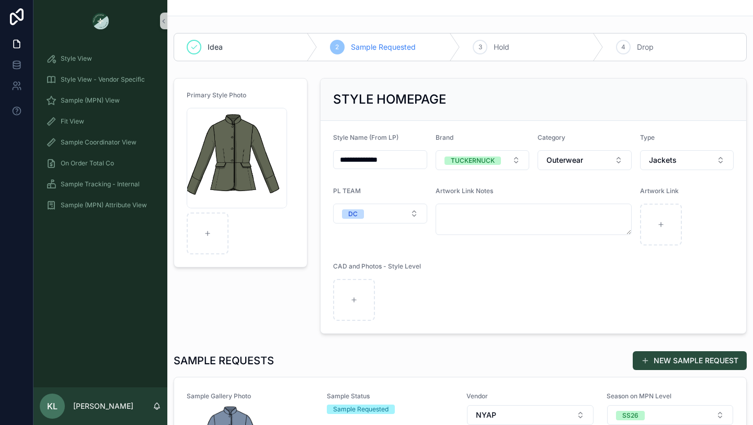
type input "**********"
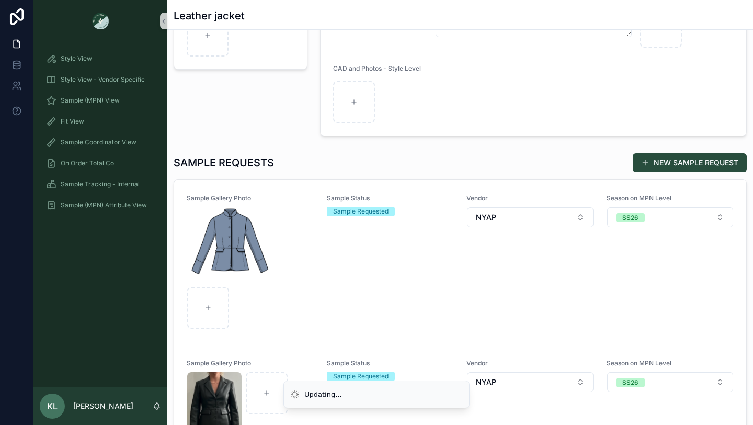
scroll to position [212, 0]
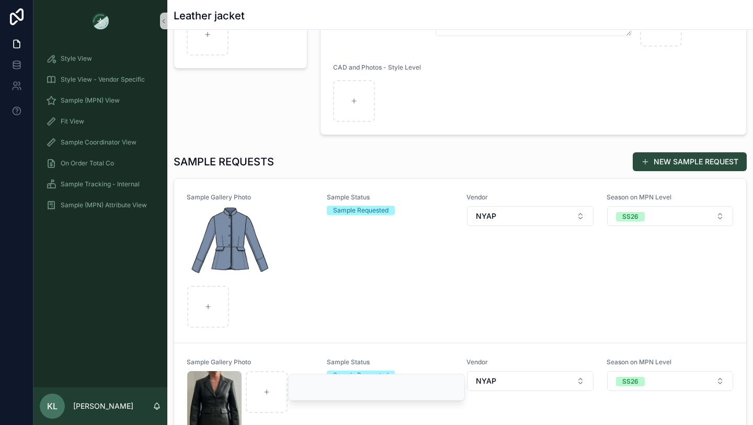
click at [360, 254] on div "Sample Status Sample Requested" at bounding box center [391, 260] width 128 height 135
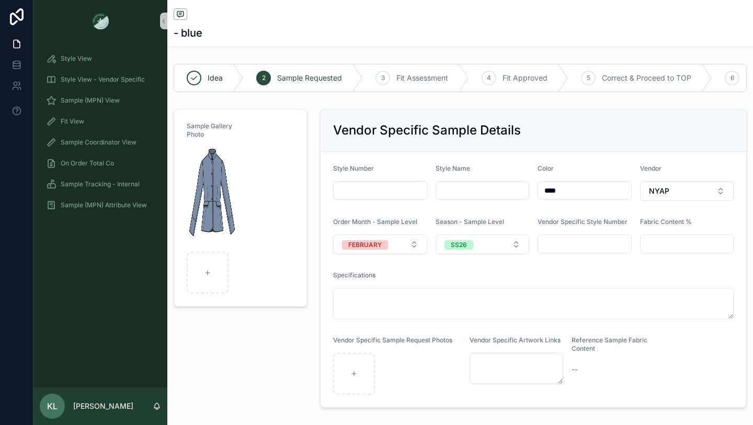
click at [461, 190] on input "scrollable content" at bounding box center [482, 190] width 93 height 15
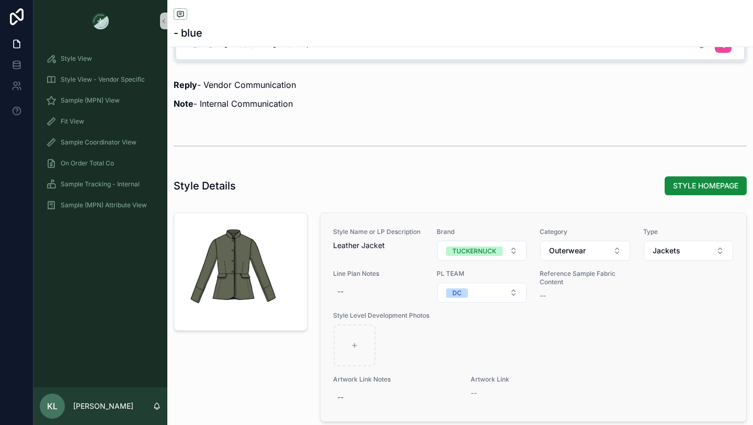
scroll to position [1036, 0]
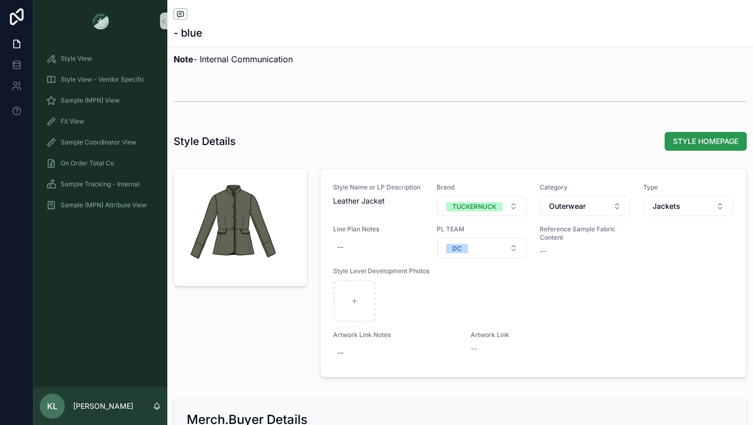
type input "**********"
click at [708, 144] on span "STYLE HOMEPAGE" at bounding box center [705, 141] width 65 height 10
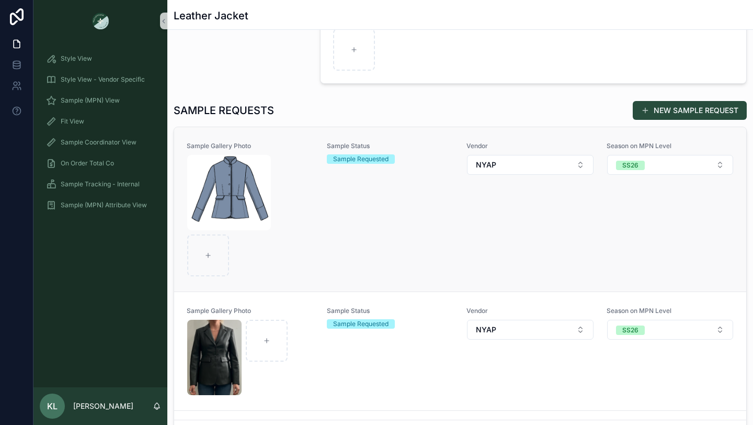
scroll to position [109, 0]
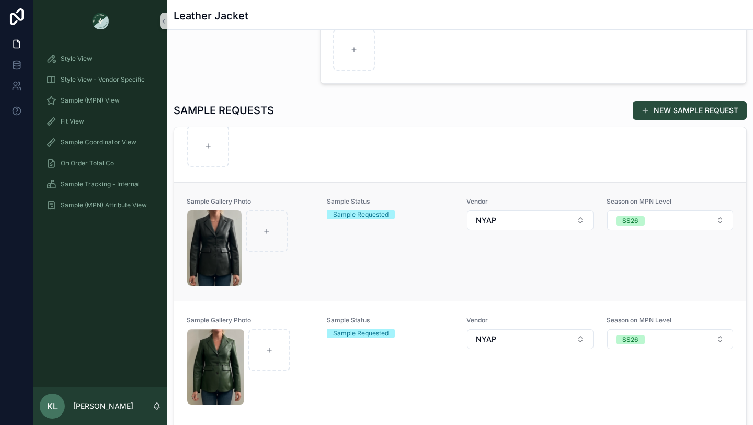
click at [373, 273] on div "Sample Status Sample Requested" at bounding box center [391, 241] width 128 height 89
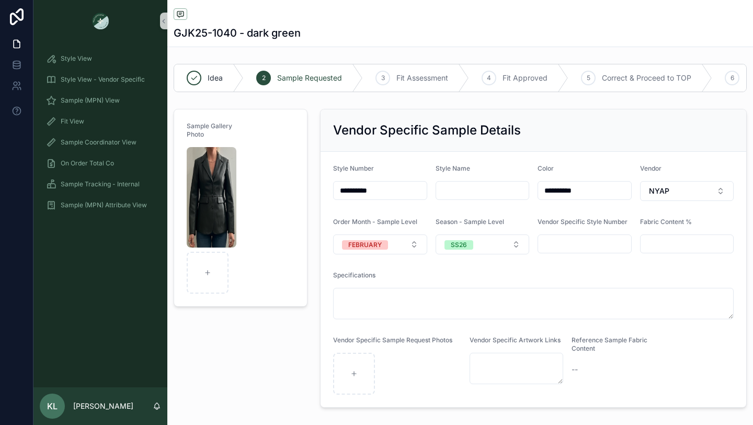
click at [453, 191] on input "scrollable content" at bounding box center [482, 190] width 93 height 15
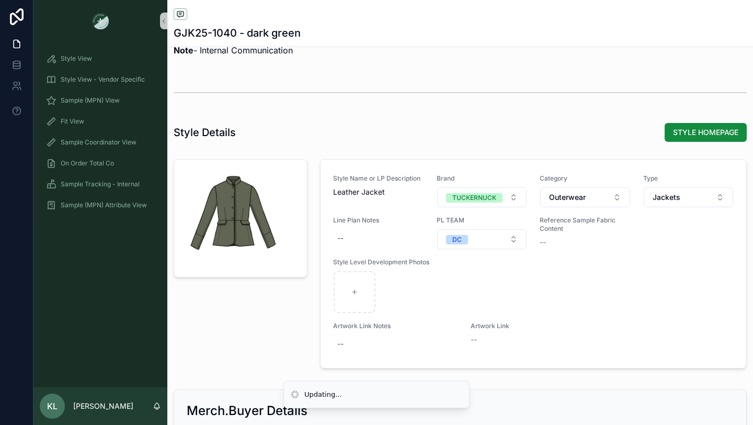
scroll to position [1046, 0]
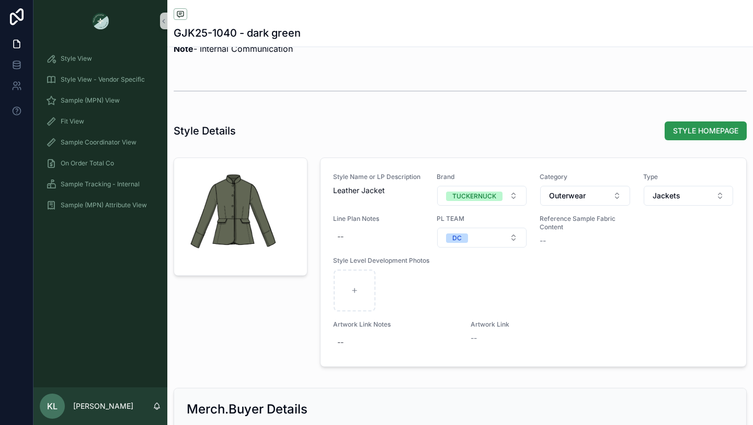
type input "**********"
click at [683, 132] on span "STYLE HOMEPAGE" at bounding box center [705, 131] width 65 height 10
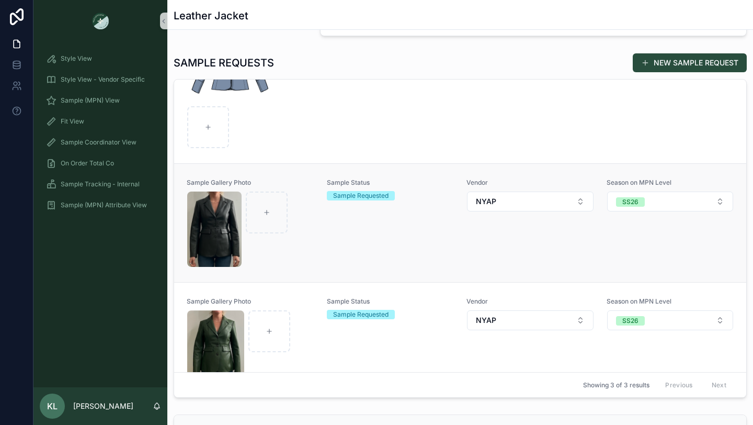
scroll to position [109, 0]
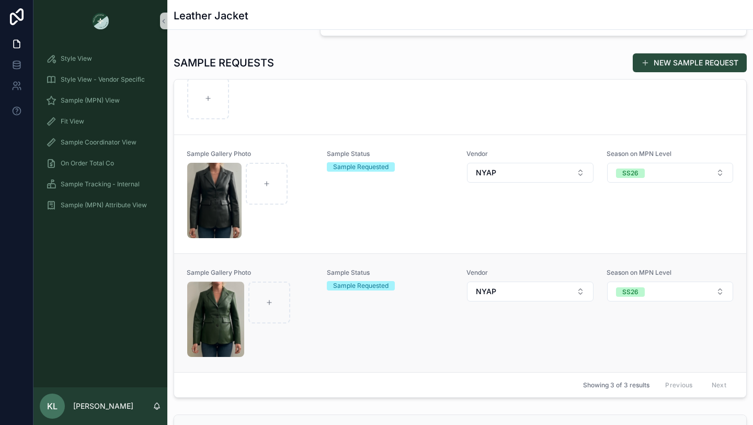
click at [327, 324] on div "Sample Status Sample Requested" at bounding box center [391, 312] width 128 height 89
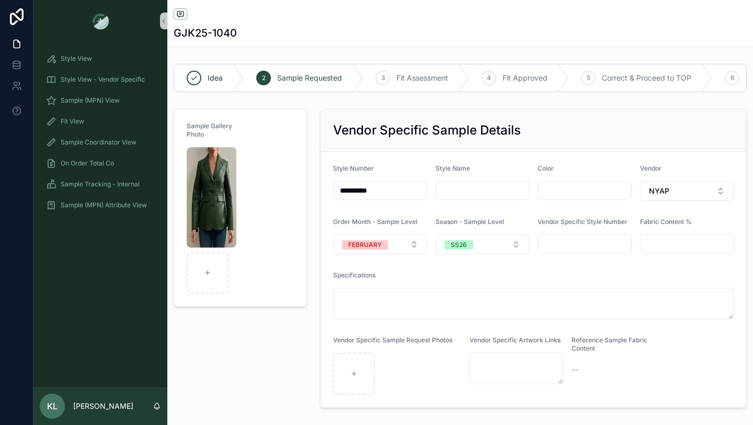
click at [457, 188] on input "scrollable content" at bounding box center [482, 190] width 93 height 15
type input "**********"
click at [572, 191] on input "scrollable content" at bounding box center [584, 190] width 93 height 15
type input "*****"
click at [493, 286] on div "Specifications" at bounding box center [533, 295] width 401 height 48
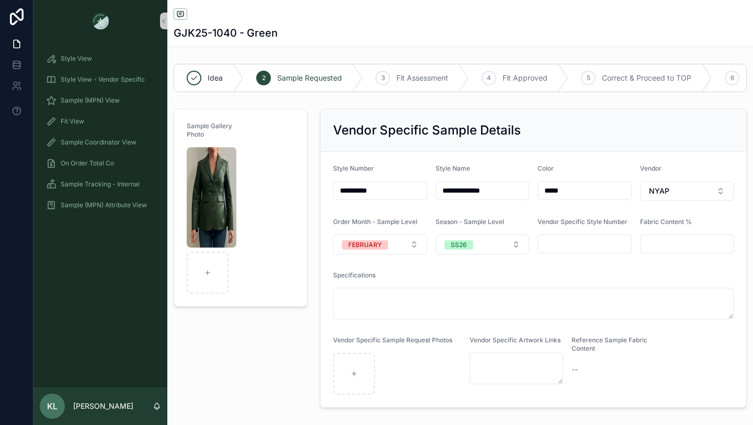
drag, startPoint x: 385, startPoint y: 193, endPoint x: 310, endPoint y: 193, distance: 74.8
click at [548, 241] on input "scrollable content" at bounding box center [584, 243] width 93 height 15
paste input "**********"
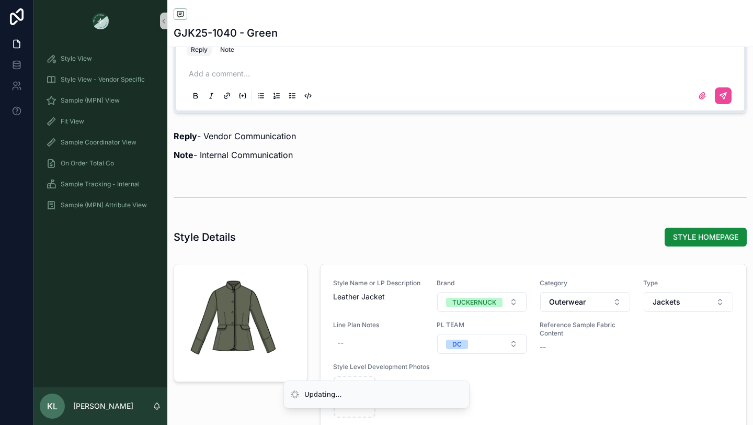
scroll to position [1054, 0]
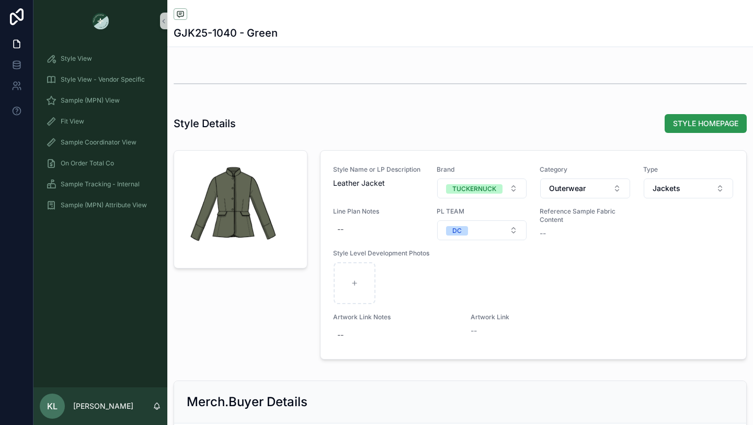
type input "**********"
click at [694, 127] on span "STYLE HOMEPAGE" at bounding box center [705, 123] width 65 height 10
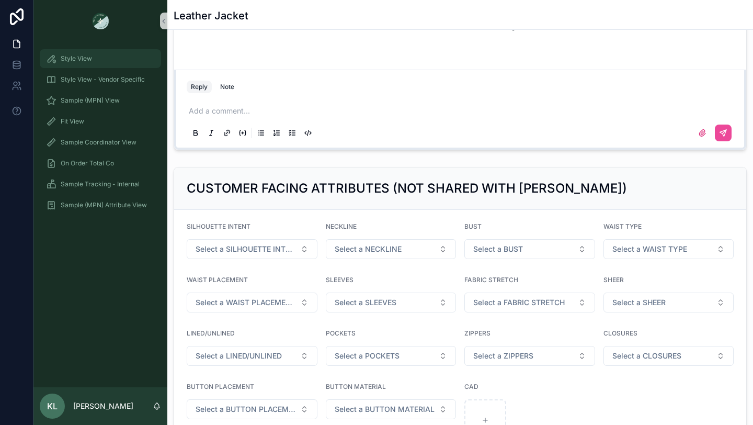
click at [93, 56] on div "Style View" at bounding box center [100, 58] width 109 height 17
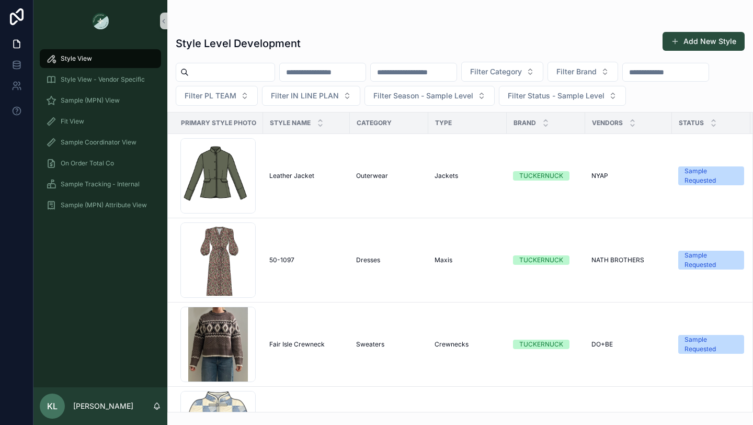
click at [233, 72] on input "scrollable content" at bounding box center [232, 72] width 86 height 15
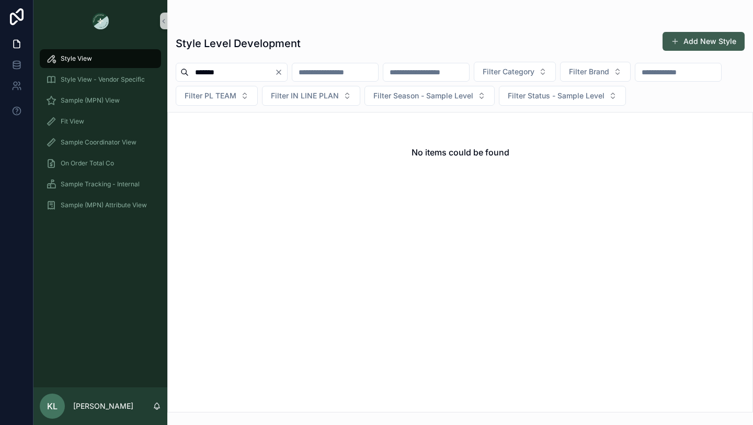
type input "*******"
click at [689, 43] on button "Add New Style" at bounding box center [704, 41] width 82 height 19
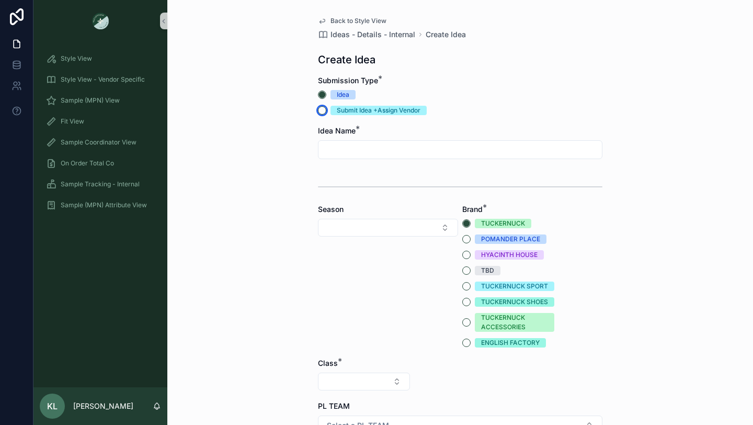
click at [324, 108] on button "Submit Idea +Assign Vendor" at bounding box center [322, 110] width 8 height 8
click at [354, 152] on input "scrollable content" at bounding box center [461, 149] width 284 height 15
type input "**********"
click at [381, 227] on button "Select Button" at bounding box center [388, 228] width 140 height 18
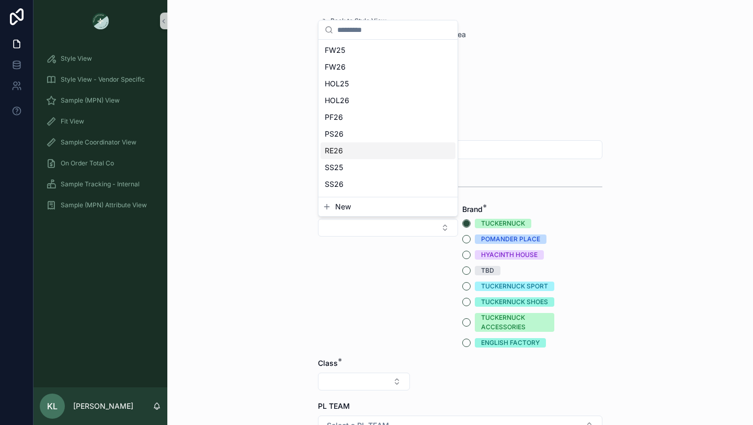
click at [377, 157] on div "RE26" at bounding box center [388, 150] width 135 height 17
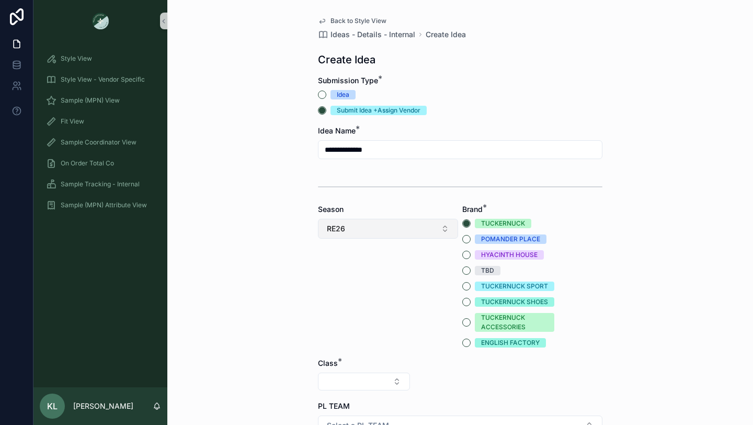
click at [361, 230] on button "RE26" at bounding box center [388, 229] width 140 height 20
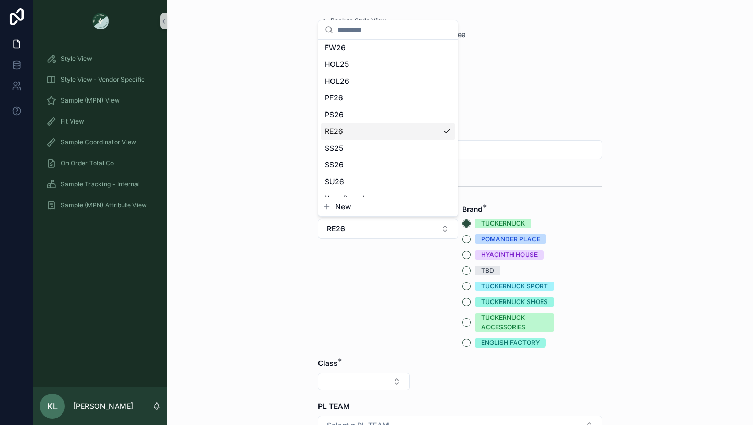
scroll to position [48, 0]
click at [366, 153] on div "SS26" at bounding box center [388, 152] width 135 height 17
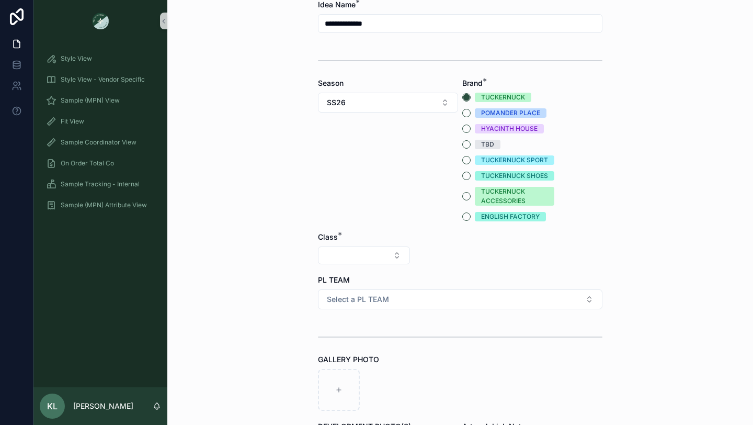
scroll to position [142, 0]
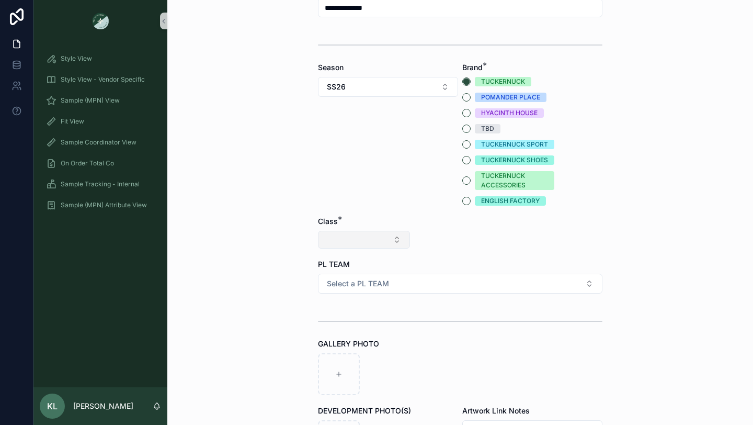
click at [359, 238] on button "Select Button" at bounding box center [364, 240] width 92 height 18
click at [341, 327] on div "Clothing" at bounding box center [364, 331] width 126 height 17
click at [447, 234] on button "Select Button" at bounding box center [460, 240] width 92 height 18
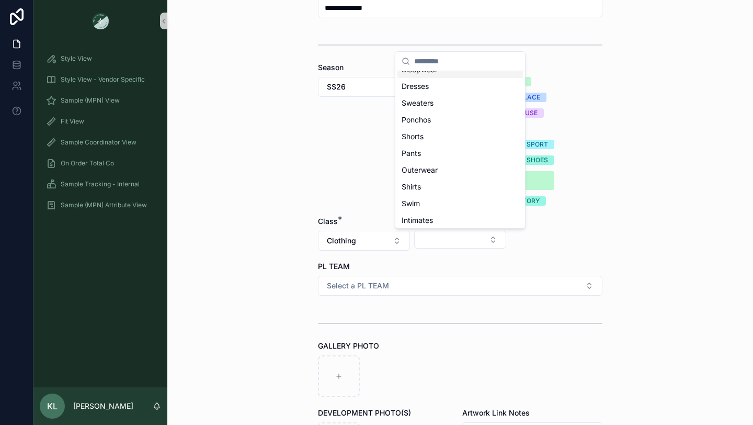
scroll to position [65, 0]
click at [445, 188] on div "Shirts" at bounding box center [461, 184] width 126 height 17
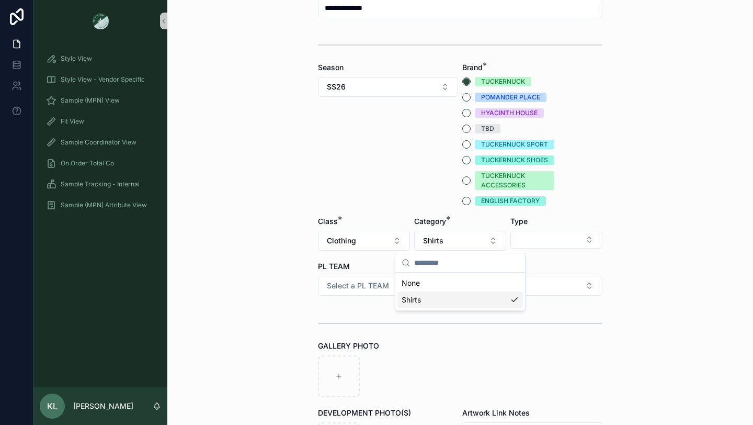
scroll to position [0, 0]
click at [537, 240] on button "Select Button" at bounding box center [557, 240] width 92 height 18
click at [536, 283] on div "Blouses" at bounding box center [557, 281] width 126 height 17
click at [416, 285] on button "Select a PL TEAM" at bounding box center [460, 286] width 285 height 20
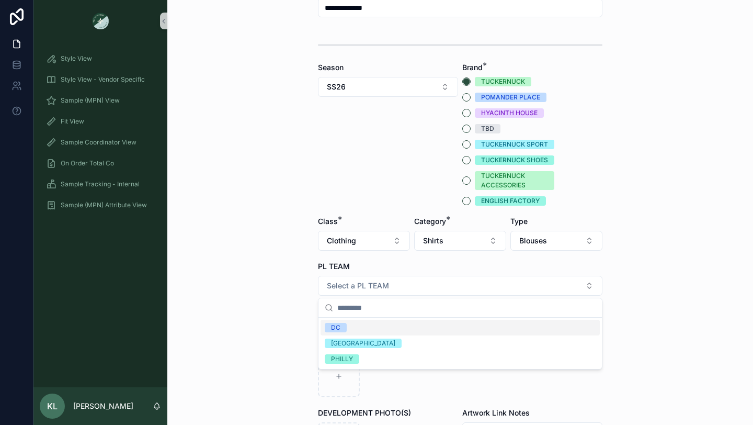
click at [345, 329] on span "DC" at bounding box center [336, 327] width 22 height 9
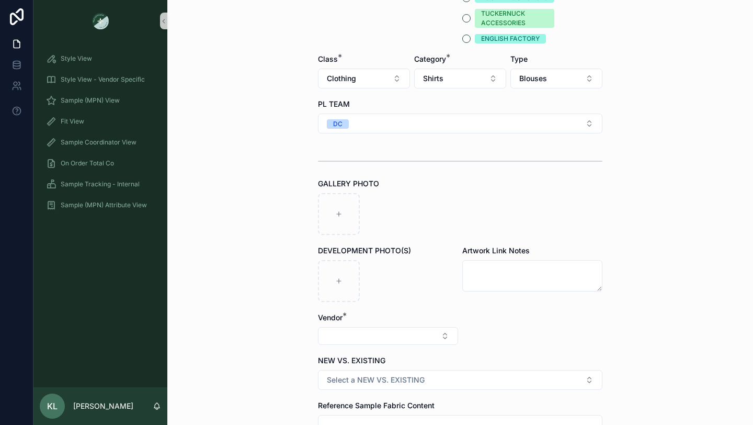
scroll to position [305, 0]
click at [565, 78] on button "Blouses" at bounding box center [557, 77] width 92 height 20
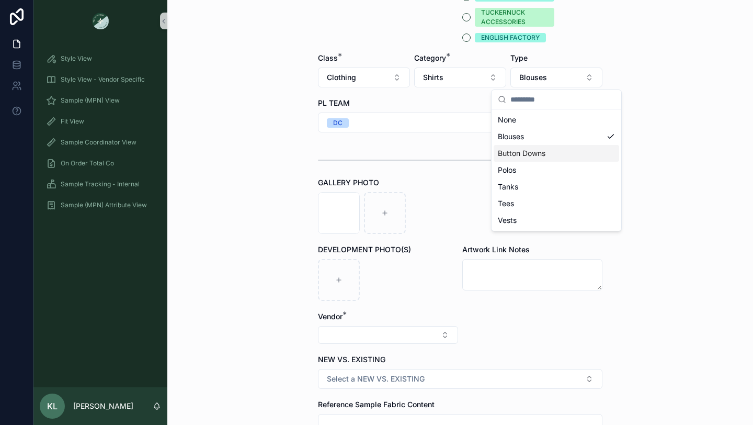
click at [547, 150] on div "Button Downs" at bounding box center [557, 153] width 126 height 17
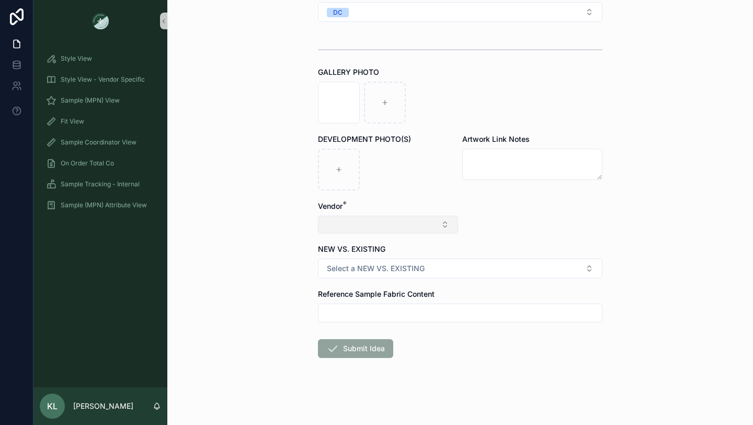
click at [418, 226] on button "Select Button" at bounding box center [388, 225] width 140 height 18
type input "*****"
click at [378, 266] on span "GROUP INDIGO" at bounding box center [352, 266] width 54 height 10
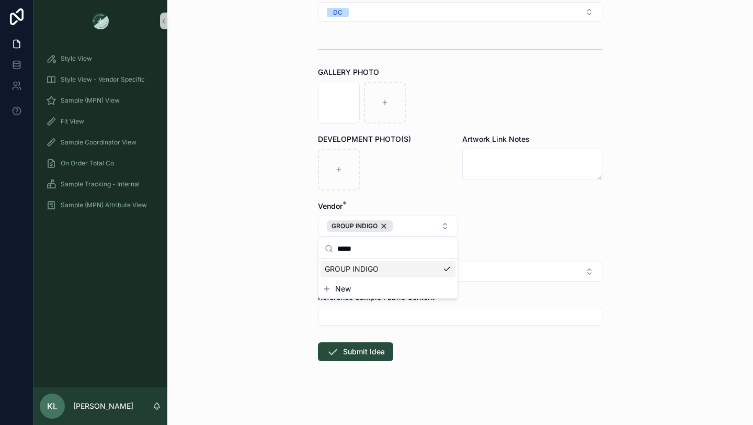
click at [250, 286] on div "**********" at bounding box center [460, 212] width 586 height 425
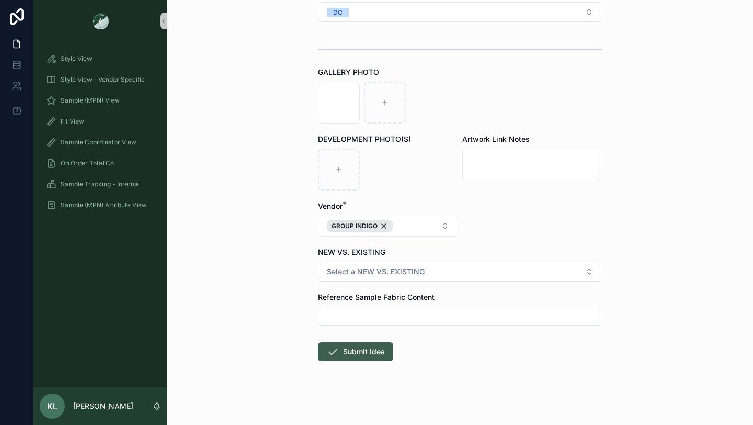
click at [356, 349] on button "Submit Idea" at bounding box center [355, 351] width 75 height 19
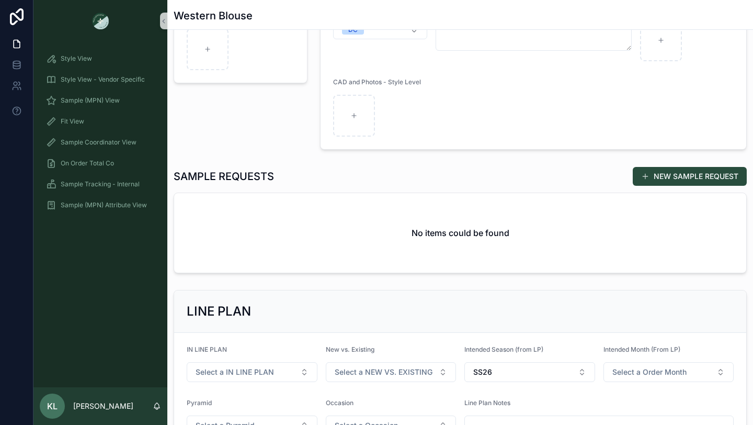
scroll to position [196, 0]
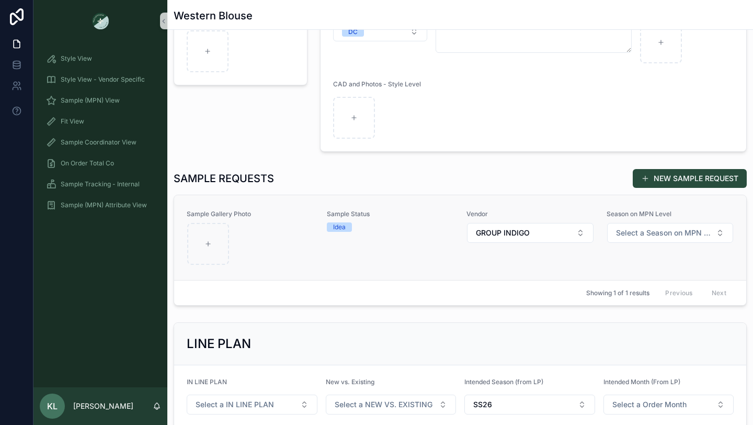
click at [382, 249] on div "Sample Status Idea" at bounding box center [391, 237] width 128 height 55
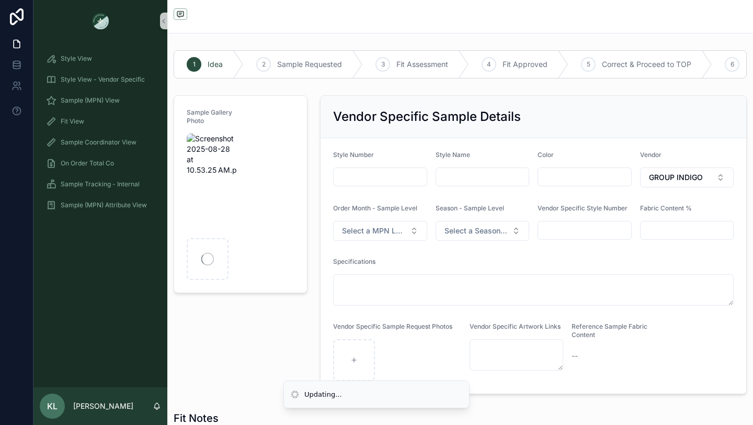
click at [357, 177] on input "scrollable content" at bounding box center [380, 177] width 93 height 15
click at [456, 170] on input "scrollable content" at bounding box center [482, 177] width 93 height 15
type input "**********"
click at [558, 176] on input "scrollable content" at bounding box center [584, 177] width 93 height 15
type input "**********"
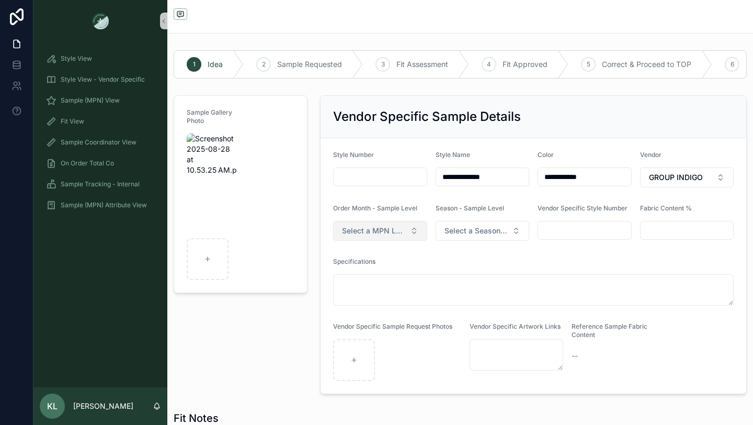
click at [399, 233] on span "Select a MPN LEVEL ORDER MONTH" at bounding box center [374, 231] width 64 height 10
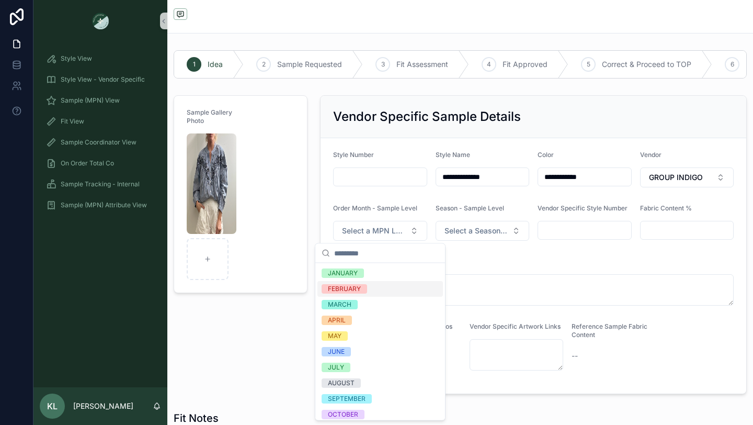
click at [367, 292] on div "FEBRUARY" at bounding box center [381, 289] width 126 height 16
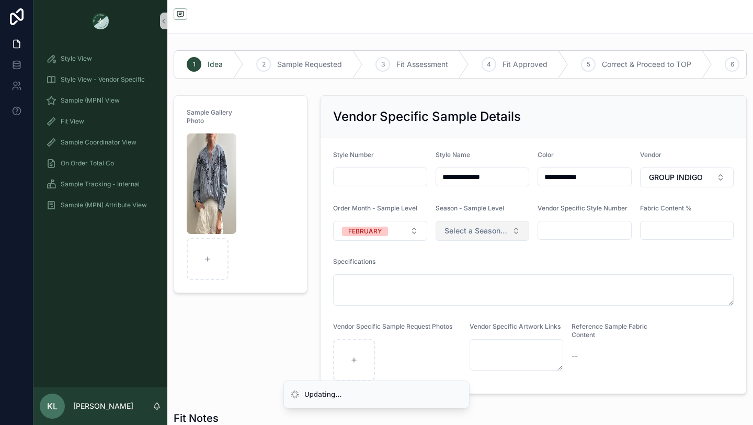
click at [503, 227] on div "Season - Sample Level Select a Season on MPN Level" at bounding box center [483, 222] width 94 height 37
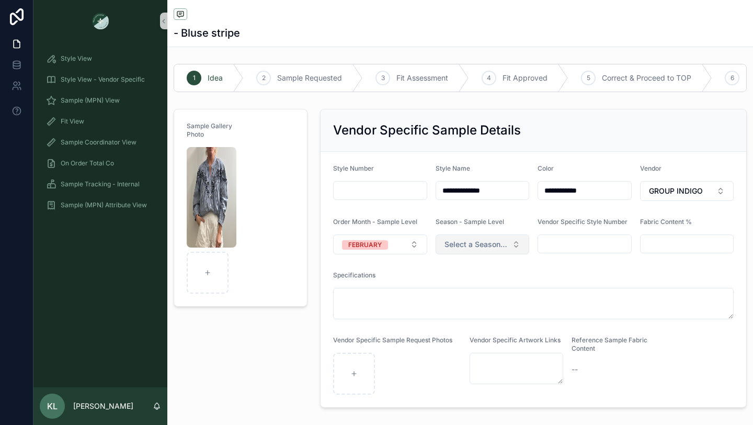
click at [490, 249] on span "Select a Season on MPN Level" at bounding box center [477, 244] width 64 height 10
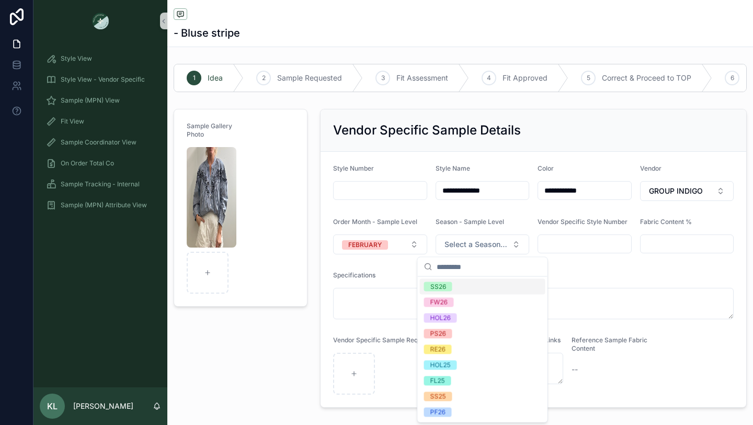
click at [463, 286] on div "SS26" at bounding box center [483, 287] width 126 height 16
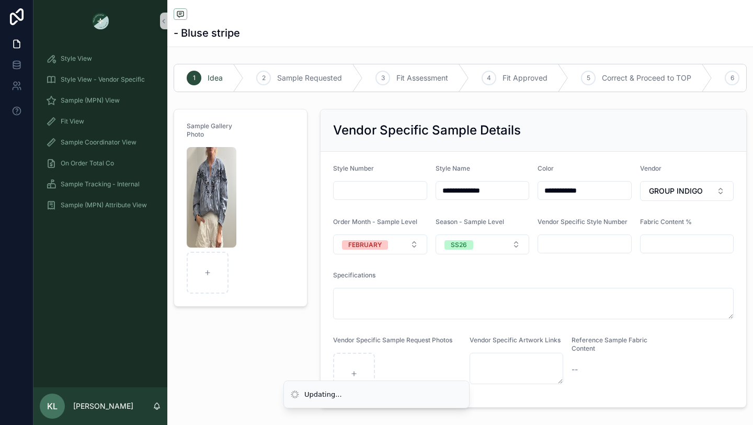
scroll to position [313, 0]
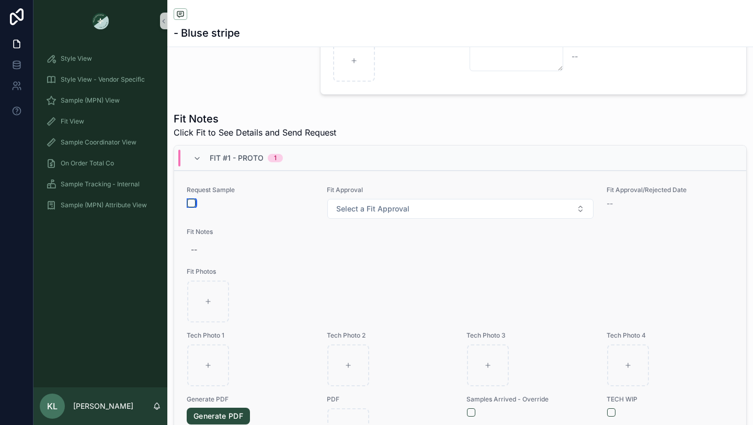
click at [191, 204] on button "scrollable content" at bounding box center [191, 203] width 8 height 8
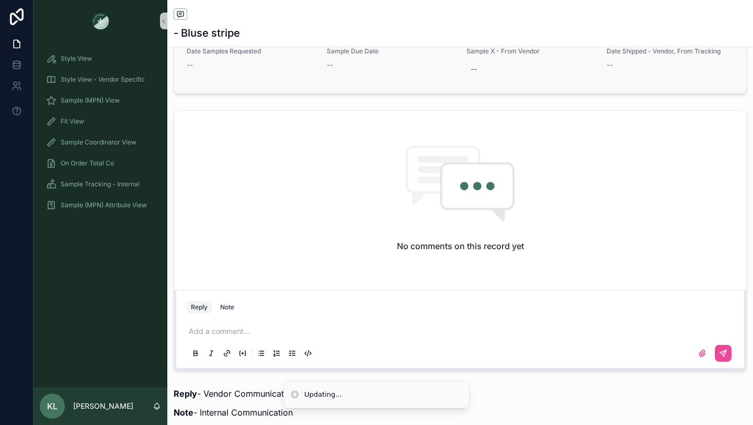
scroll to position [716, 0]
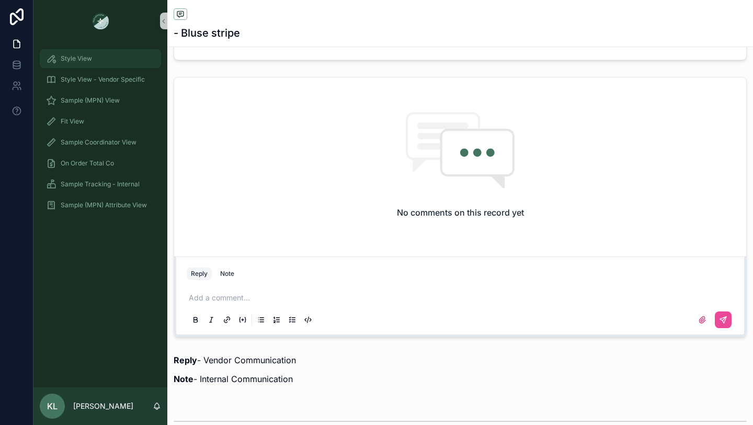
click at [92, 62] on div "Style View" at bounding box center [100, 58] width 109 height 17
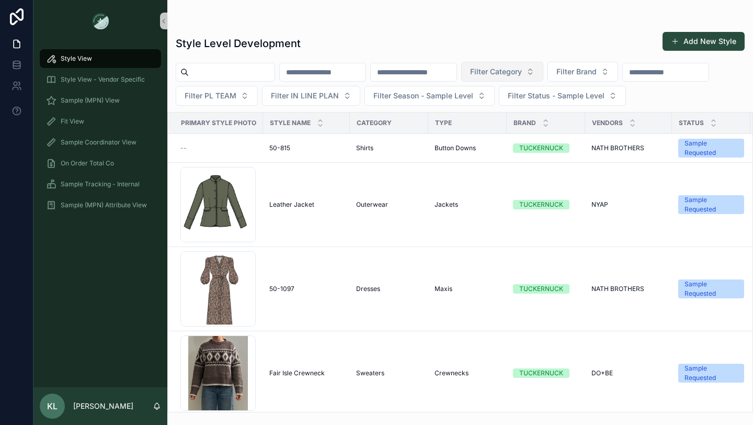
click at [522, 69] on span "Filter Category" at bounding box center [496, 71] width 52 height 10
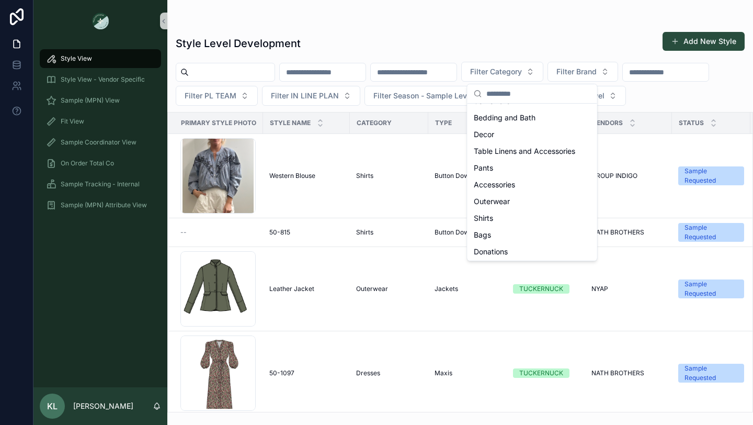
scroll to position [333, 0]
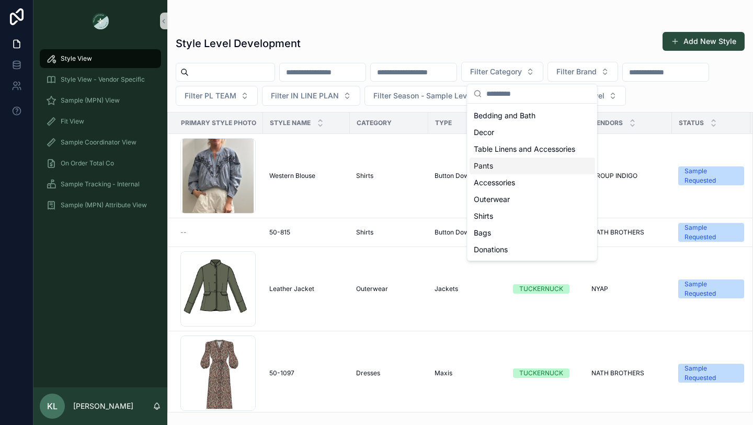
click at [512, 164] on div "Pants" at bounding box center [533, 165] width 126 height 17
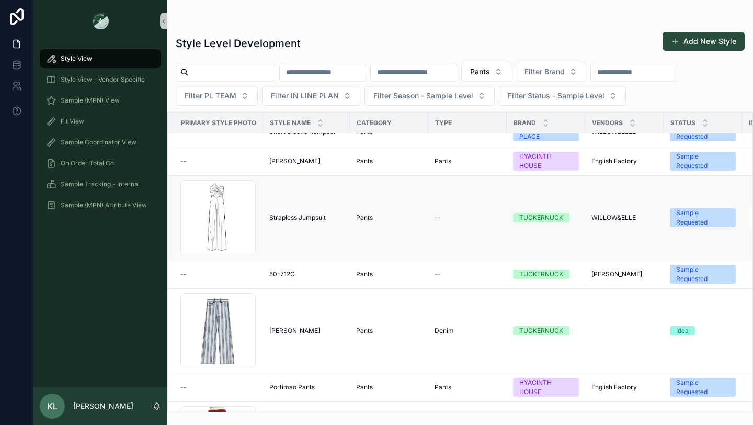
scroll to position [722, 0]
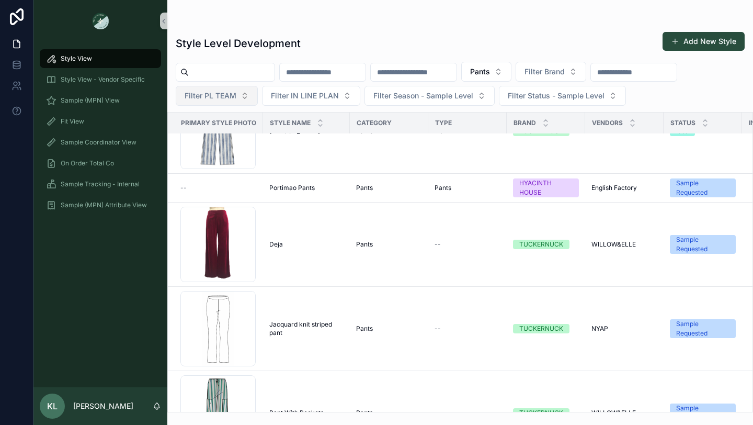
click at [235, 90] on button "Filter PL TEAM" at bounding box center [217, 96] width 82 height 20
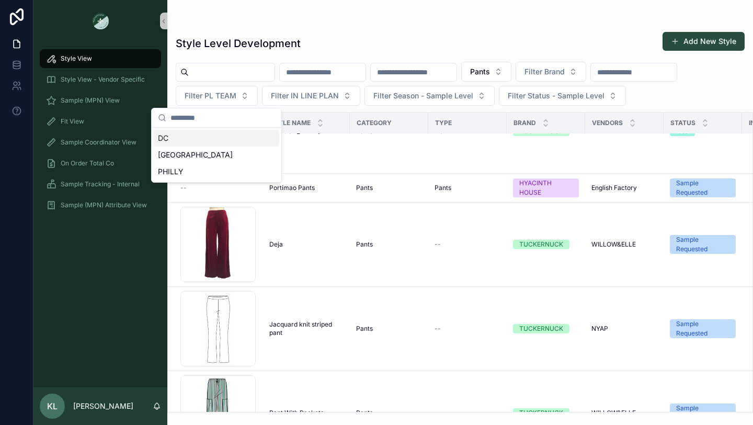
click at [176, 138] on div "DC" at bounding box center [217, 138] width 126 height 17
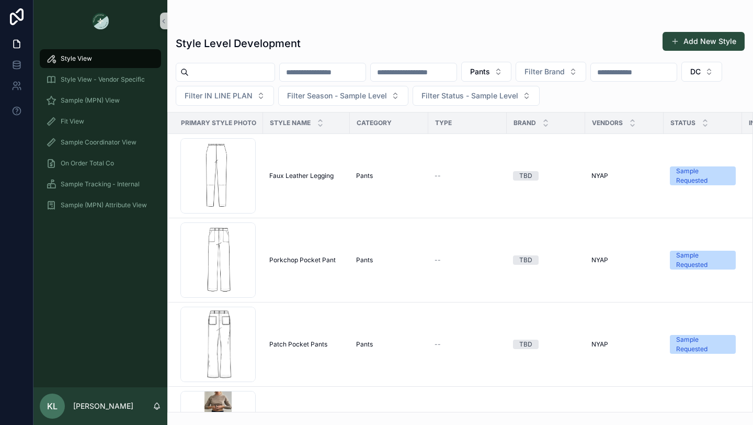
click at [645, 73] on input "scrollable content" at bounding box center [634, 72] width 86 height 15
type input "****"
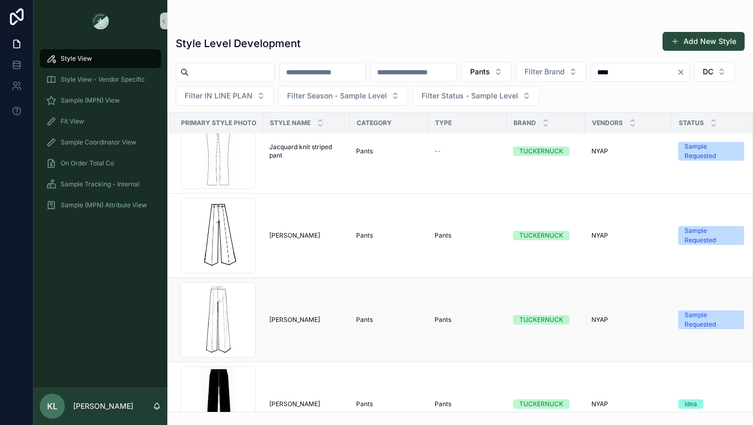
scroll to position [377, 0]
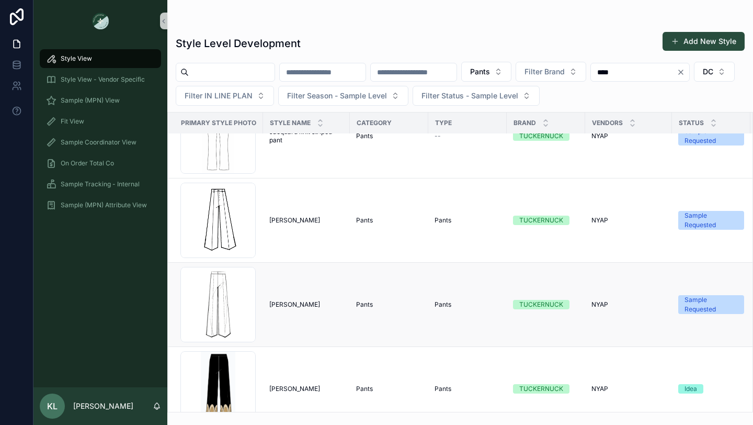
click at [318, 320] on td "Erin Pant Erin Pant" at bounding box center [306, 305] width 87 height 84
click at [299, 306] on div "Erin Pant Erin Pant" at bounding box center [306, 304] width 74 height 8
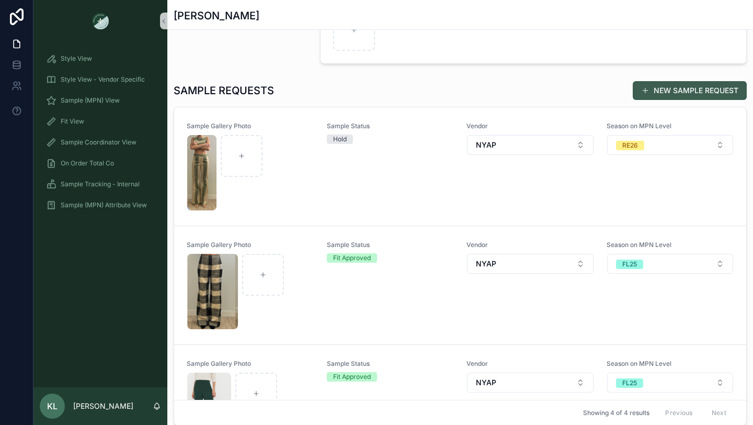
click at [679, 88] on button "NEW SAMPLE REQUEST" at bounding box center [690, 90] width 114 height 19
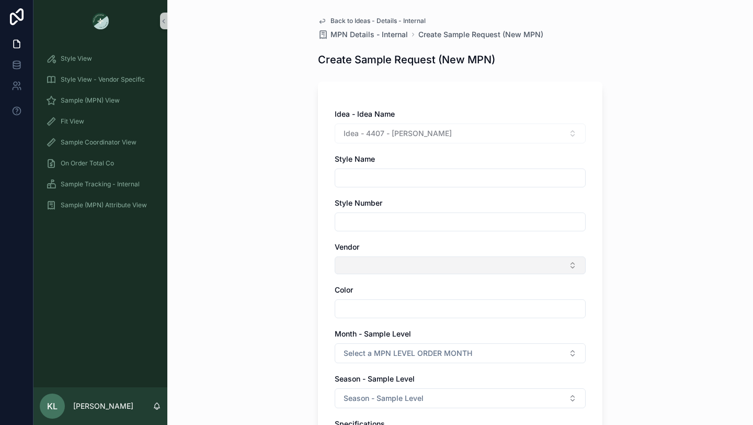
click at [362, 268] on button "Select Button" at bounding box center [460, 265] width 251 height 18
type input "**"
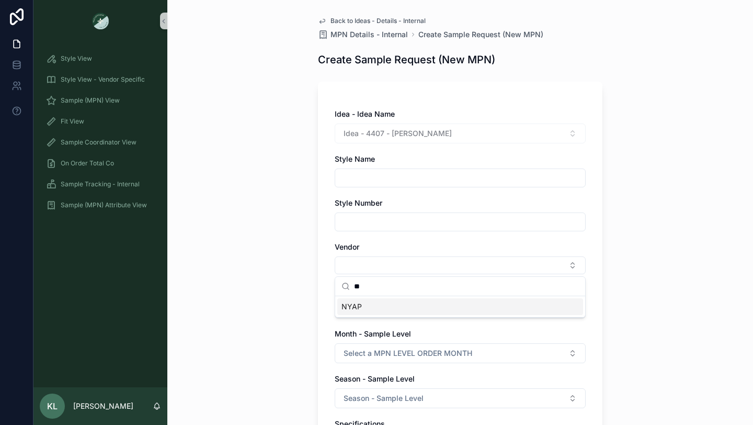
click at [364, 309] on div "NYAP" at bounding box center [460, 306] width 246 height 17
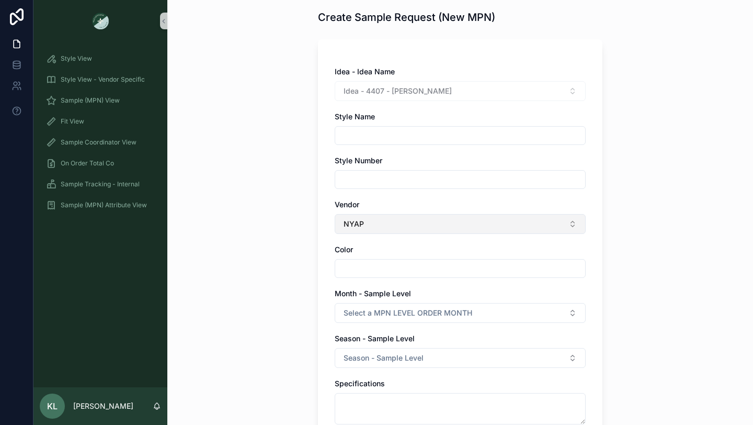
scroll to position [59, 0]
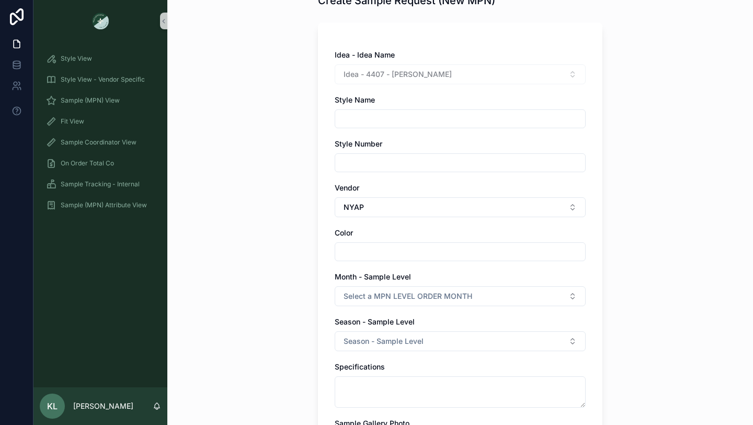
click at [350, 253] on input "scrollable content" at bounding box center [460, 251] width 250 height 15
type input "**********"
click at [352, 290] on button "Select a MPN LEVEL ORDER MONTH" at bounding box center [460, 296] width 251 height 20
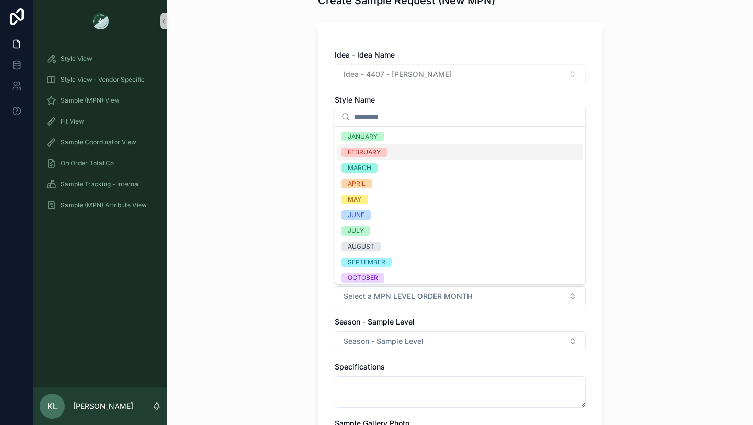
click at [383, 150] on span "FEBRUARY" at bounding box center [365, 152] width 46 height 9
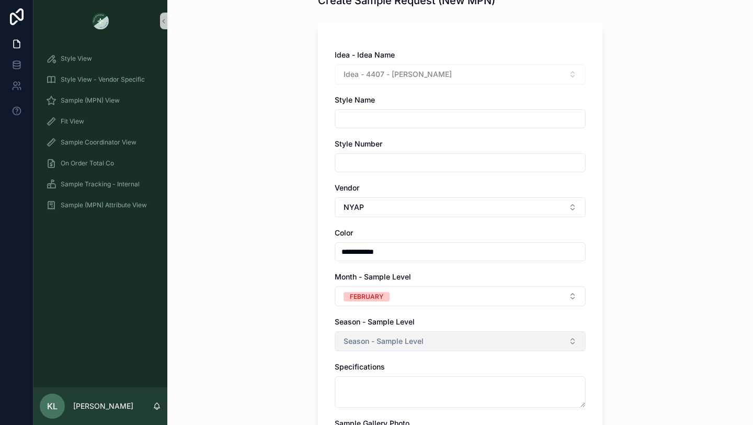
click at [397, 342] on span "Season - Sample Level" at bounding box center [384, 341] width 80 height 10
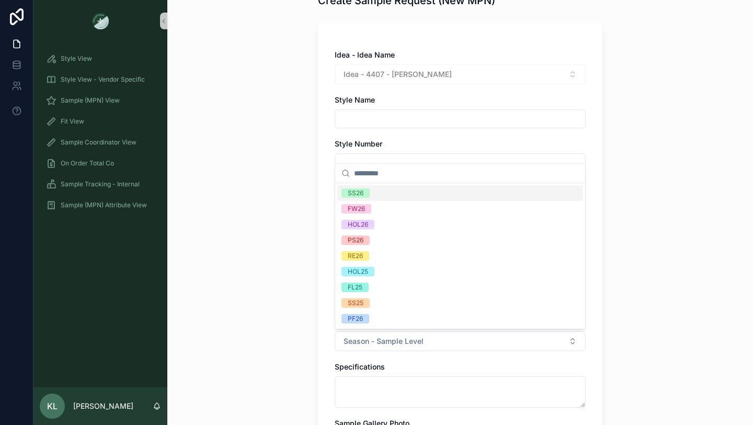
click at [389, 197] on div "SS26" at bounding box center [460, 193] width 246 height 16
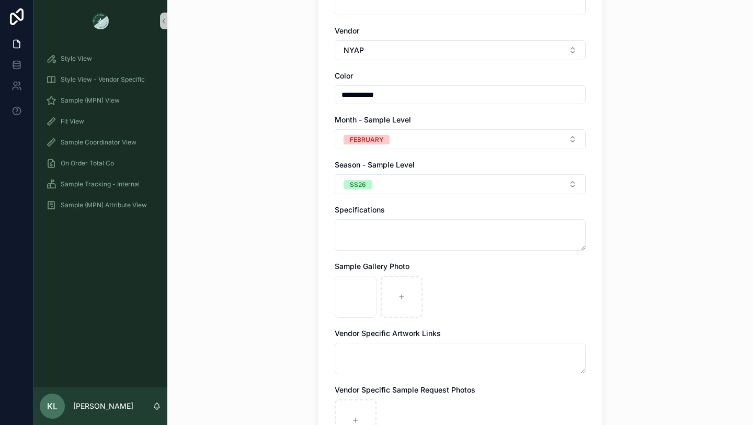
scroll to position [362, 0]
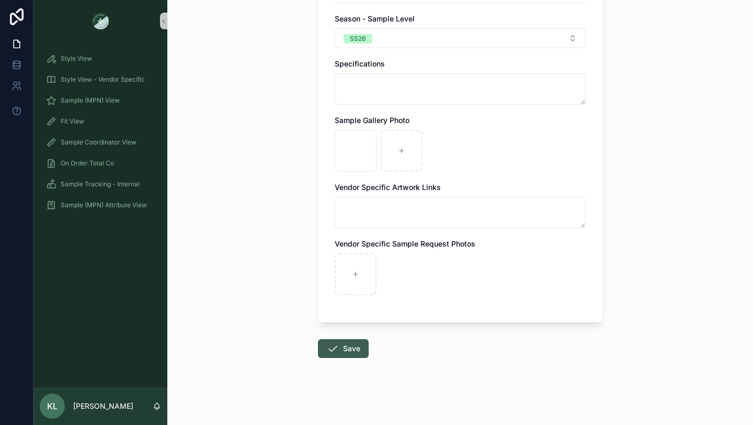
click at [340, 350] on button "Save" at bounding box center [343, 348] width 51 height 19
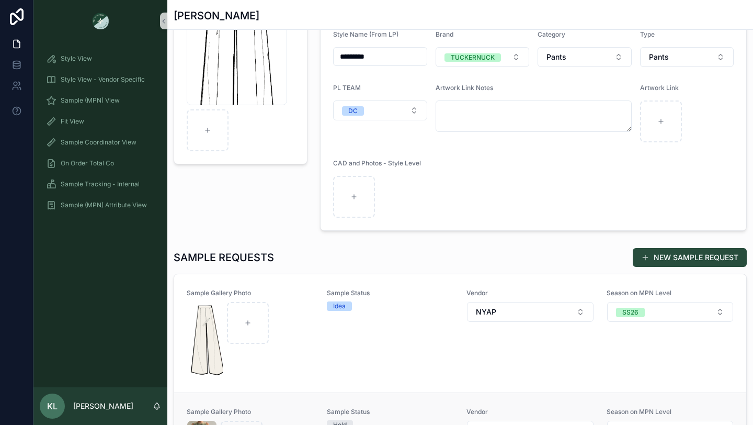
scroll to position [88, 0]
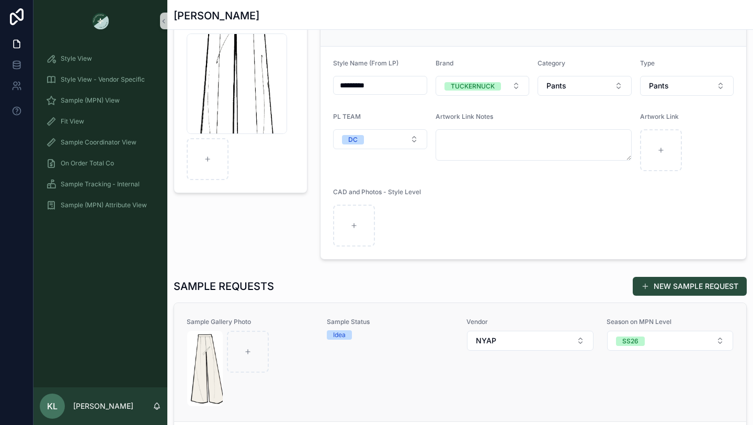
click at [290, 381] on div "scrollable content" at bounding box center [250, 368] width 127 height 75
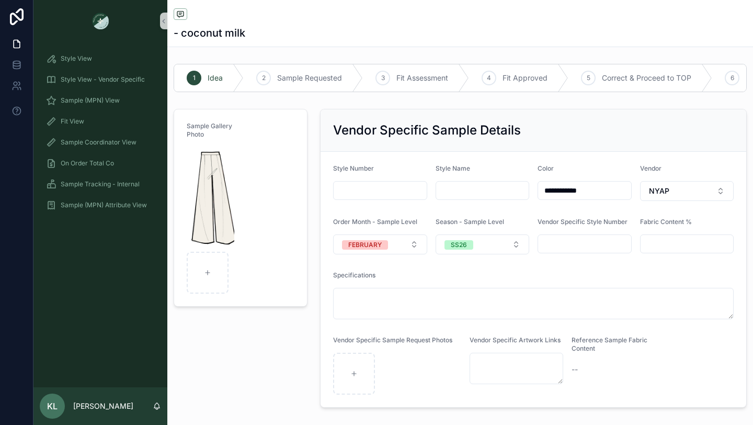
click at [459, 195] on input "scrollable content" at bounding box center [482, 190] width 93 height 15
type input "****"
click at [385, 275] on div "Specifications" at bounding box center [533, 277] width 401 height 13
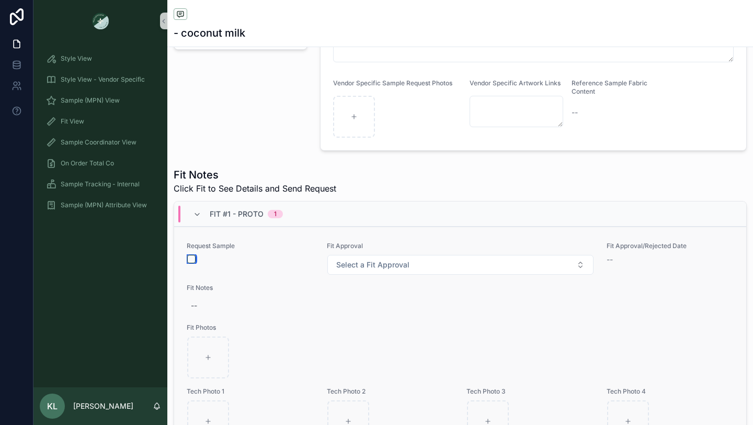
click at [190, 260] on button "scrollable content" at bounding box center [191, 259] width 8 height 8
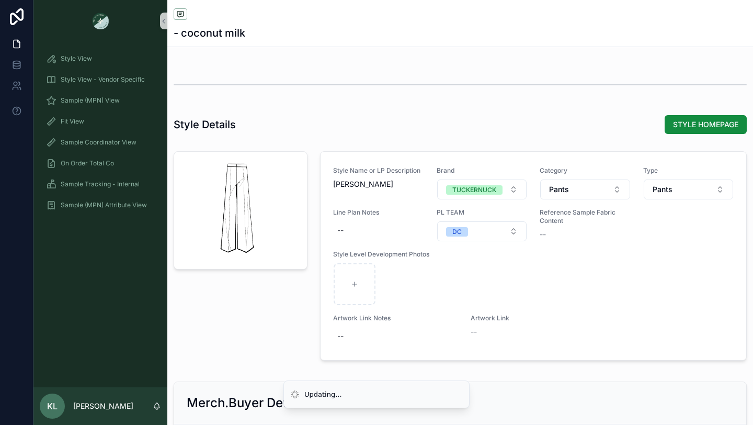
scroll to position [1042, 0]
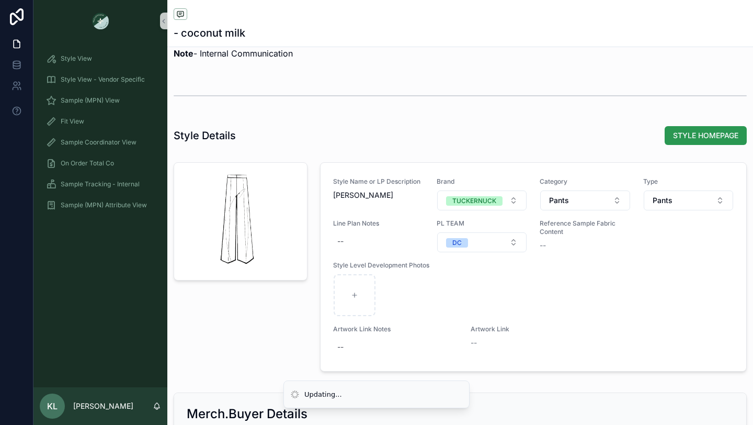
click at [689, 138] on span "STYLE HOMEPAGE" at bounding box center [705, 135] width 65 height 10
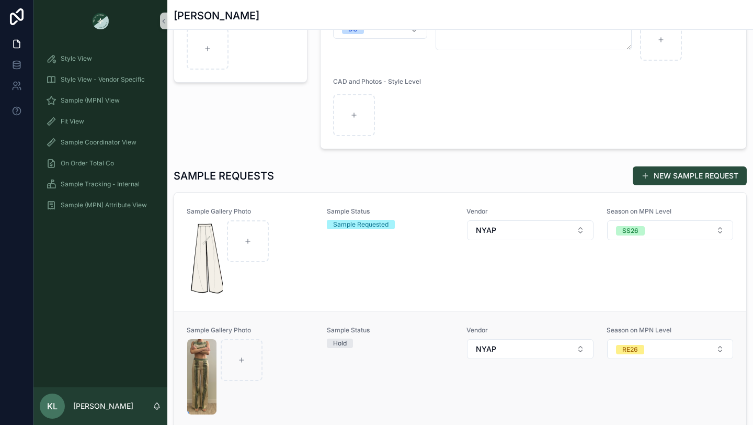
scroll to position [202, 0]
